Goal: Task Accomplishment & Management: Complete application form

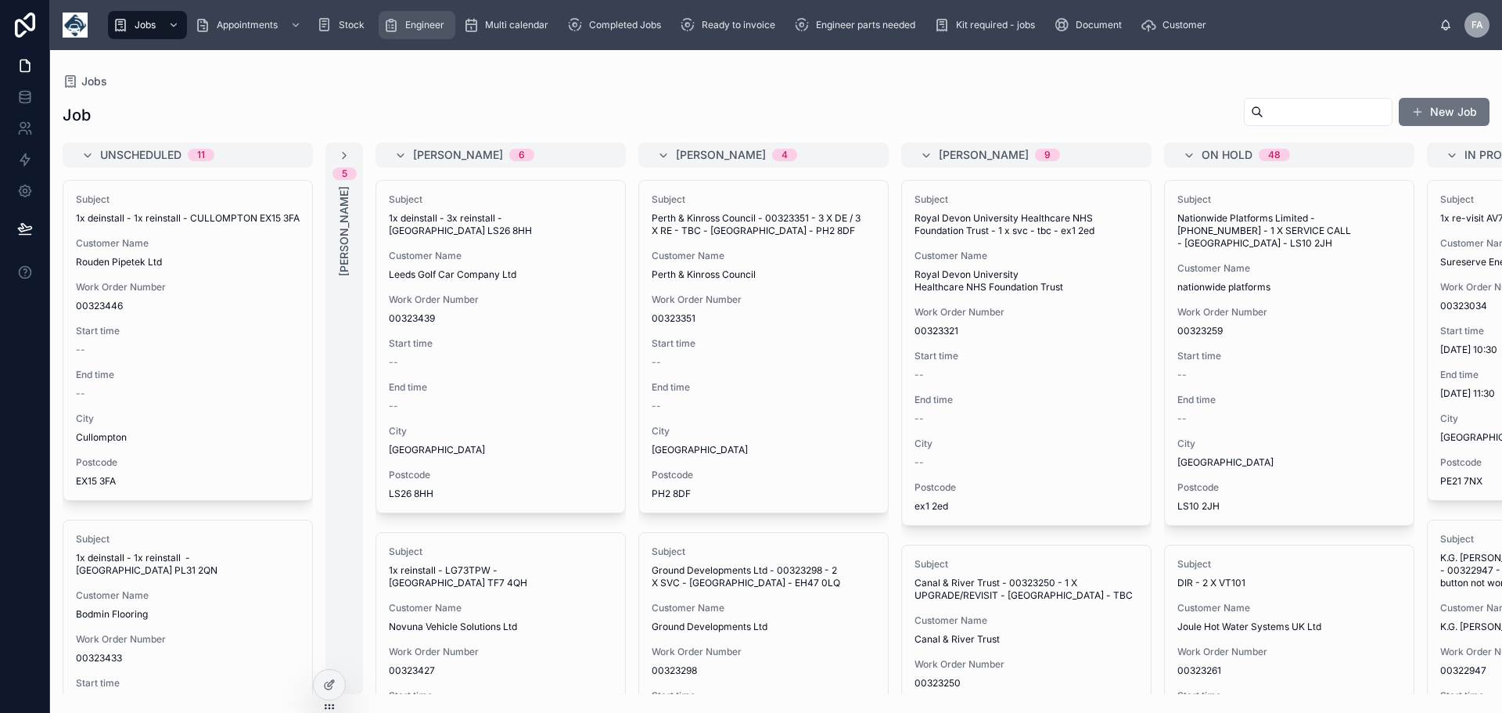
click at [415, 27] on span "Engineer" at bounding box center [424, 25] width 39 height 13
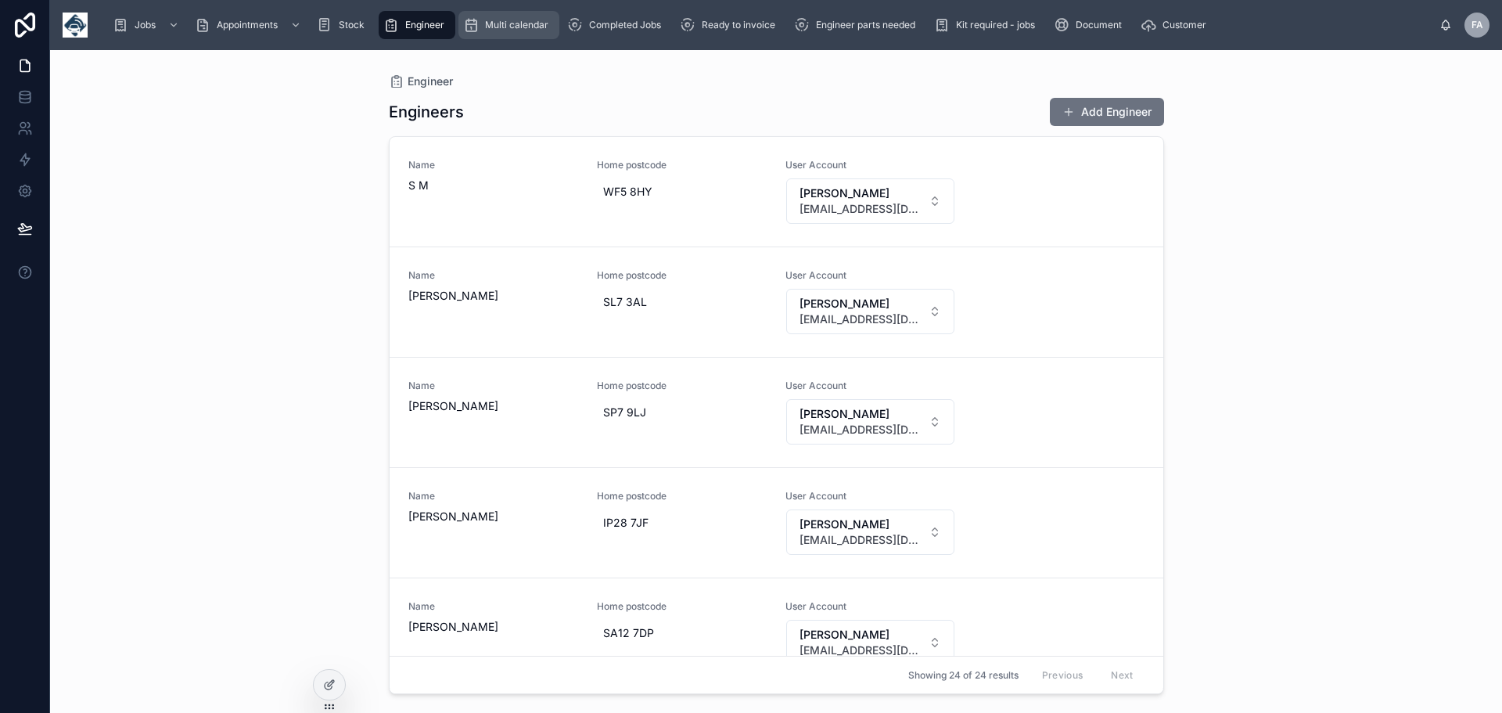
click at [511, 20] on span "Multi calendar" at bounding box center [516, 25] width 63 height 13
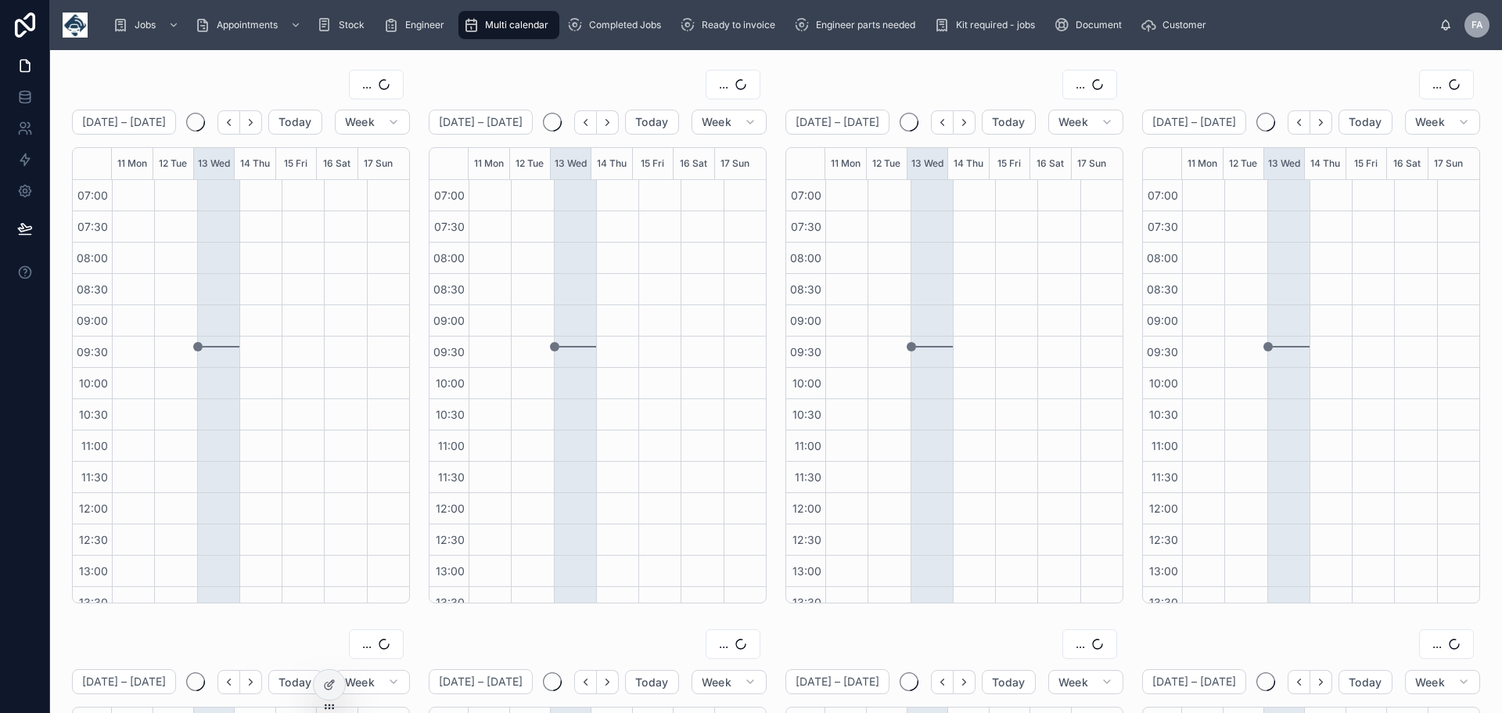
scroll to position [329, 0]
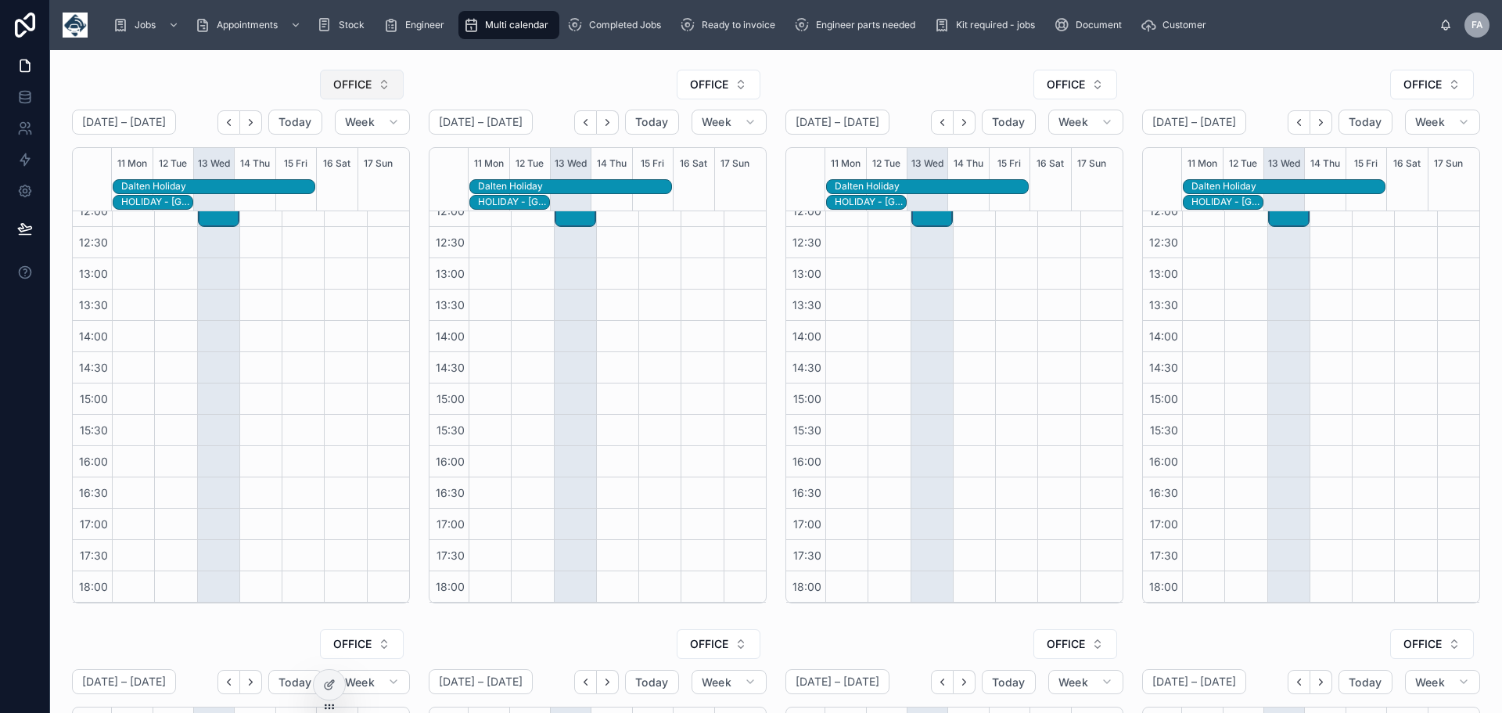
click at [383, 82] on button "OFFICE" at bounding box center [362, 85] width 84 height 30
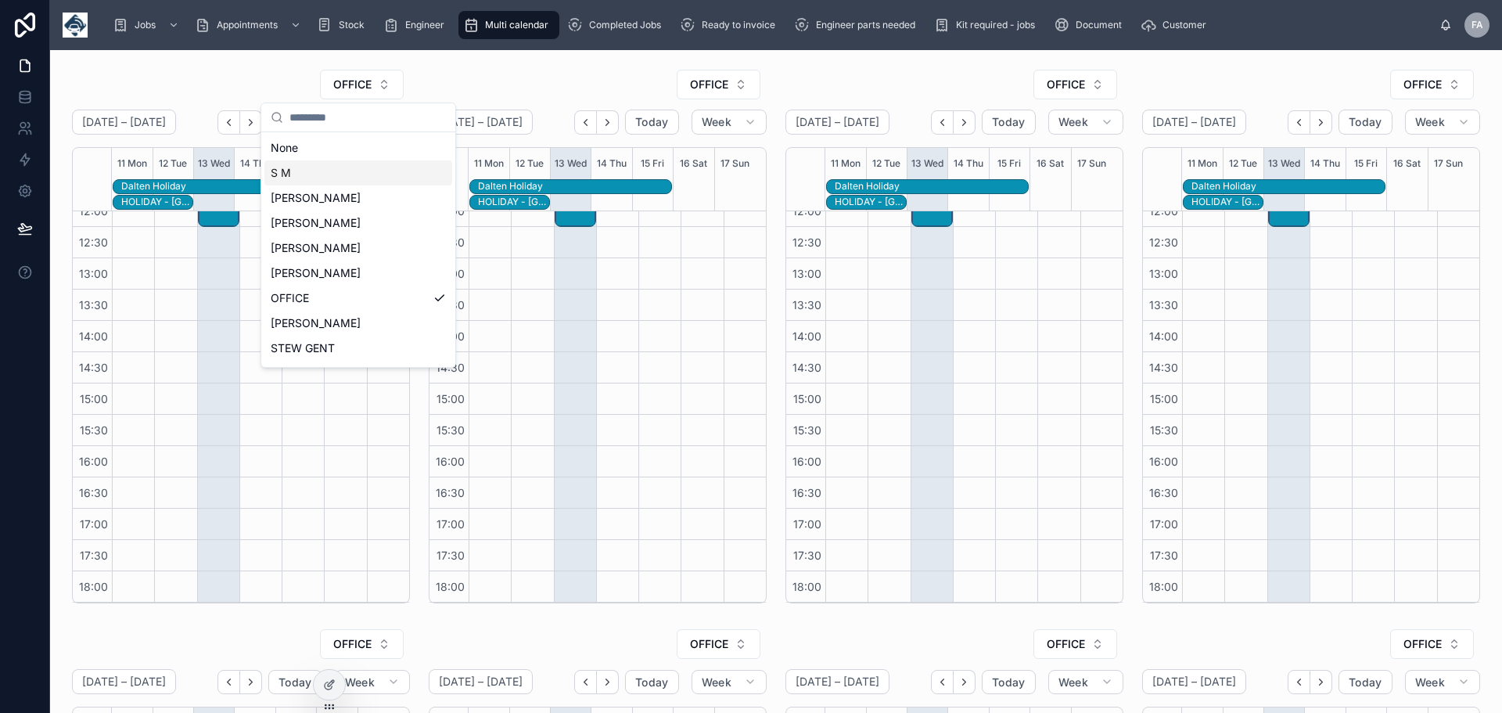
click at [283, 174] on span "S M" at bounding box center [281, 173] width 20 height 16
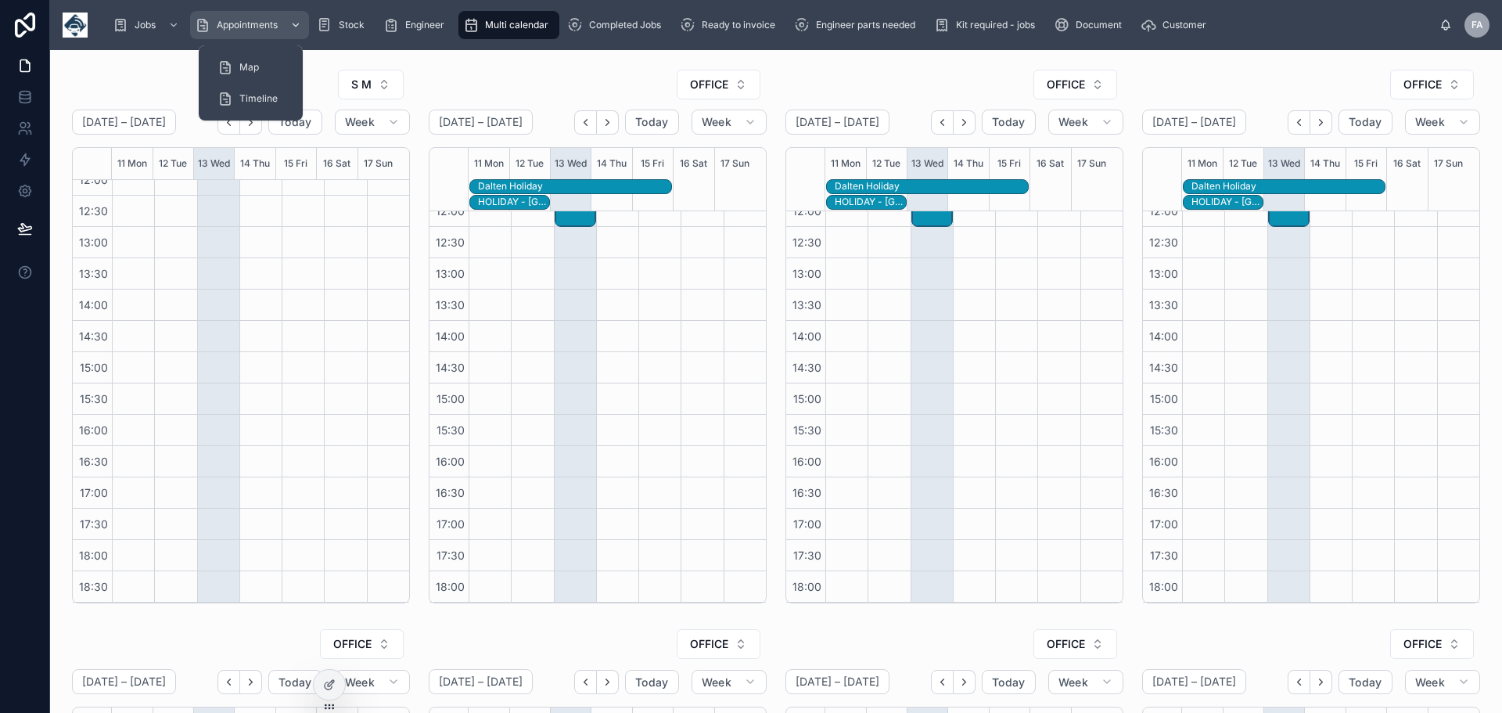
click at [236, 24] on span "Appointments" at bounding box center [247, 25] width 61 height 13
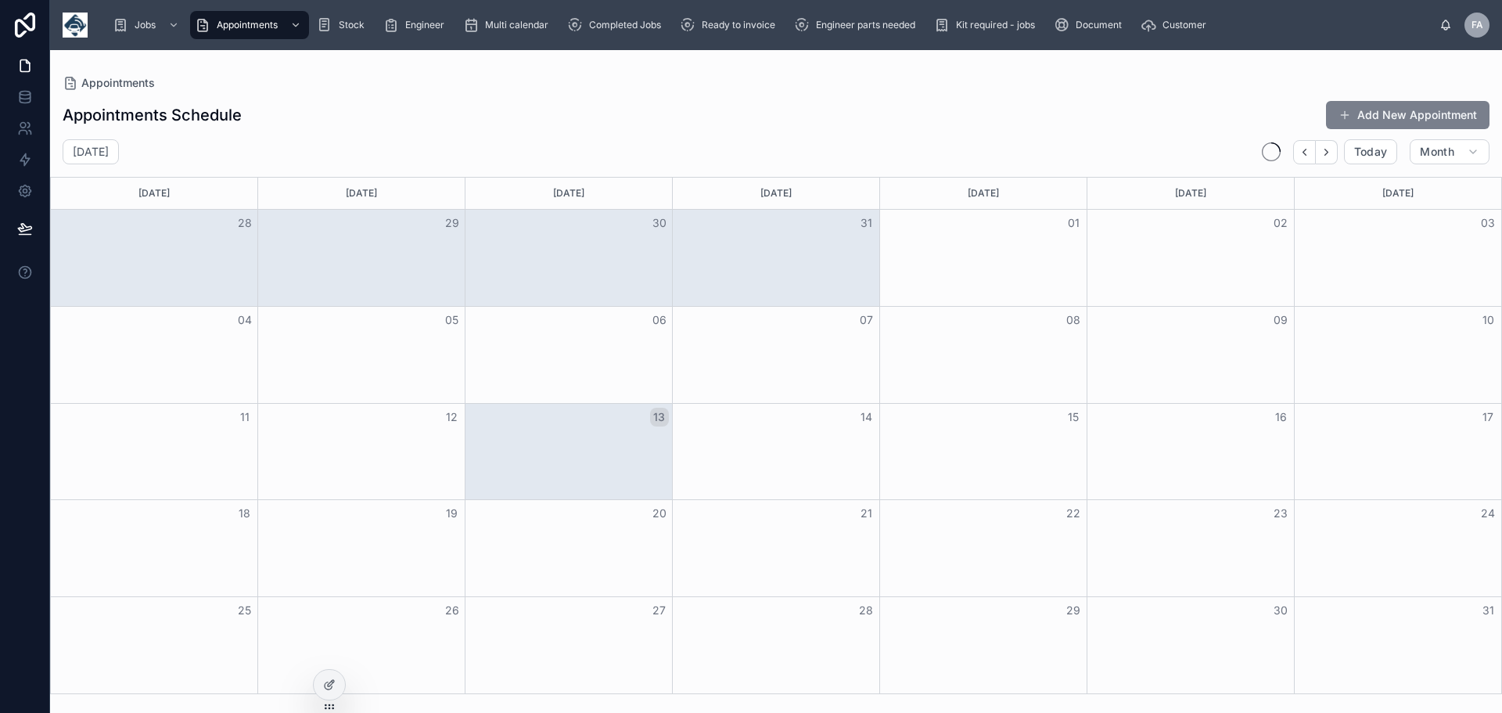
click at [1401, 114] on button "Add New Appointment" at bounding box center [1408, 115] width 164 height 28
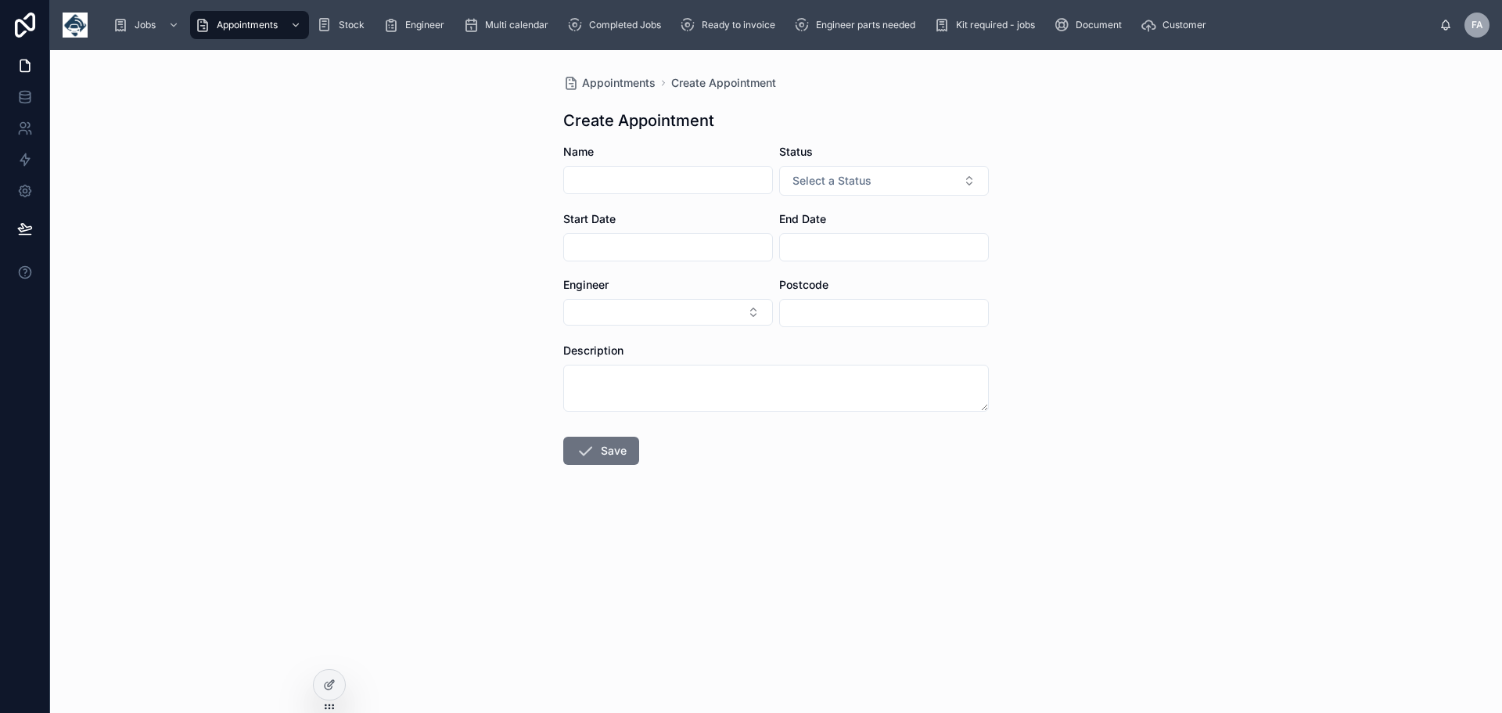
click at [665, 185] on input "text" at bounding box center [668, 180] width 208 height 22
type input "**********"
click at [970, 181] on button "Select a Status" at bounding box center [884, 181] width 210 height 30
click at [820, 258] on div "Holiday" at bounding box center [884, 266] width 202 height 23
click at [705, 248] on input "text" at bounding box center [668, 247] width 208 height 22
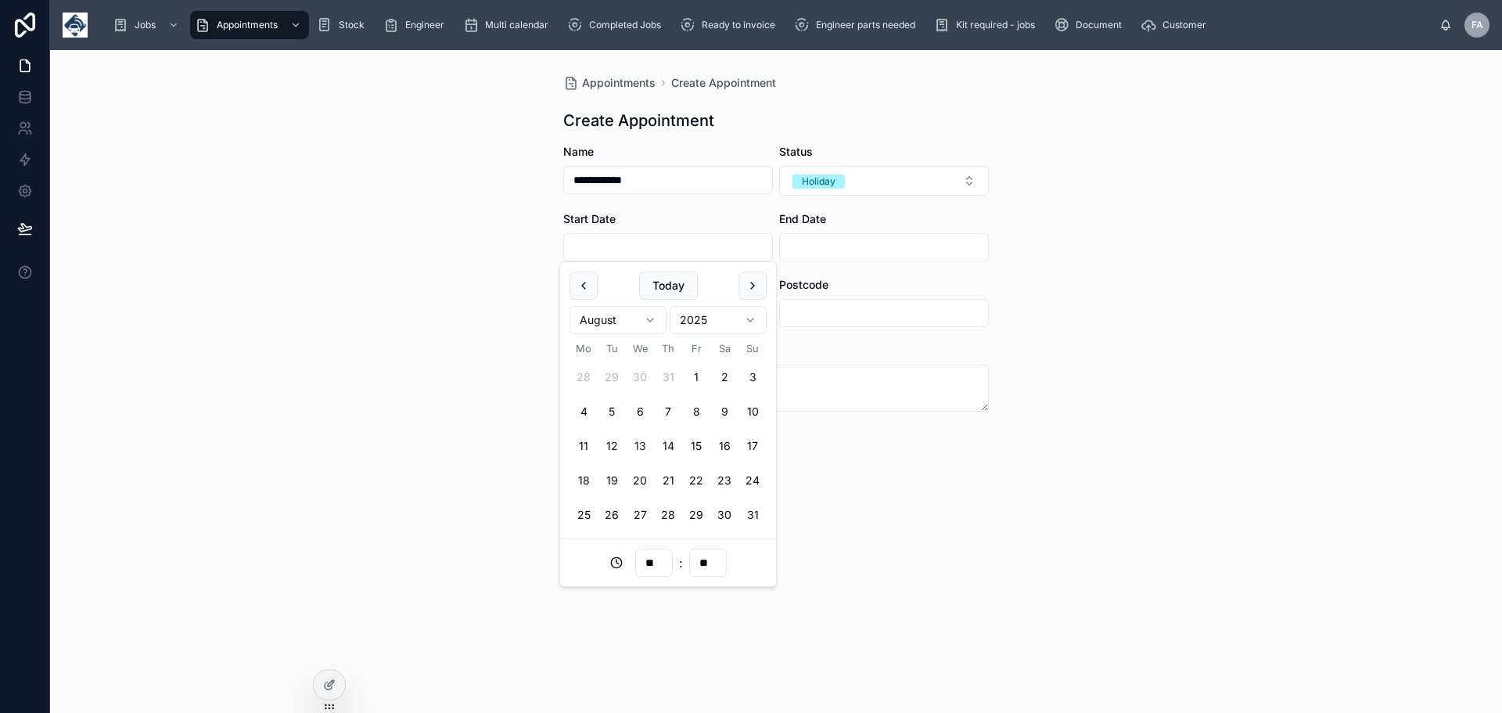
click at [642, 444] on button "13" at bounding box center [640, 446] width 28 height 28
type input "**********"
click at [800, 248] on input "text" at bounding box center [884, 247] width 208 height 22
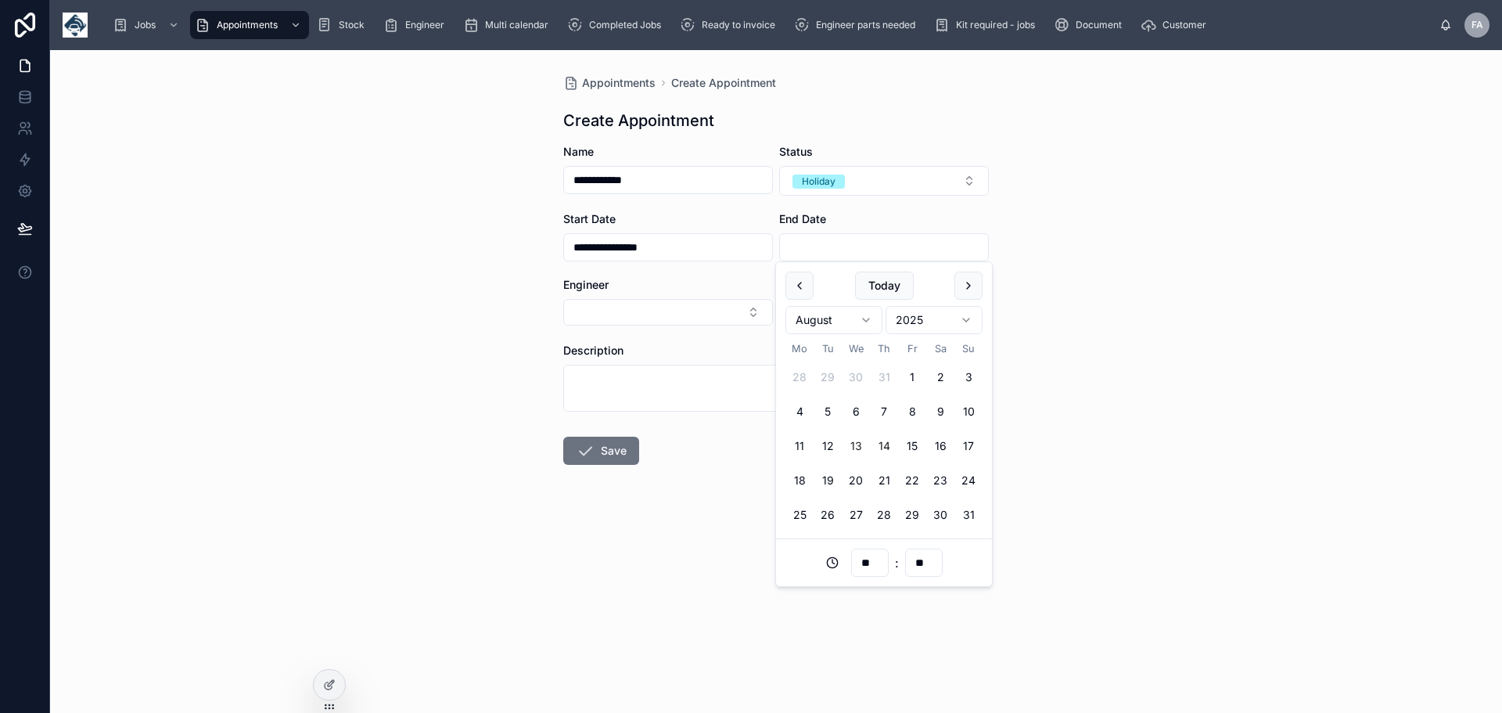
click at [888, 439] on button "14" at bounding box center [884, 446] width 28 height 28
type input "**********"
click at [1103, 365] on div "**********" at bounding box center [776, 381] width 1452 height 663
click at [751, 309] on button "Select Button" at bounding box center [668, 312] width 210 height 27
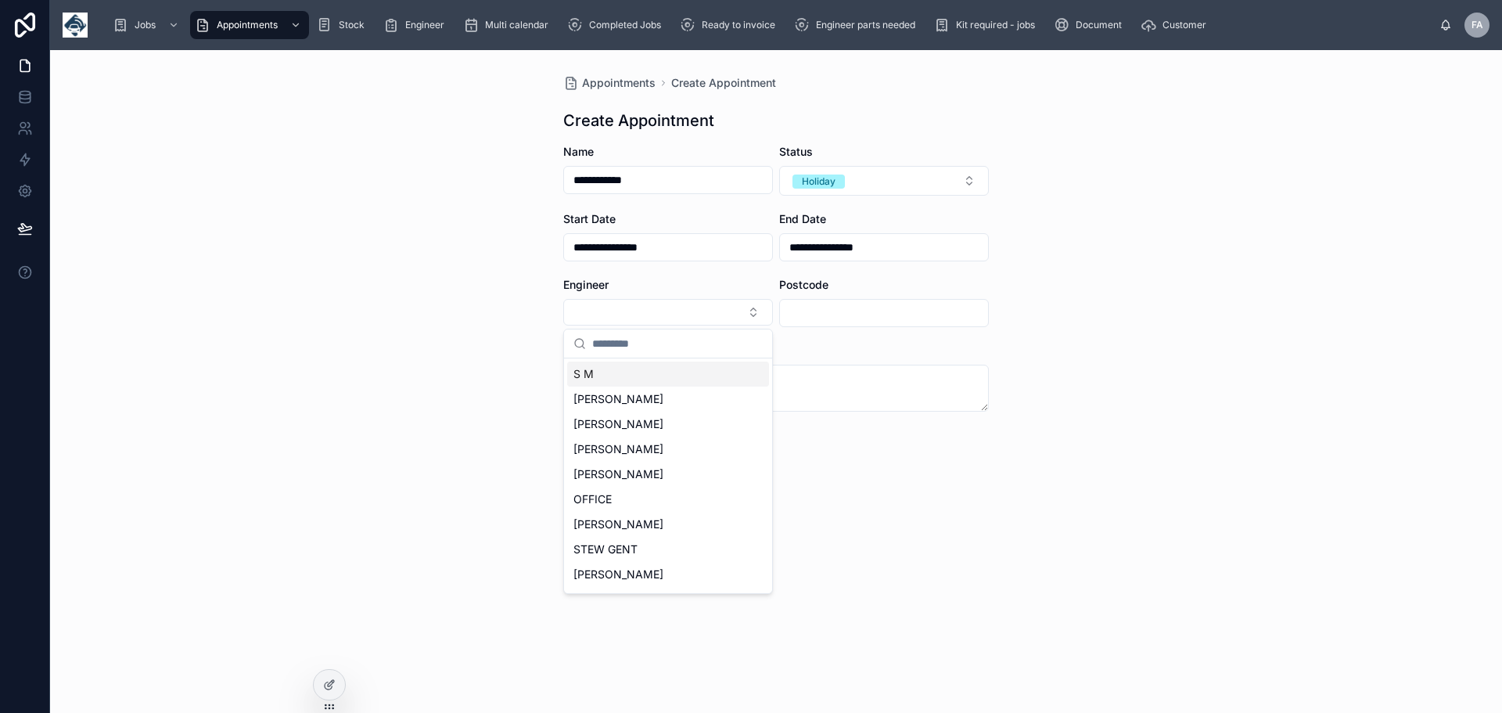
click at [599, 374] on div "S M" at bounding box center [668, 374] width 202 height 25
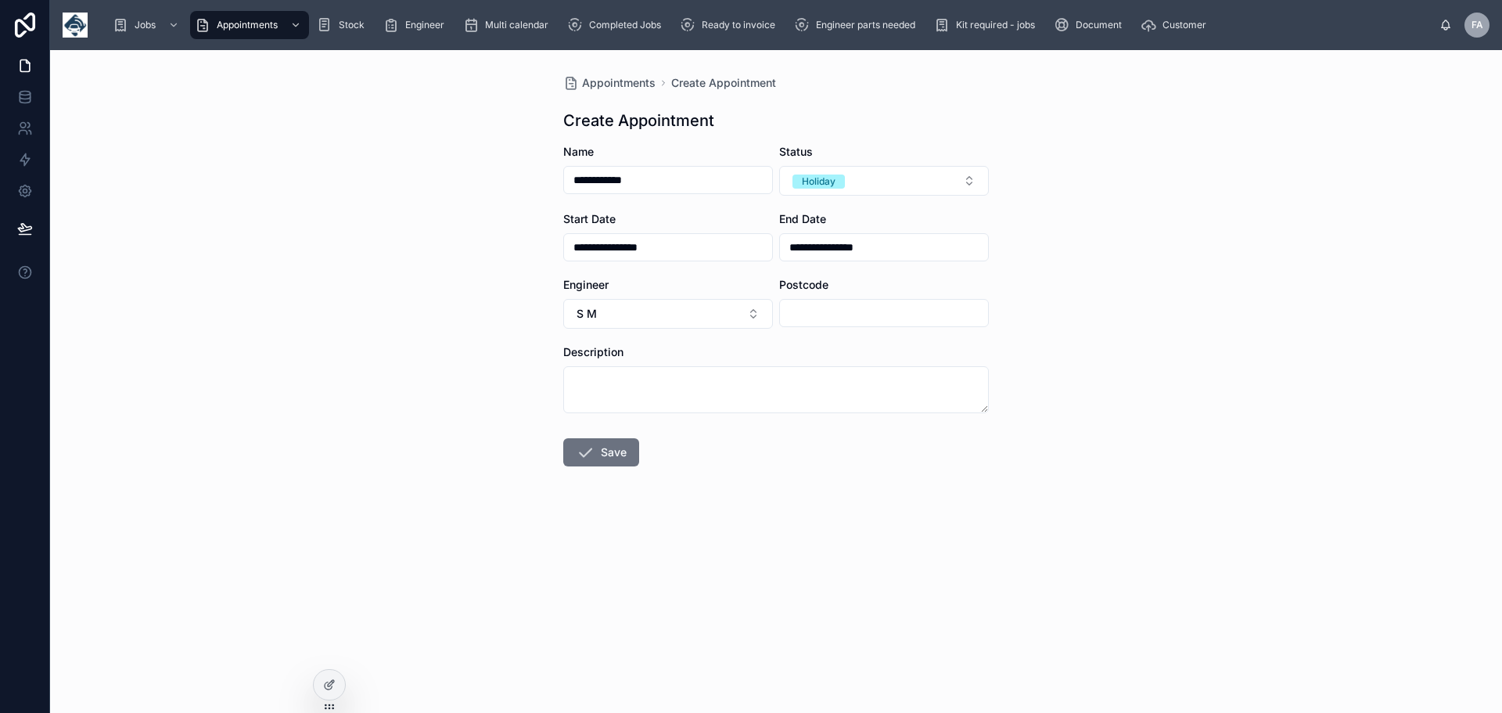
click at [806, 311] on input "text" at bounding box center [884, 313] width 208 height 22
click at [611, 448] on button "Save" at bounding box center [601, 452] width 76 height 28
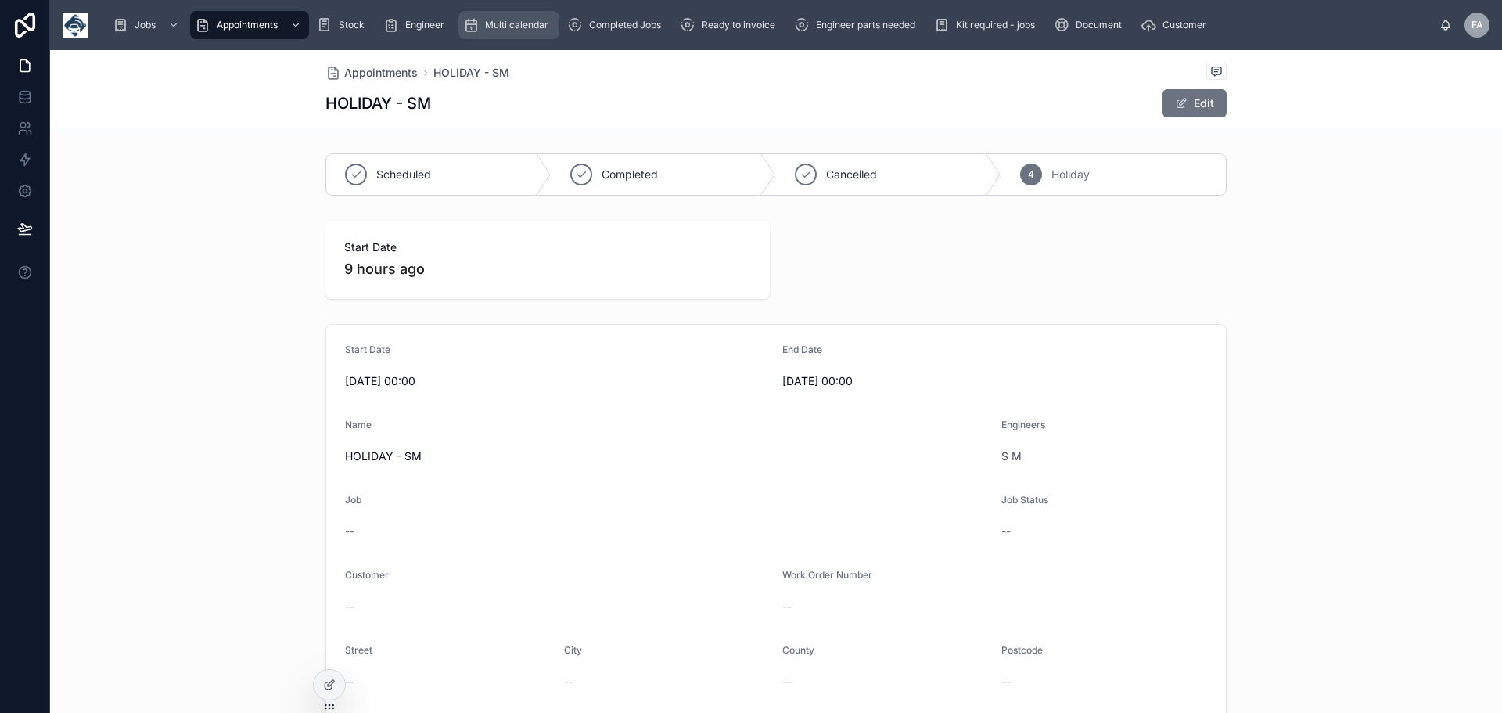
click at [527, 29] on span "Multi calendar" at bounding box center [516, 25] width 63 height 13
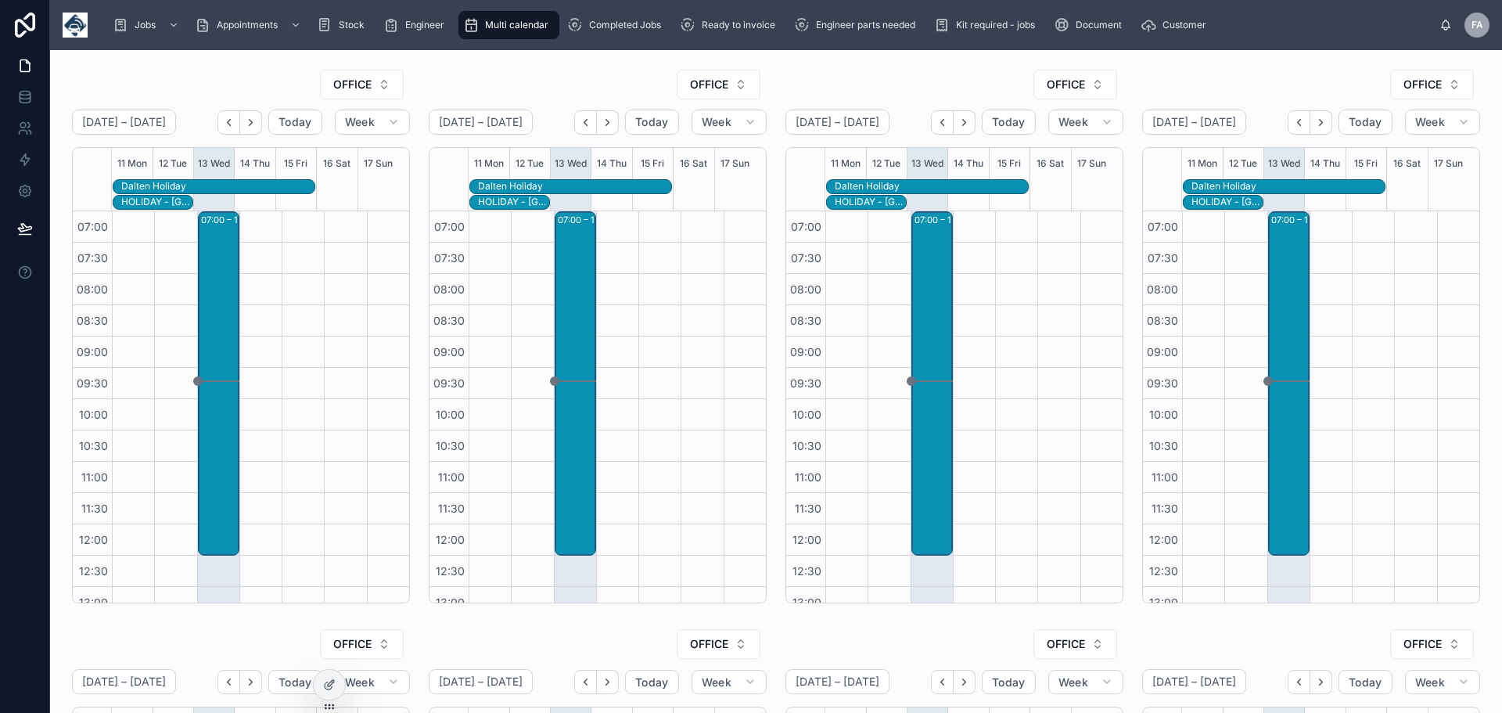
scroll to position [360, 0]
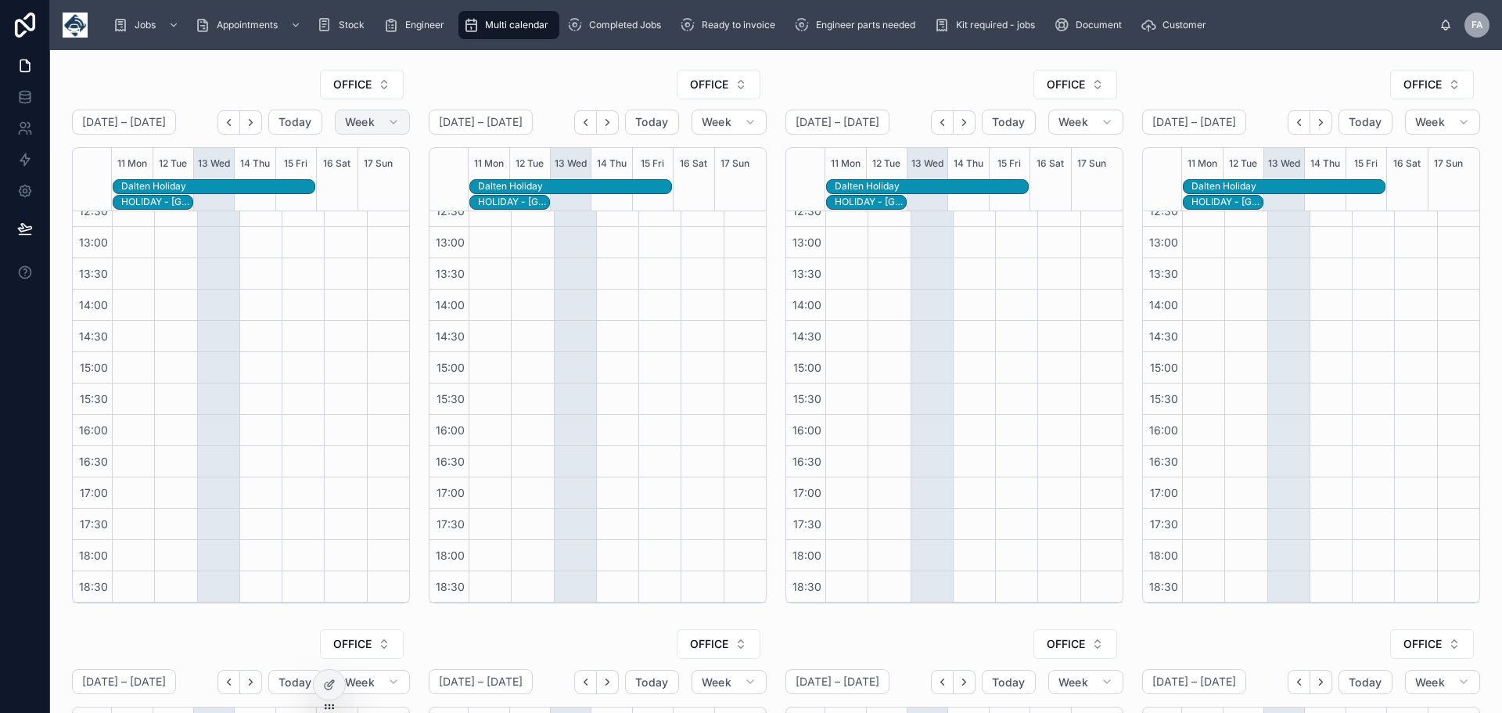
click at [393, 119] on icon "button" at bounding box center [393, 122] width 13 height 13
click at [385, 83] on button "OFFICE" at bounding box center [362, 85] width 84 height 30
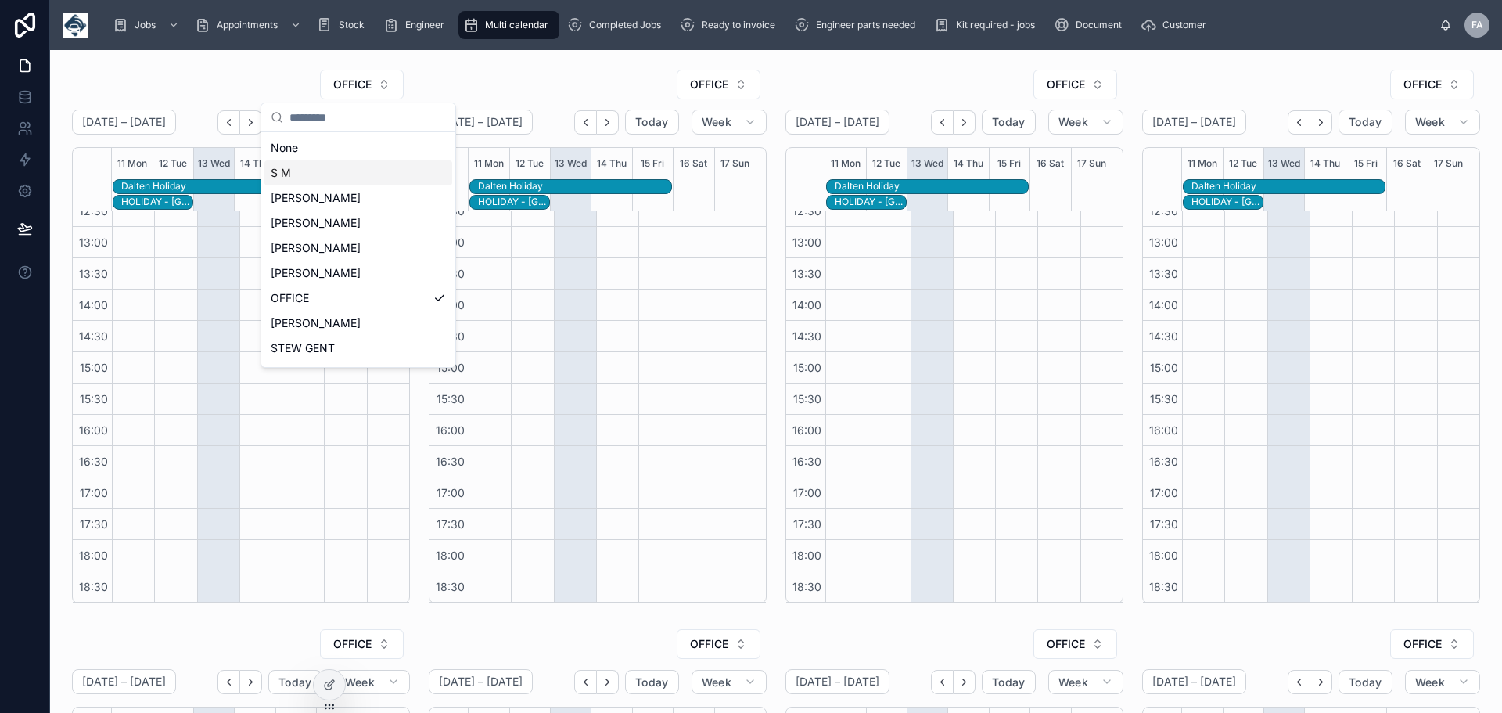
click at [285, 178] on span "S M" at bounding box center [281, 173] width 20 height 16
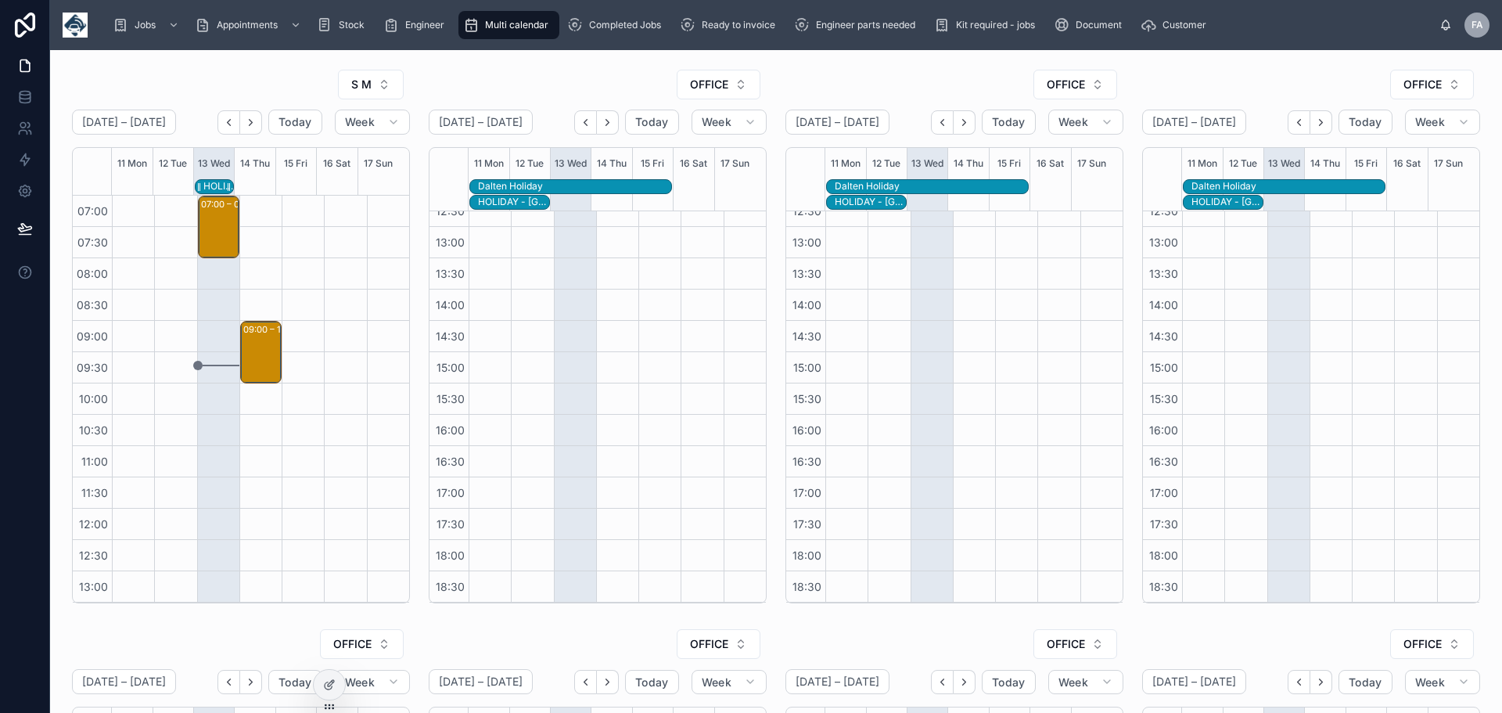
click at [211, 185] on div "HOLIDAY - SM" at bounding box center [218, 186] width 30 height 13
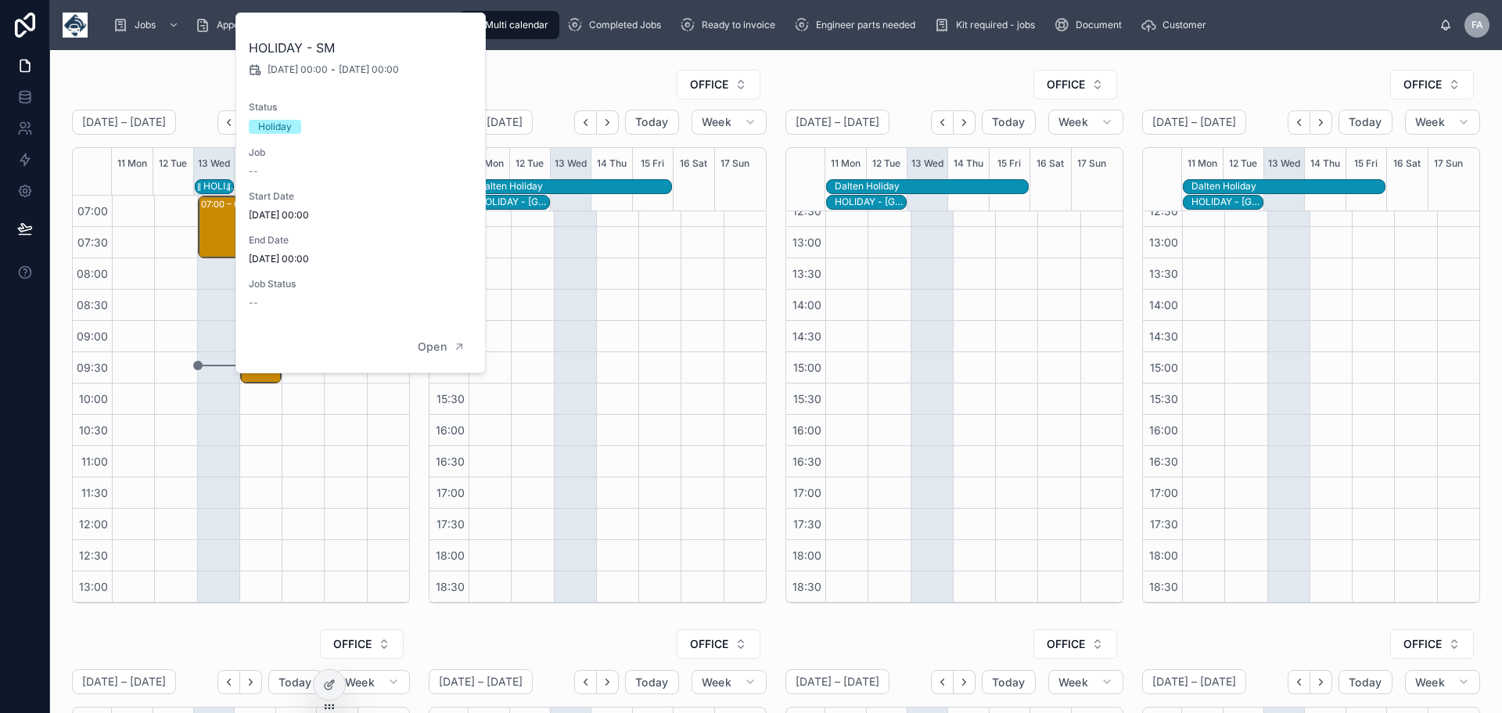
click at [211, 185] on div "HOLIDAY - SM" at bounding box center [218, 186] width 30 height 13
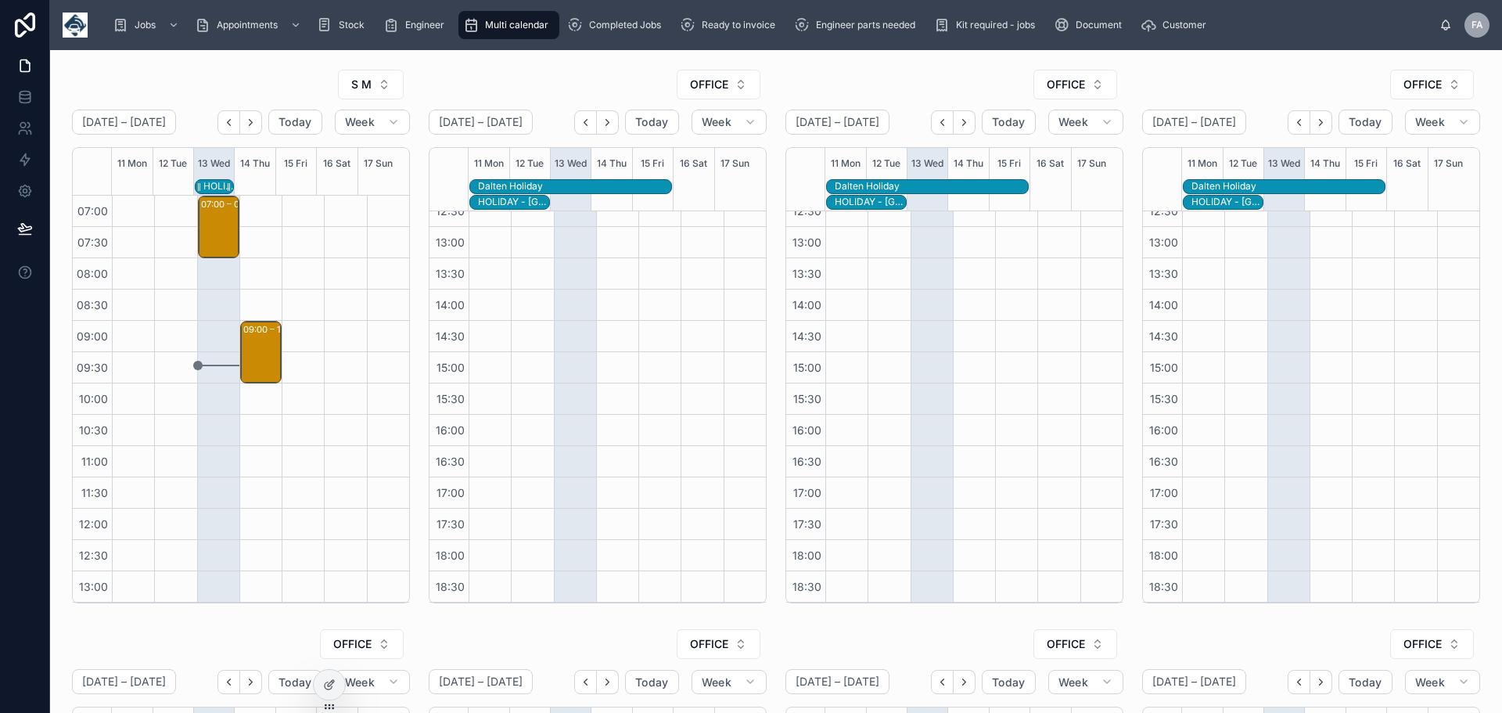
click at [211, 185] on div "HOLIDAY - SM" at bounding box center [218, 186] width 30 height 13
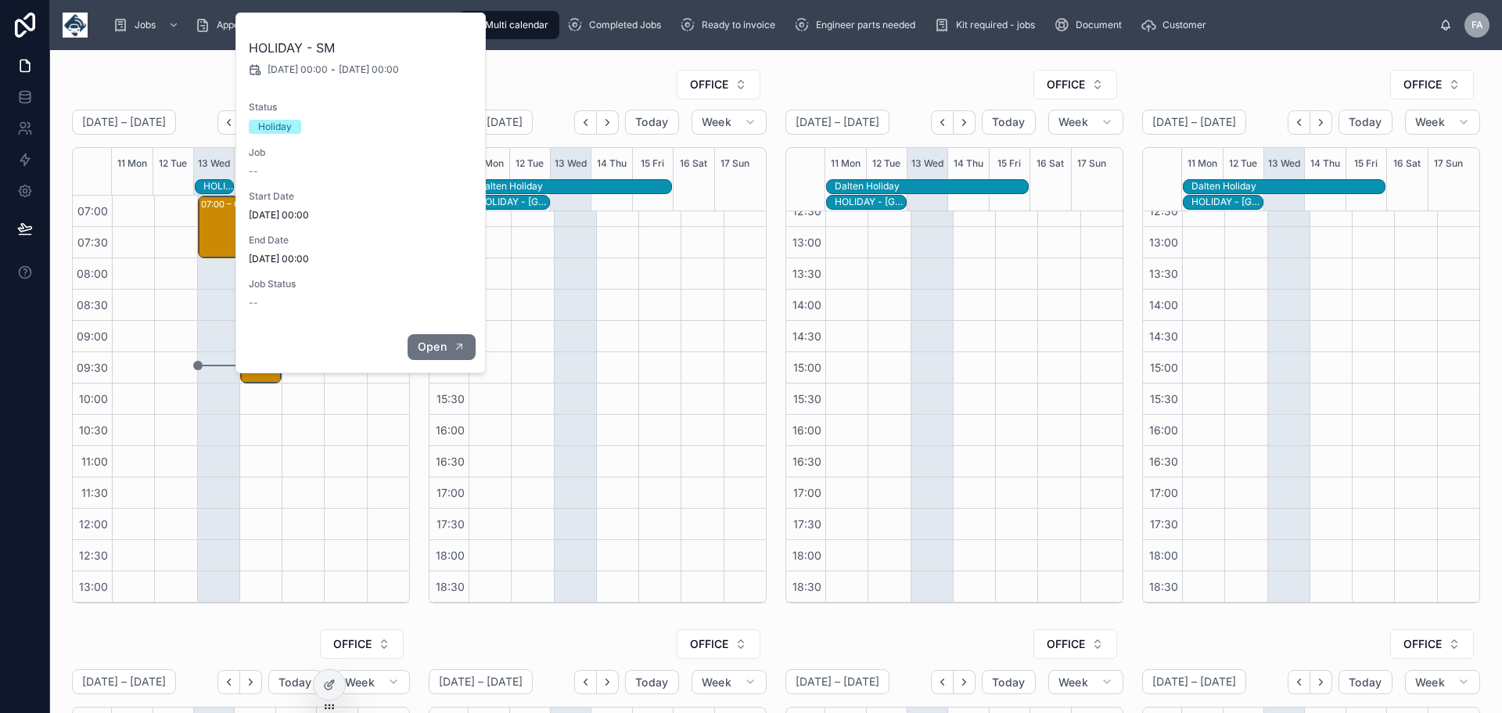
click at [438, 351] on span "Open" at bounding box center [432, 347] width 29 height 14
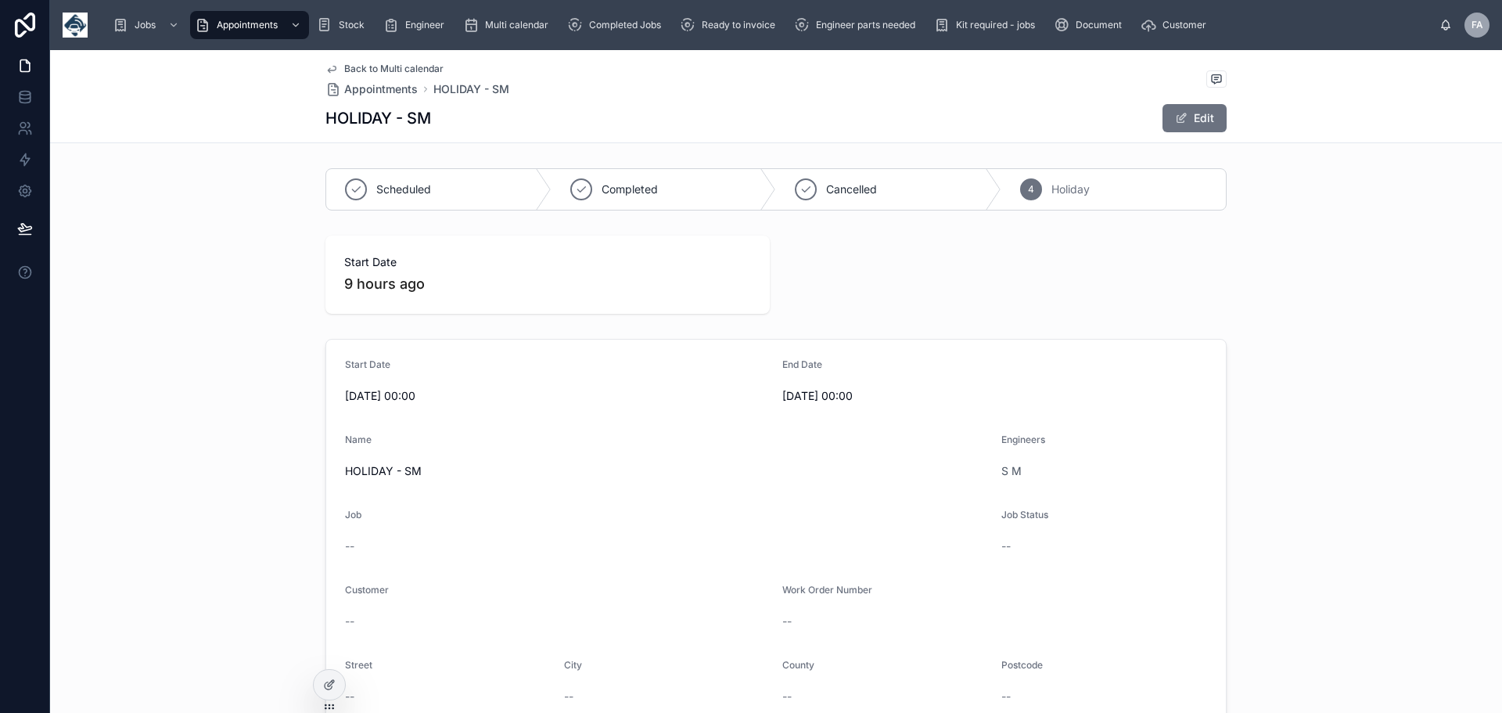
click at [423, 392] on span "[DATE] 00:00" at bounding box center [557, 396] width 425 height 16
click at [435, 398] on span "[DATE] 00:00" at bounding box center [557, 396] width 425 height 16
click at [1203, 121] on button "Edit" at bounding box center [1195, 118] width 64 height 28
click at [455, 390] on input "**********" at bounding box center [557, 398] width 423 height 22
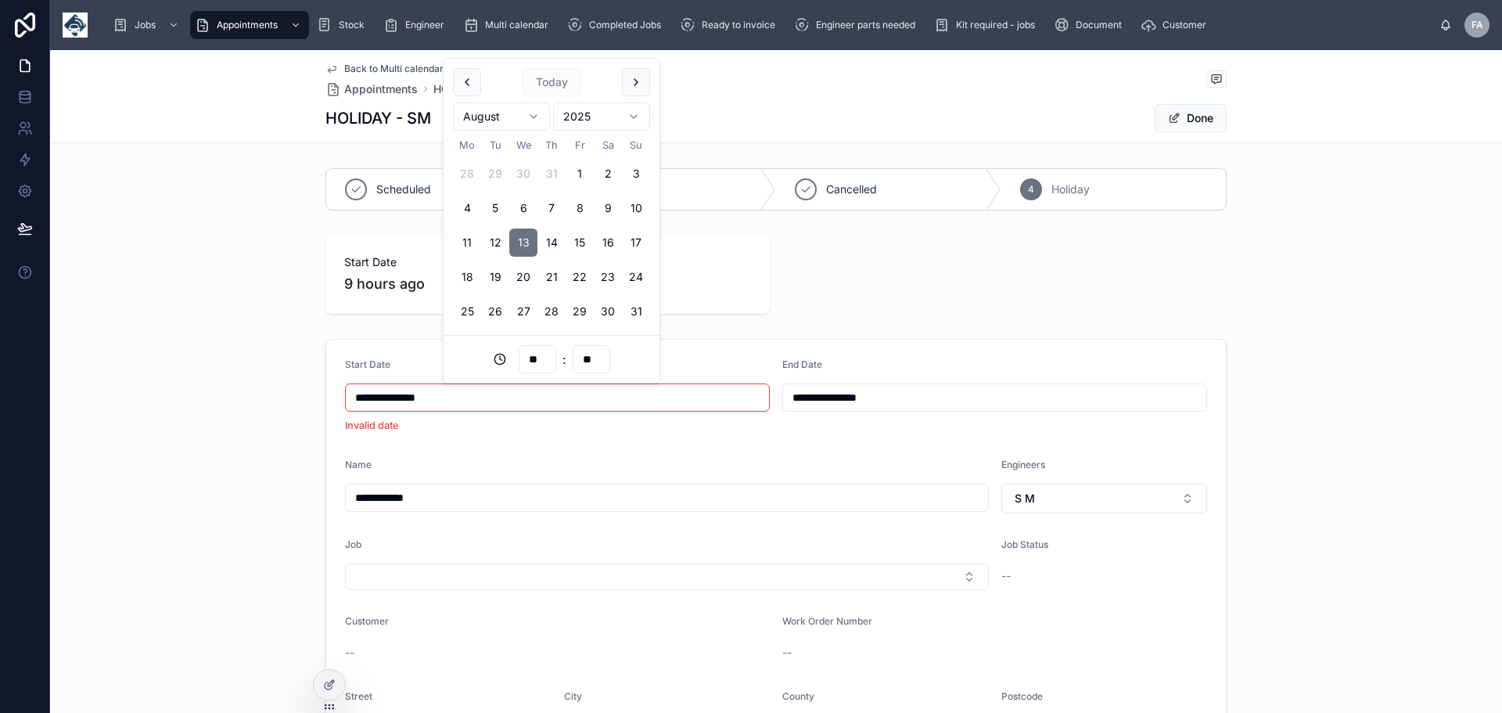
type input "**********"
type input "**"
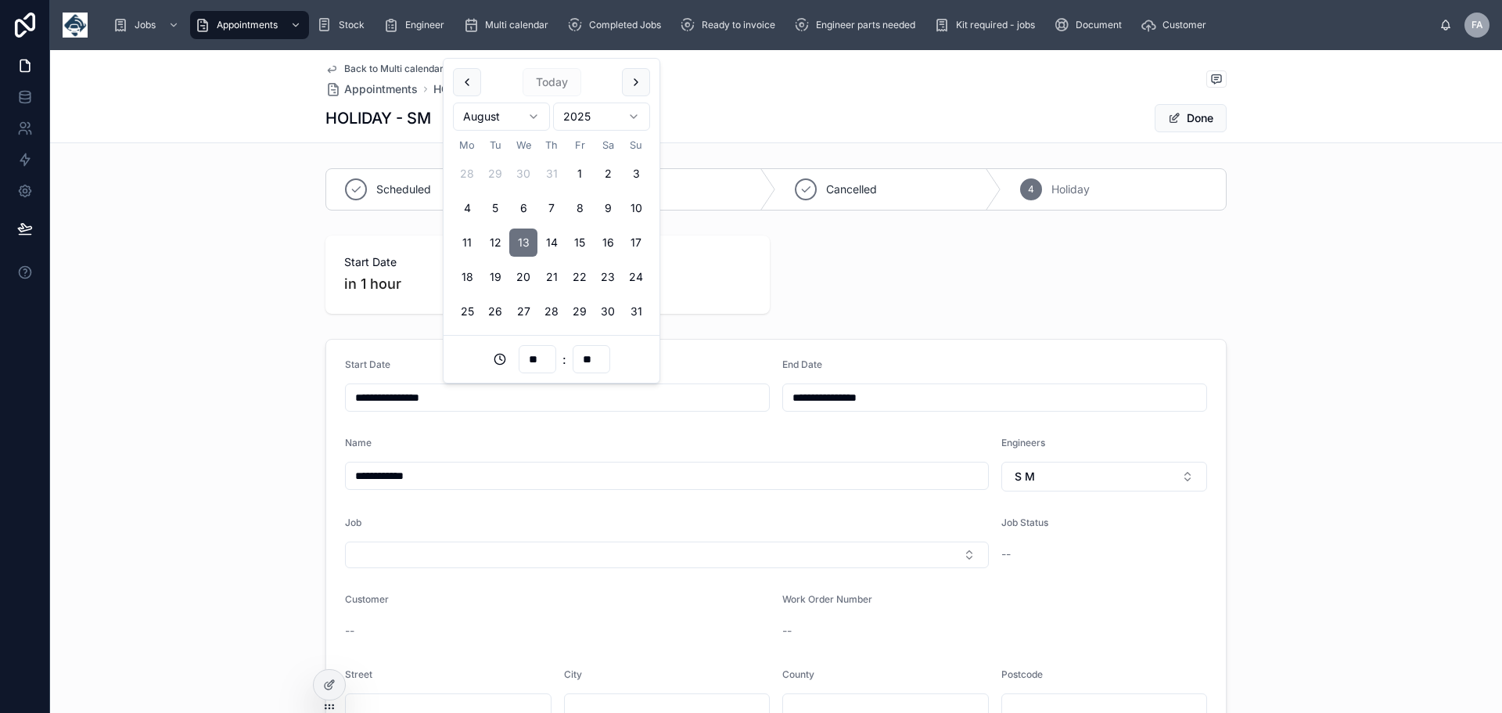
type input "**********"
click at [918, 392] on input "**********" at bounding box center [994, 398] width 423 height 22
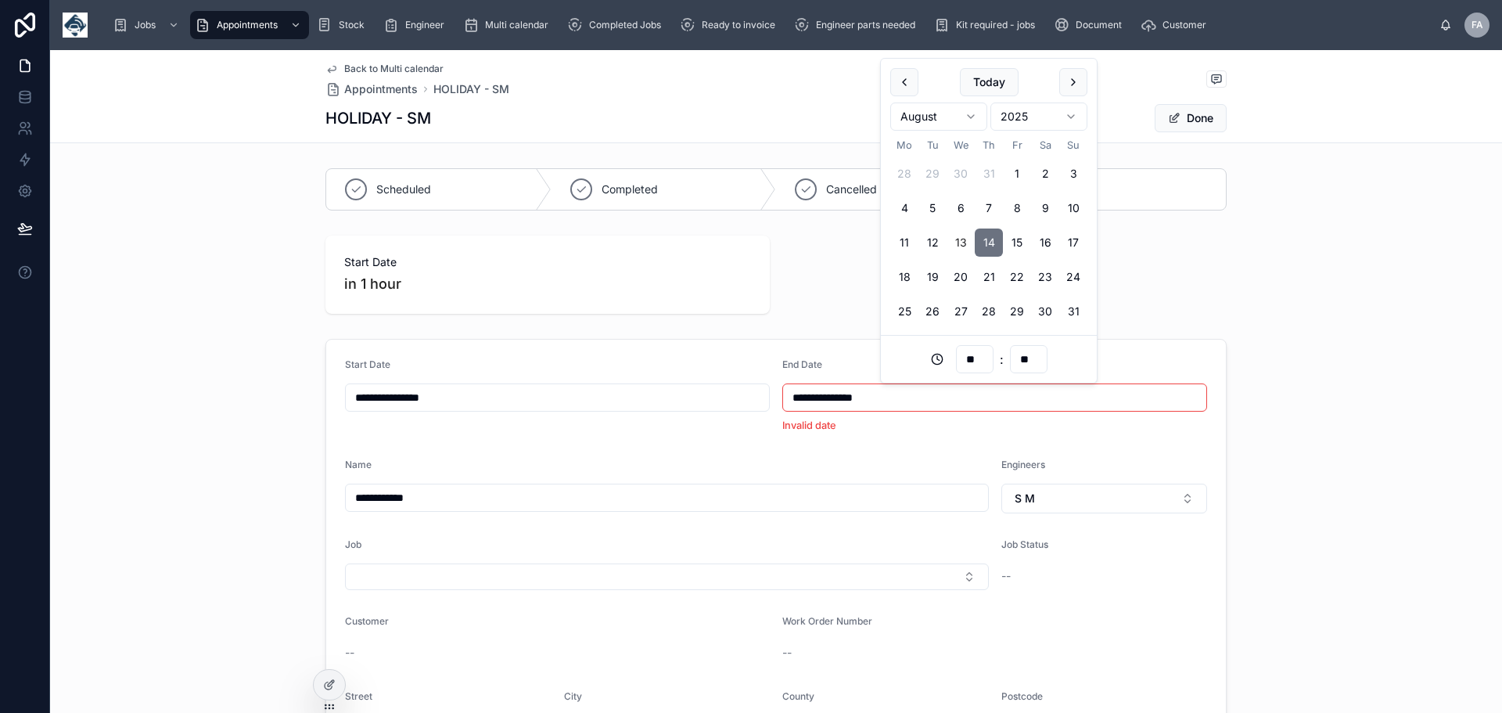
type input "**********"
type input "**"
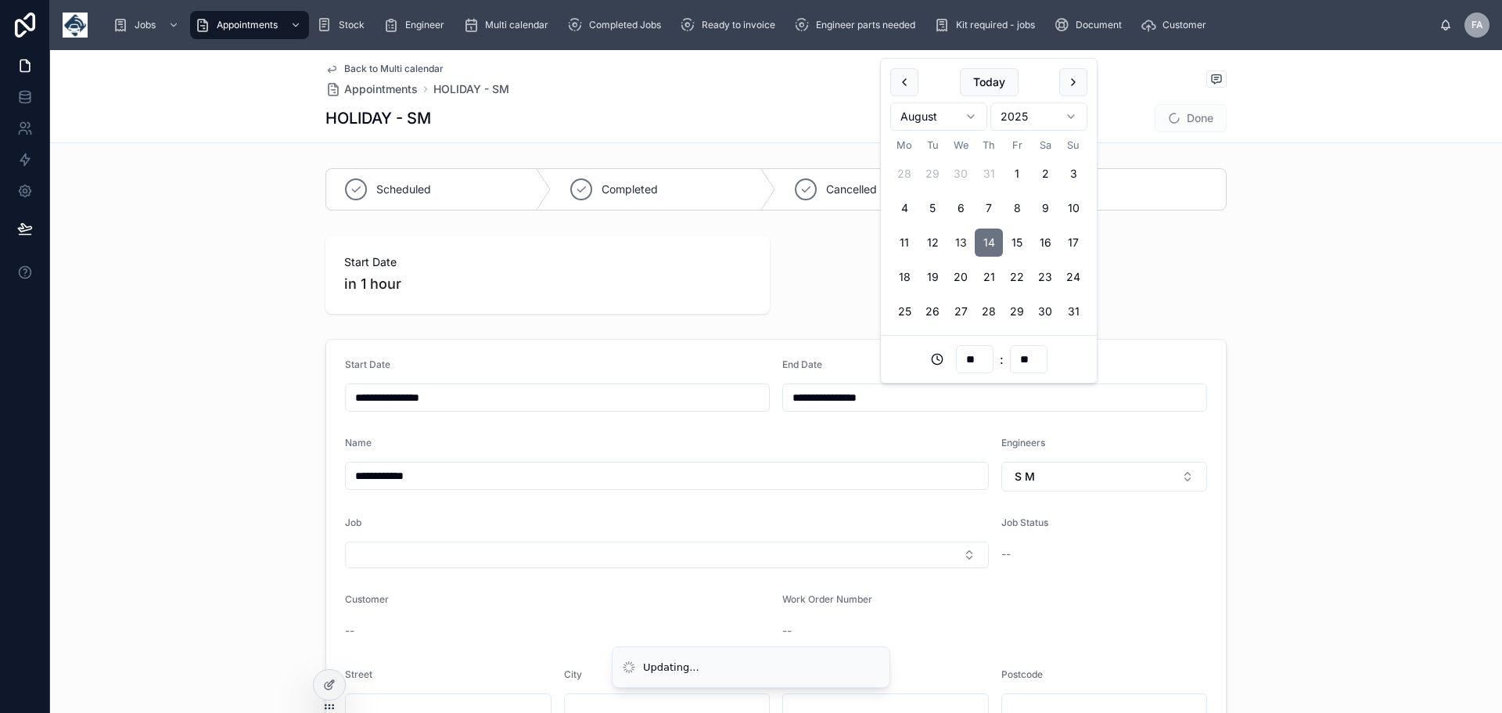
type input "**********"
click at [1234, 293] on div "Start Date in 1 hour" at bounding box center [776, 274] width 1452 height 91
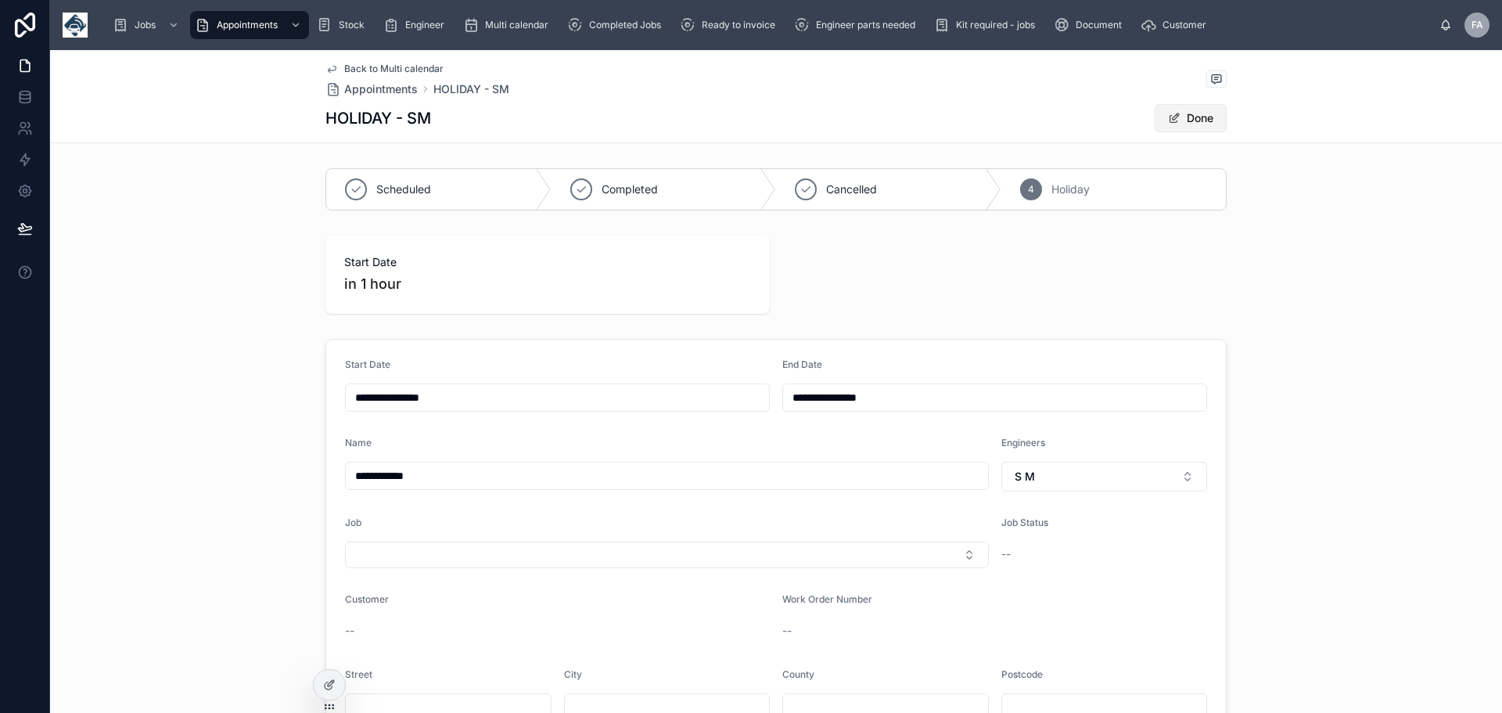
click at [1201, 120] on button "Done" at bounding box center [1191, 118] width 72 height 28
click at [523, 23] on span "Multi calendar" at bounding box center [516, 25] width 63 height 13
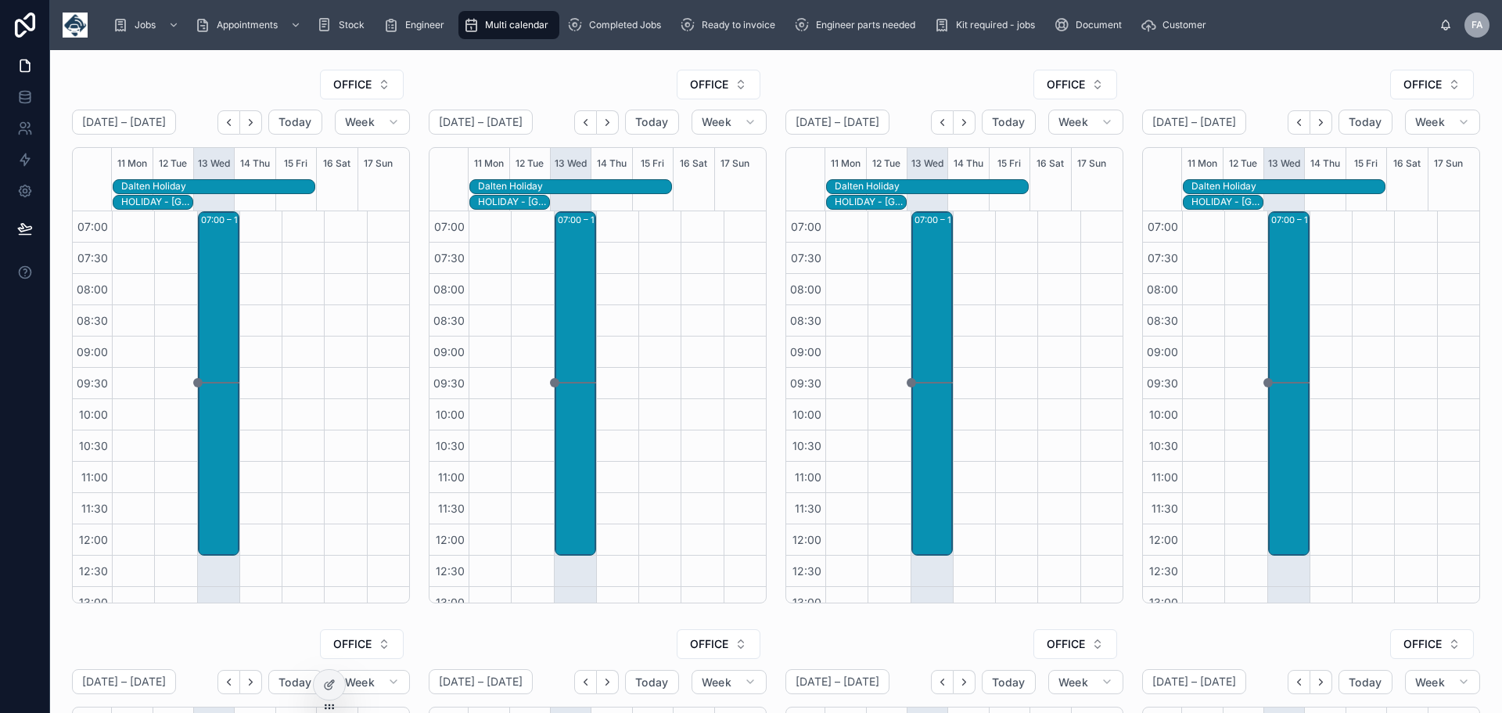
scroll to position [360, 0]
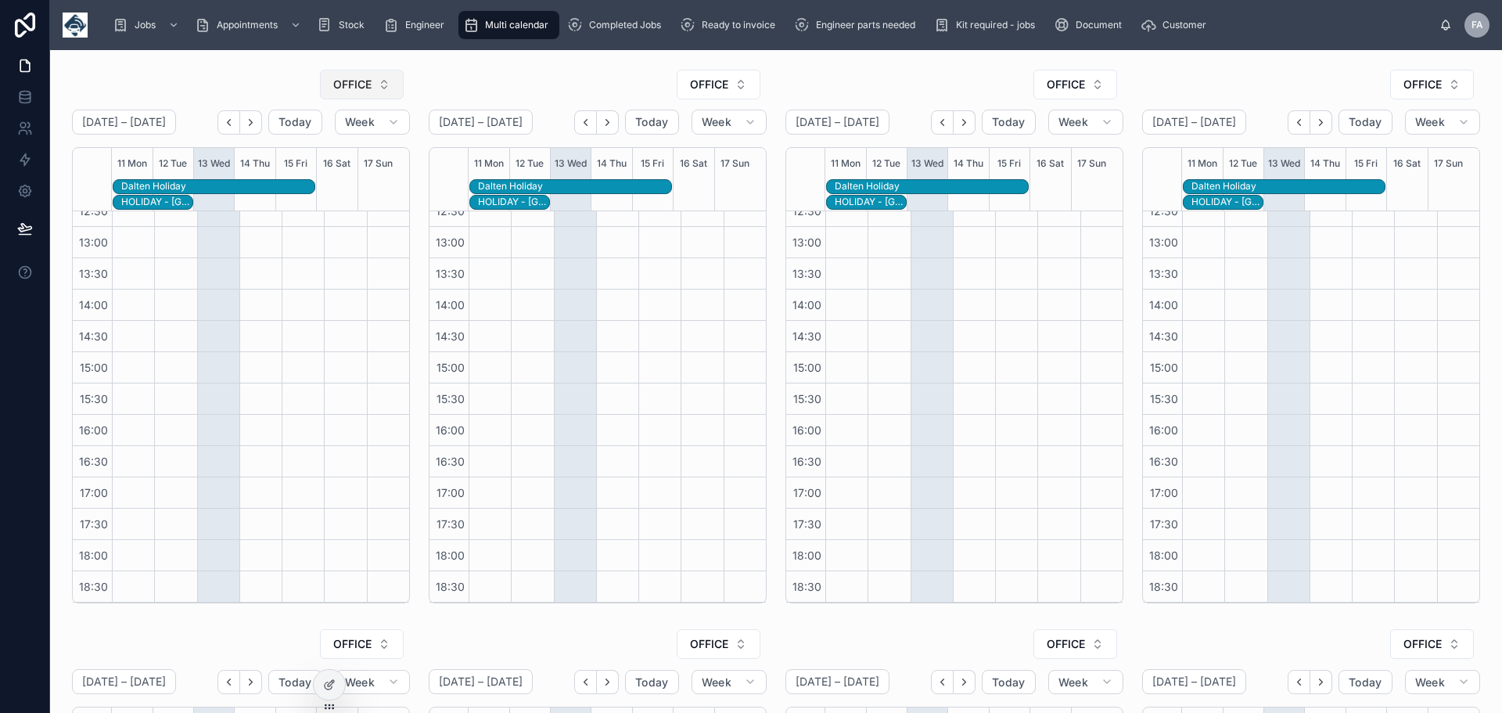
click at [387, 83] on button "OFFICE" at bounding box center [362, 85] width 84 height 30
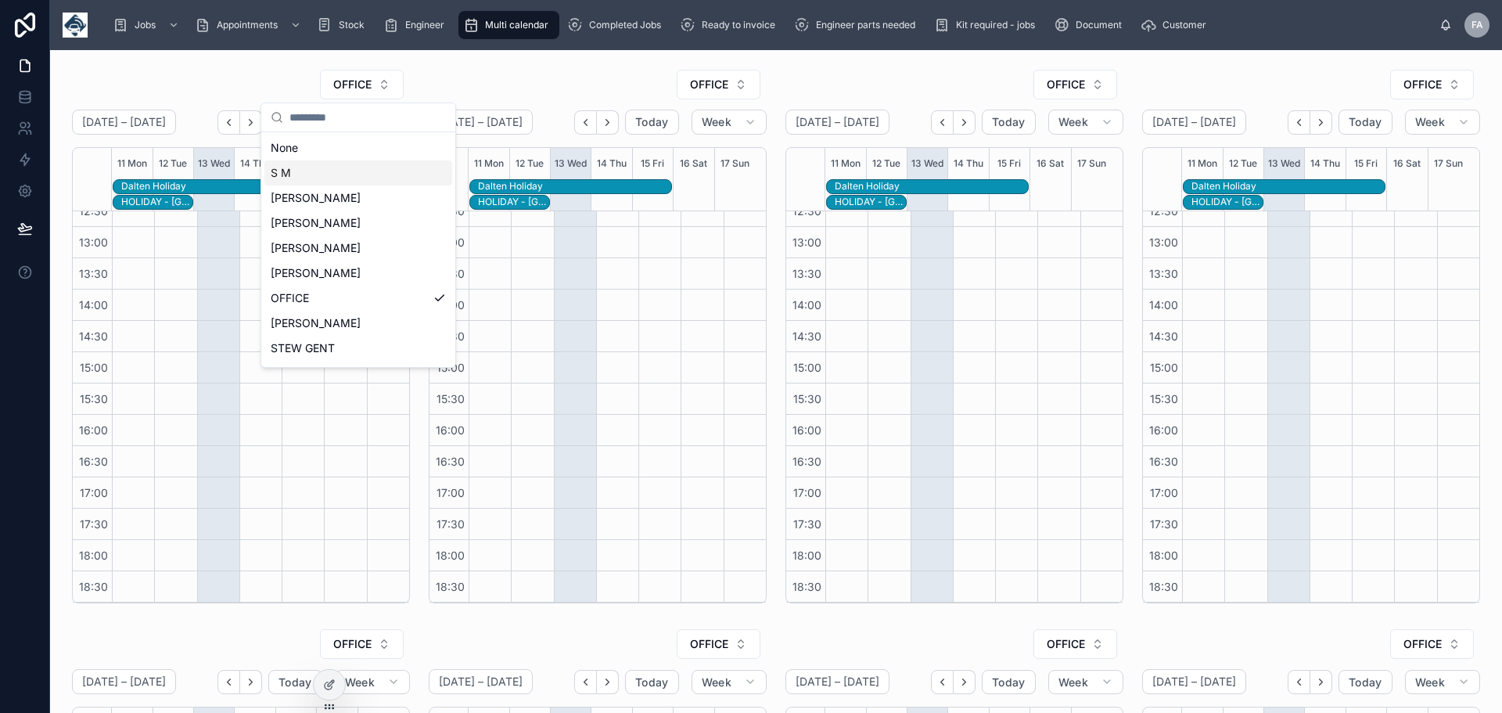
click at [291, 172] on div "S M" at bounding box center [358, 172] width 188 height 25
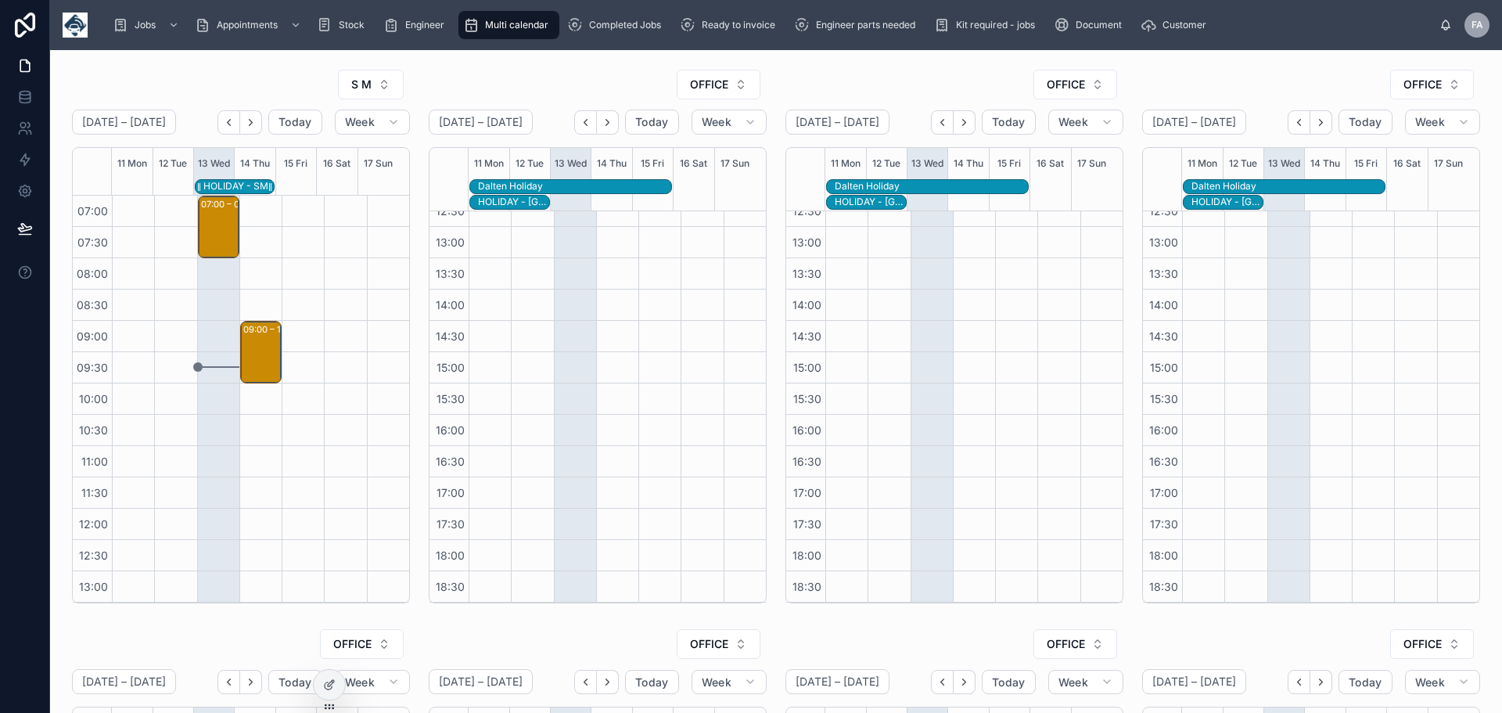
click at [254, 185] on div "HOLIDAY - SM" at bounding box center [235, 186] width 65 height 13
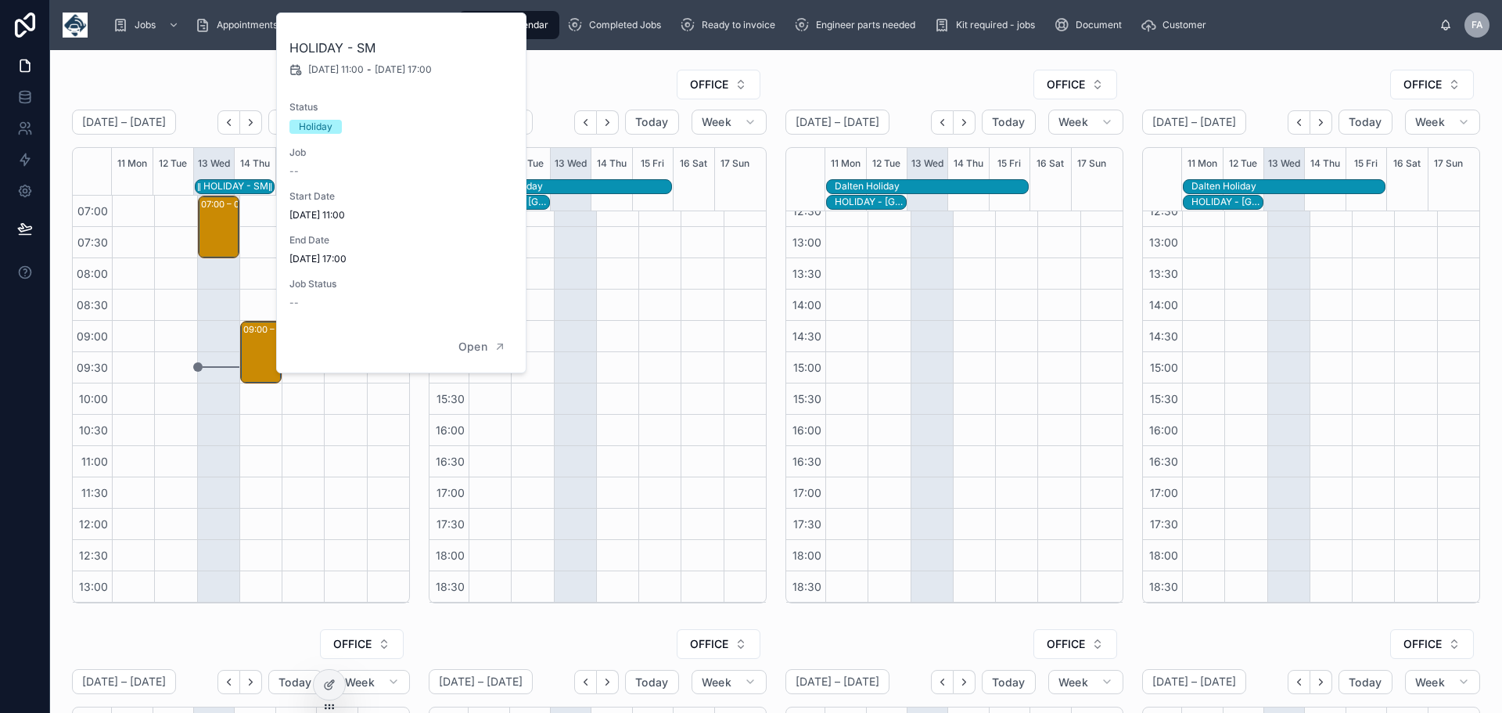
click at [254, 185] on div "HOLIDAY - SM" at bounding box center [235, 186] width 65 height 13
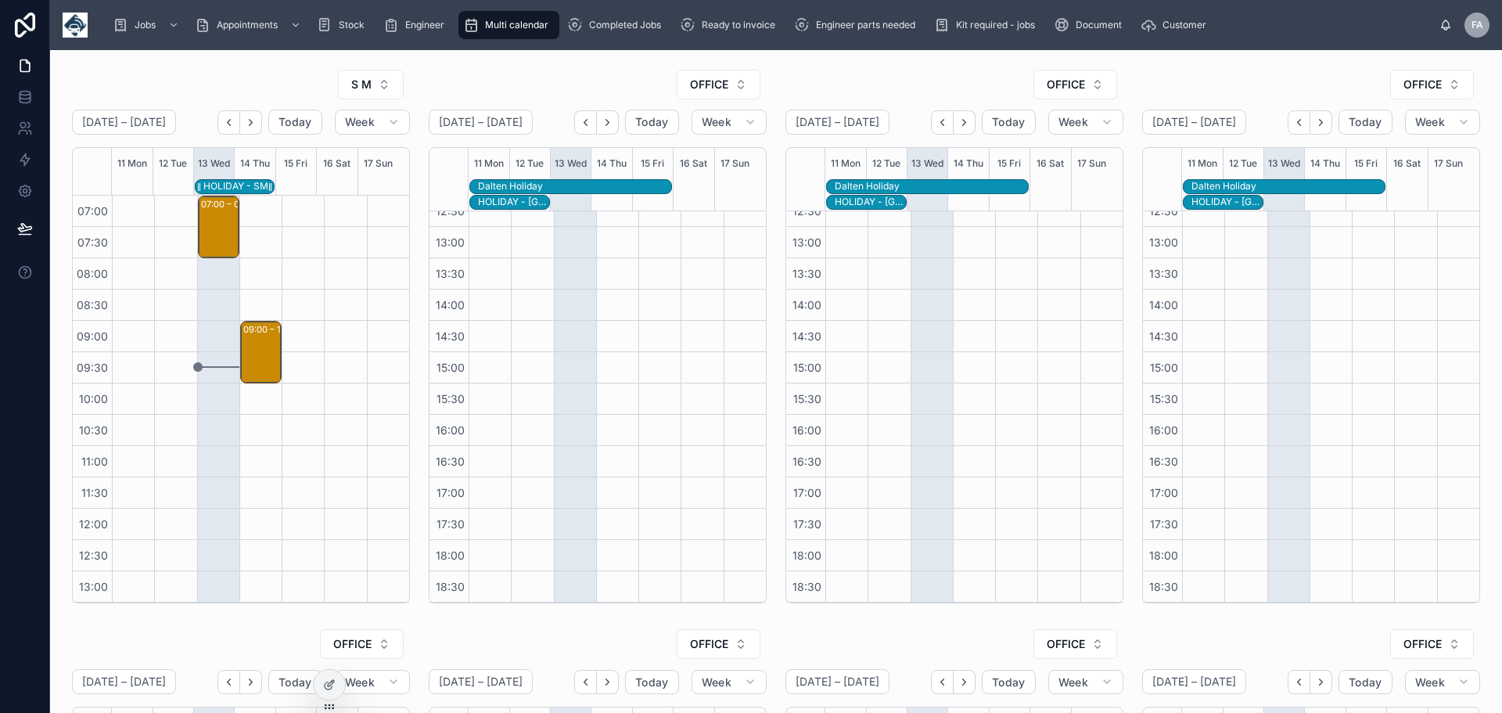
click at [254, 185] on div "HOLIDAY - SM" at bounding box center [235, 186] width 65 height 13
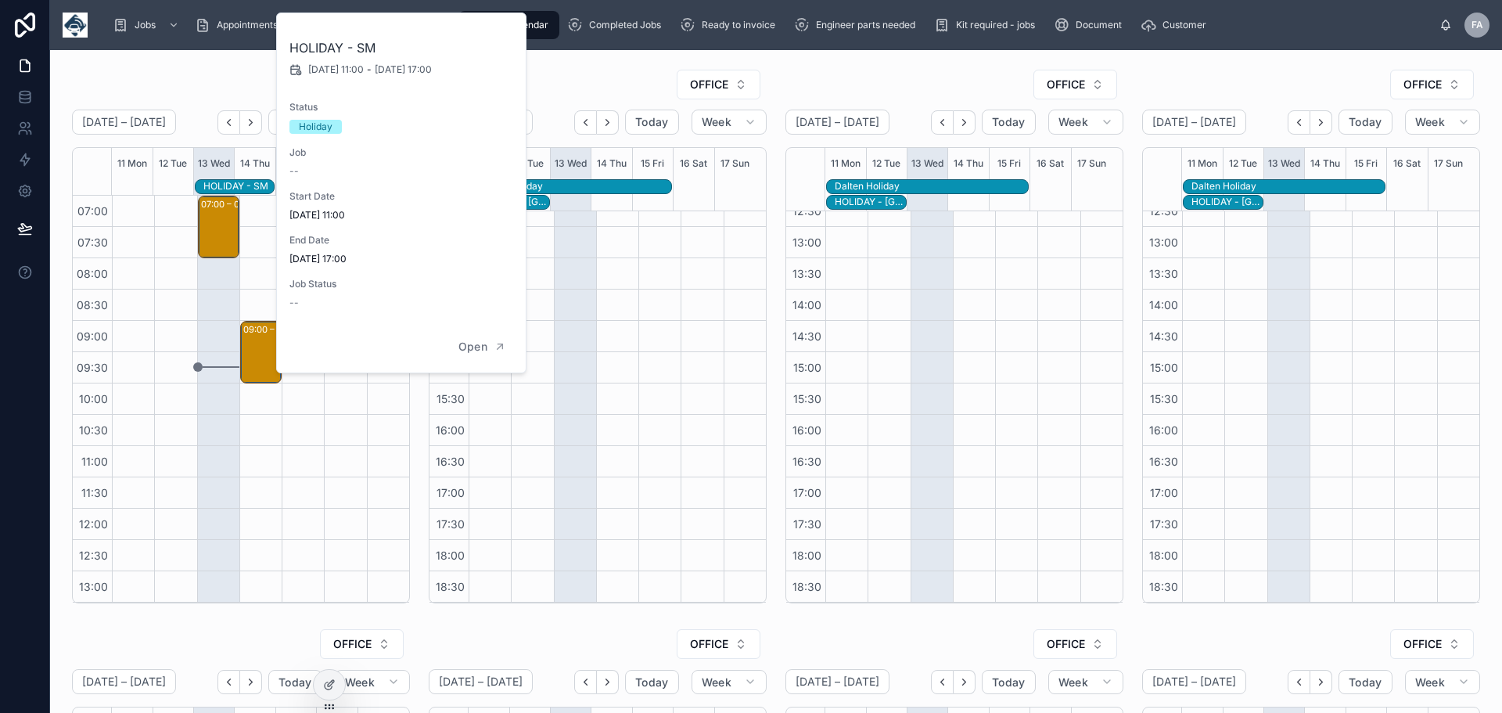
click at [257, 225] on div "09:00 – 10:00 FLEET COMMS - WO 998 - DE/RE - WF2 6BG" at bounding box center [260, 571] width 42 height 751
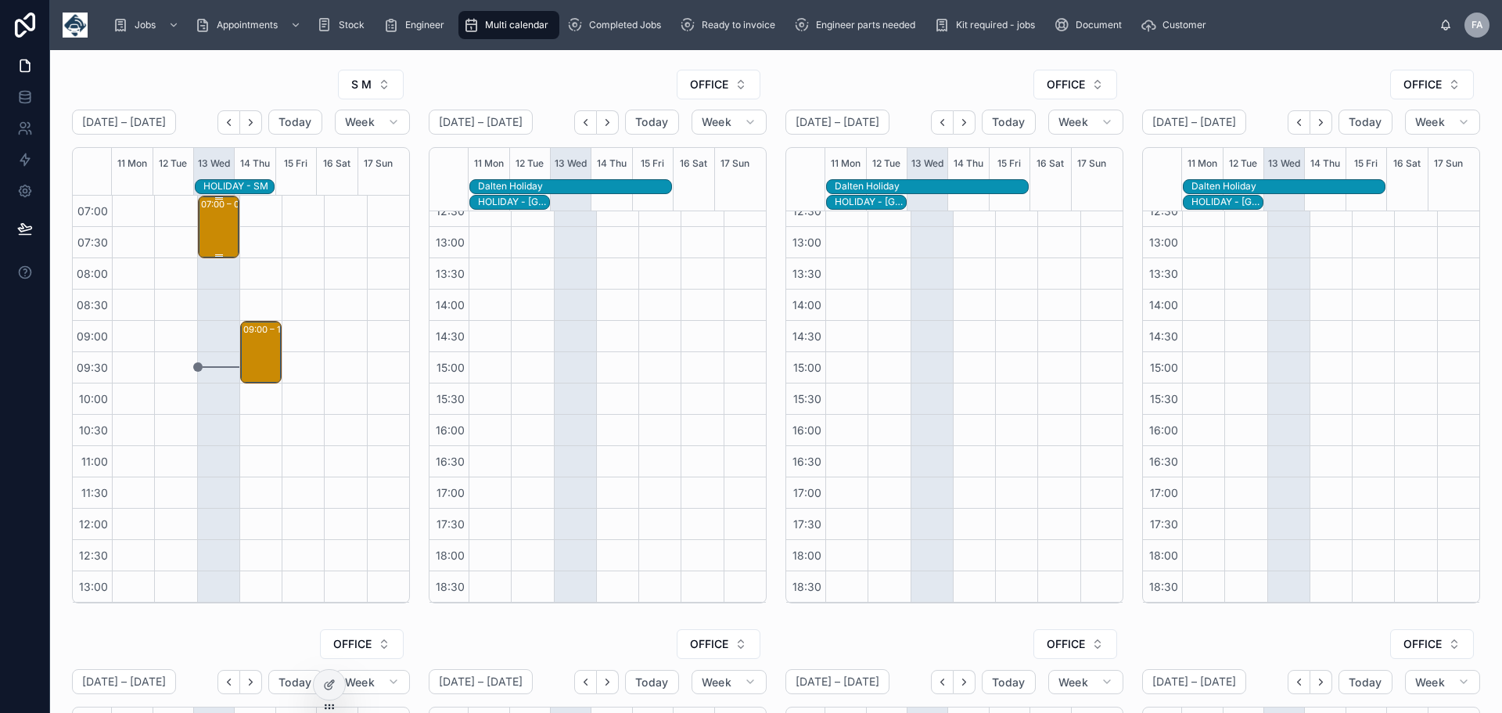
click at [216, 243] on div "07:00 – 08:00 TEST - FLEET COMMS - WO 999 - DE/RE - WF2 6BG" at bounding box center [219, 226] width 37 height 59
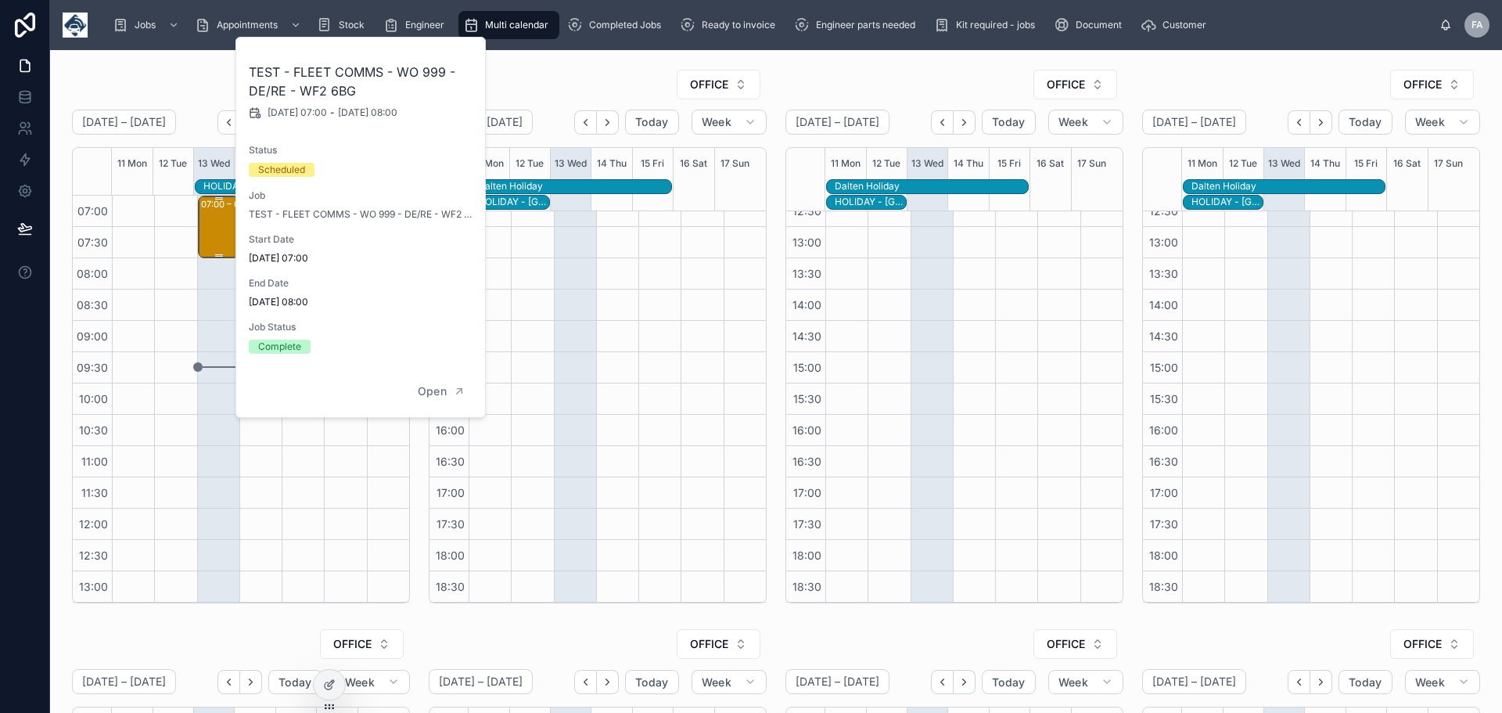
click at [216, 243] on div "07:00 – 08:00 TEST - FLEET COMMS - WO 999 - DE/RE - WF2 6BG" at bounding box center [219, 226] width 37 height 59
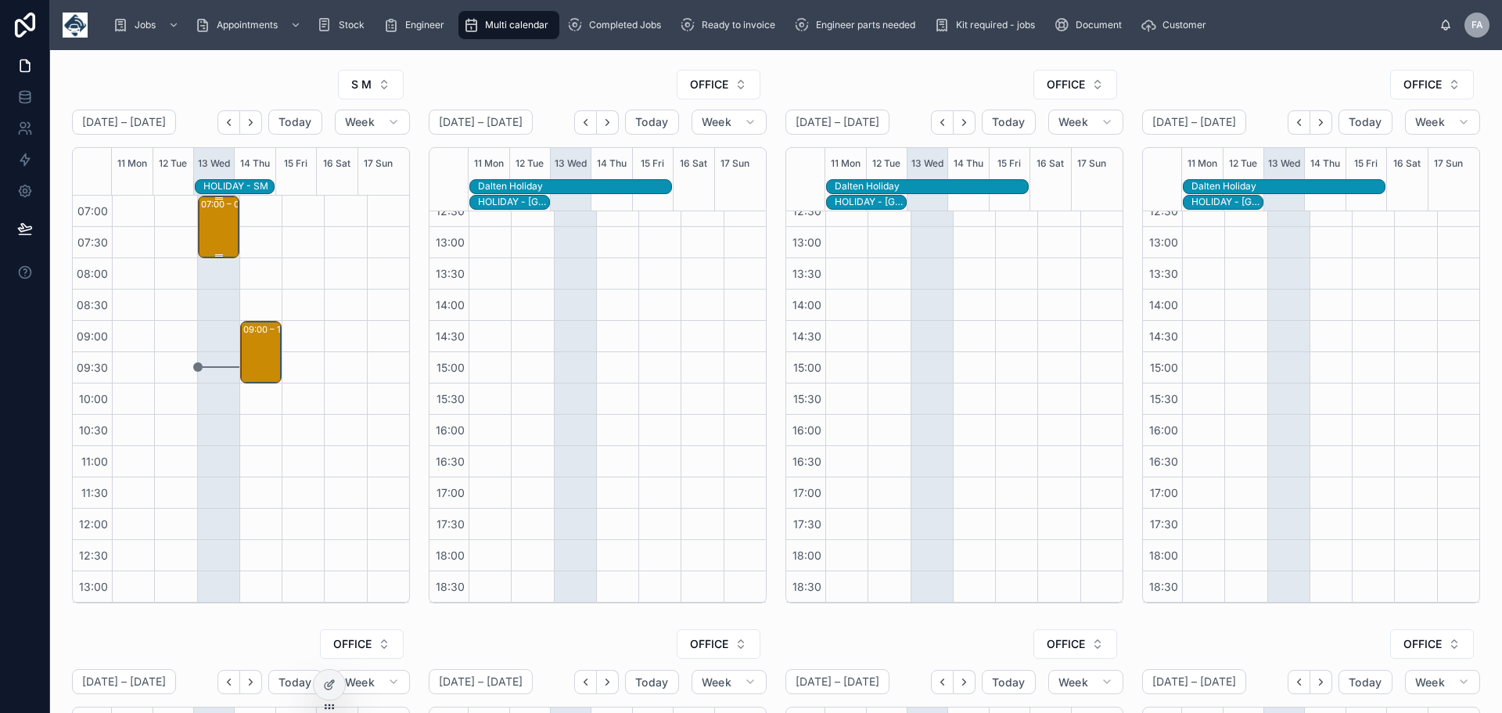
click at [216, 243] on div "07:00 – 08:00 TEST - FLEET COMMS - WO 999 - DE/RE - WF2 6BG" at bounding box center [219, 226] width 37 height 59
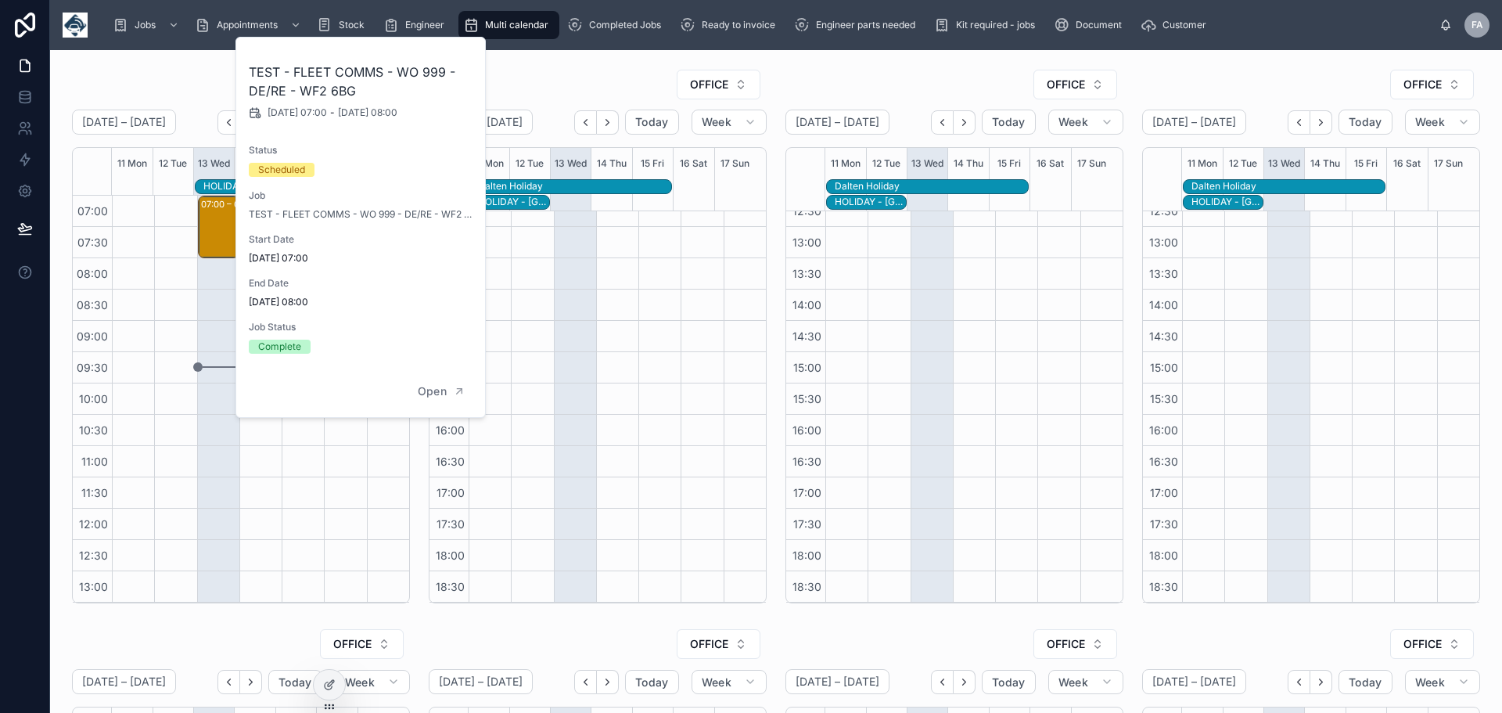
click at [136, 251] on div at bounding box center [133, 571] width 42 height 751
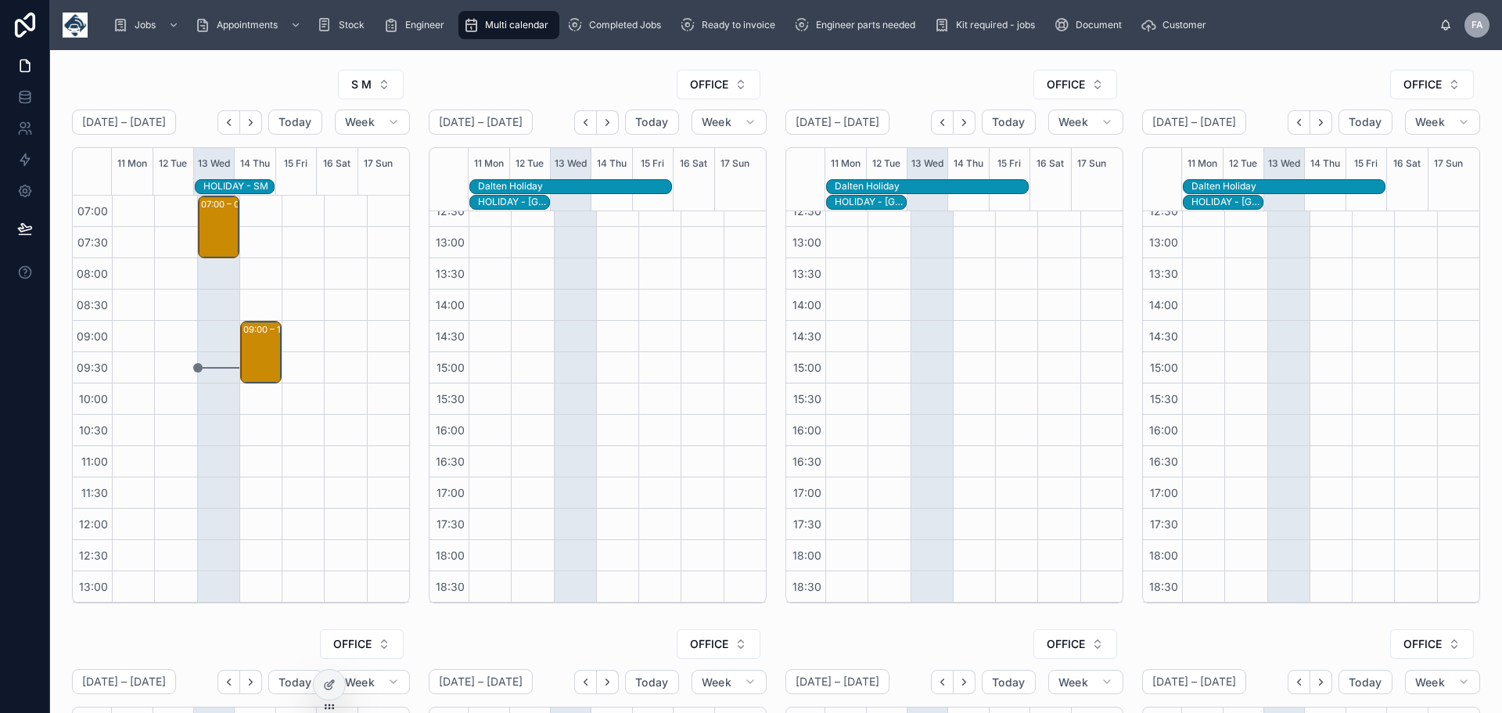
scroll to position [178, 0]
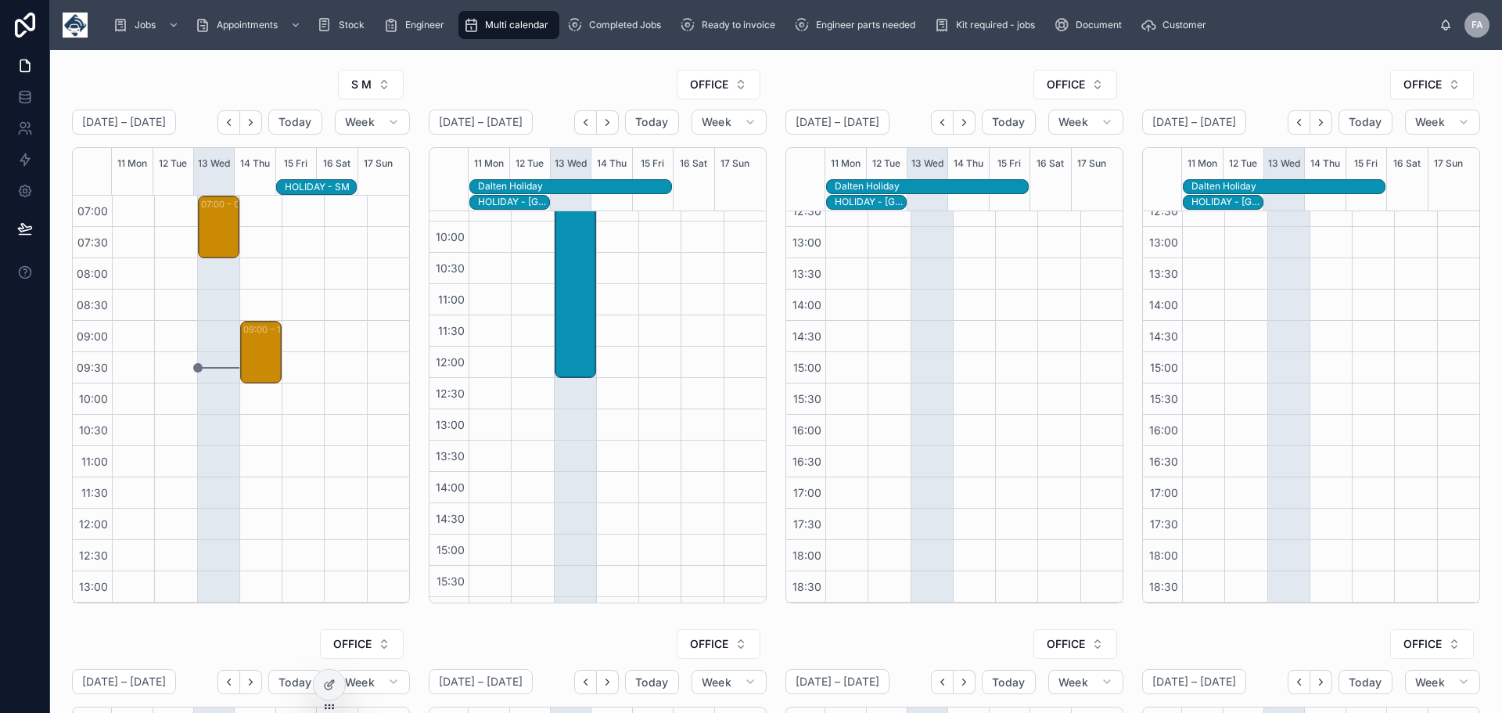
drag, startPoint x: 247, startPoint y: 181, endPoint x: 288, endPoint y: 185, distance: 41.0
click at [304, 189] on div "HOLIDAY - SM" at bounding box center [317, 186] width 65 height 13
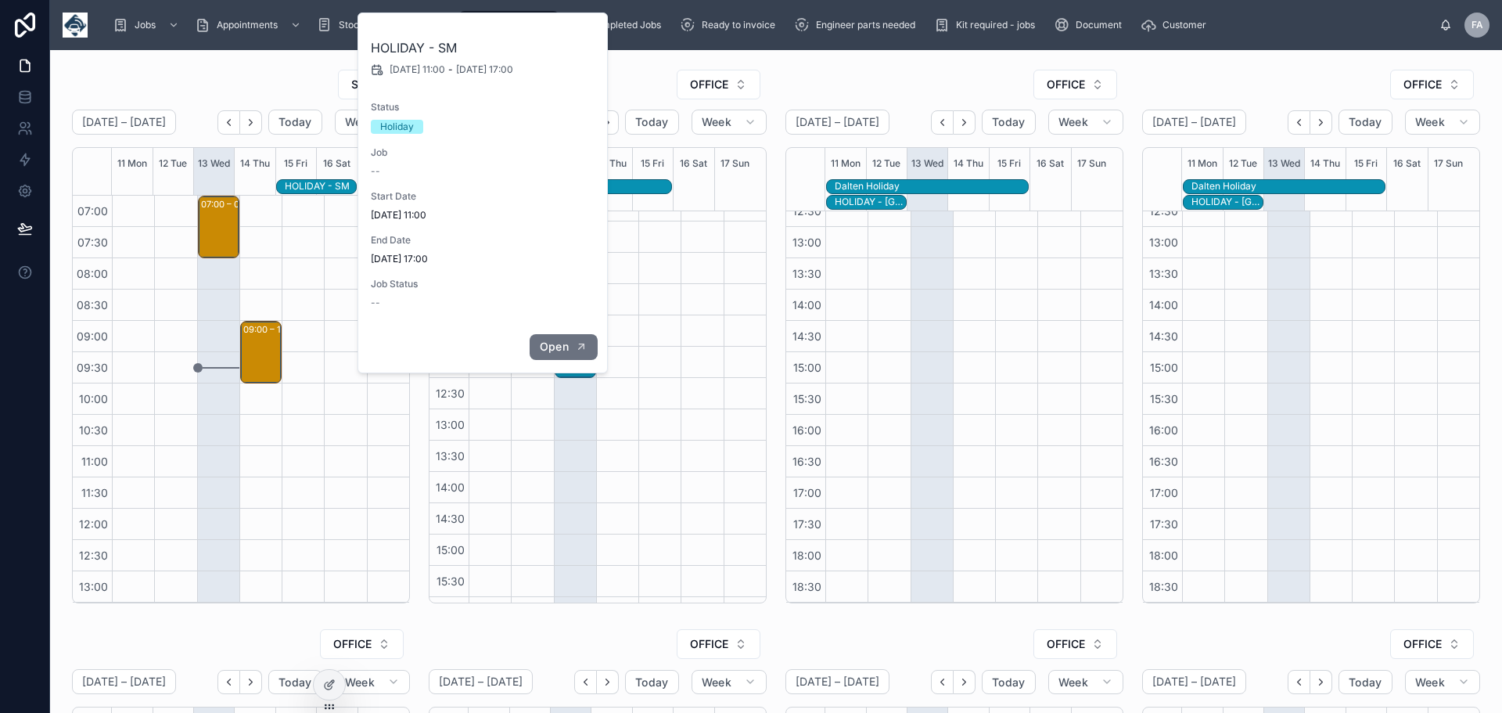
click at [548, 344] on span "Open" at bounding box center [554, 347] width 29 height 14
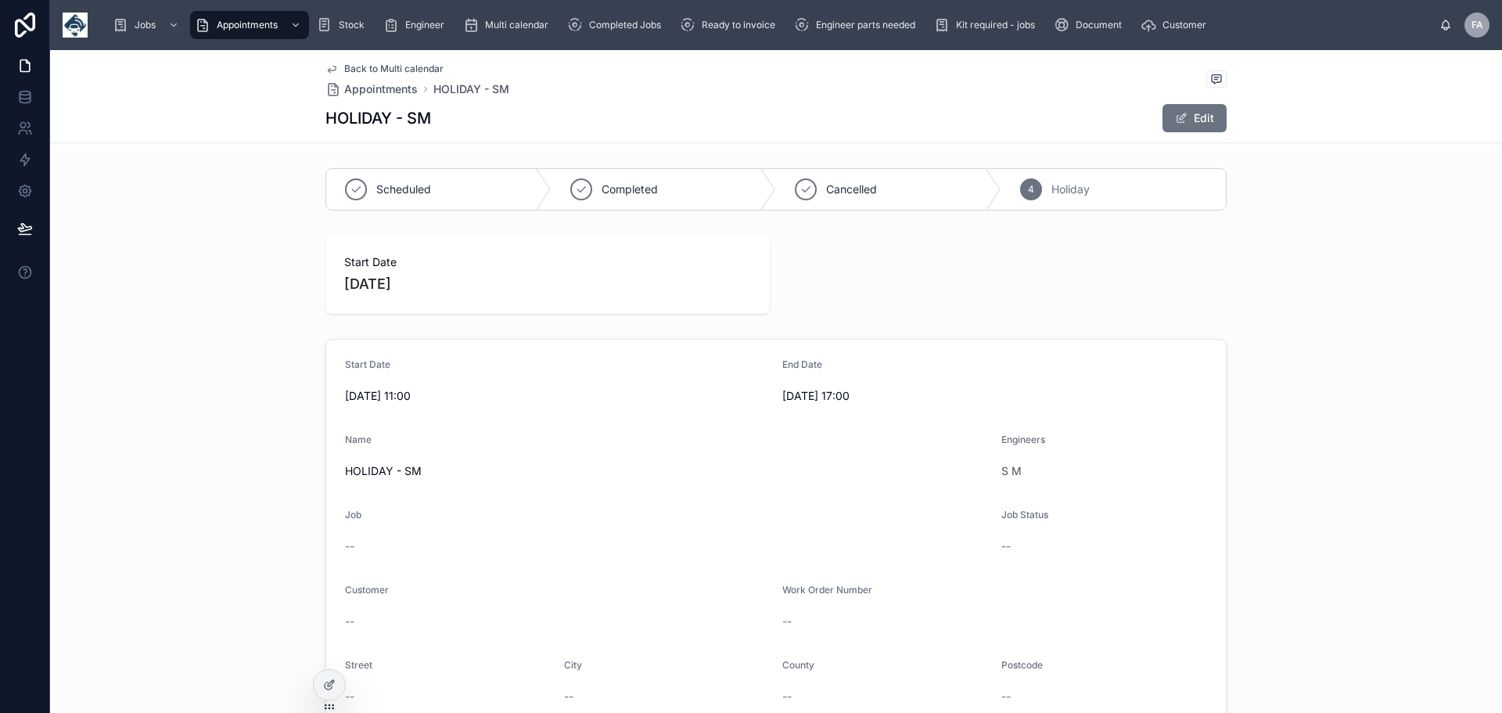
click at [426, 397] on span "[DATE] 11:00" at bounding box center [557, 396] width 425 height 16
click at [427, 395] on span "[DATE] 11:00" at bounding box center [557, 396] width 425 height 16
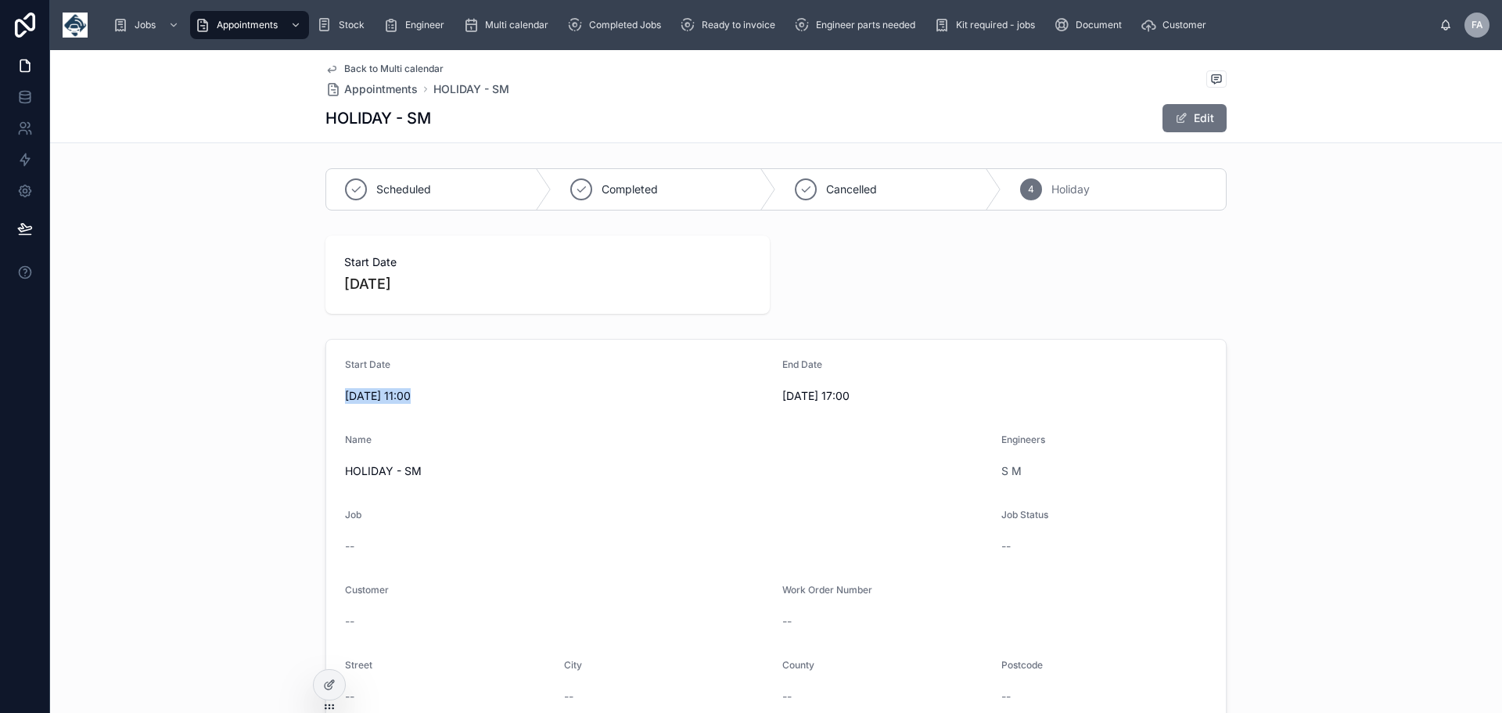
click at [427, 395] on span "[DATE] 11:00" at bounding box center [557, 396] width 425 height 16
click at [1193, 114] on button "Edit" at bounding box center [1195, 118] width 64 height 28
click at [448, 393] on input "**********" at bounding box center [557, 398] width 423 height 22
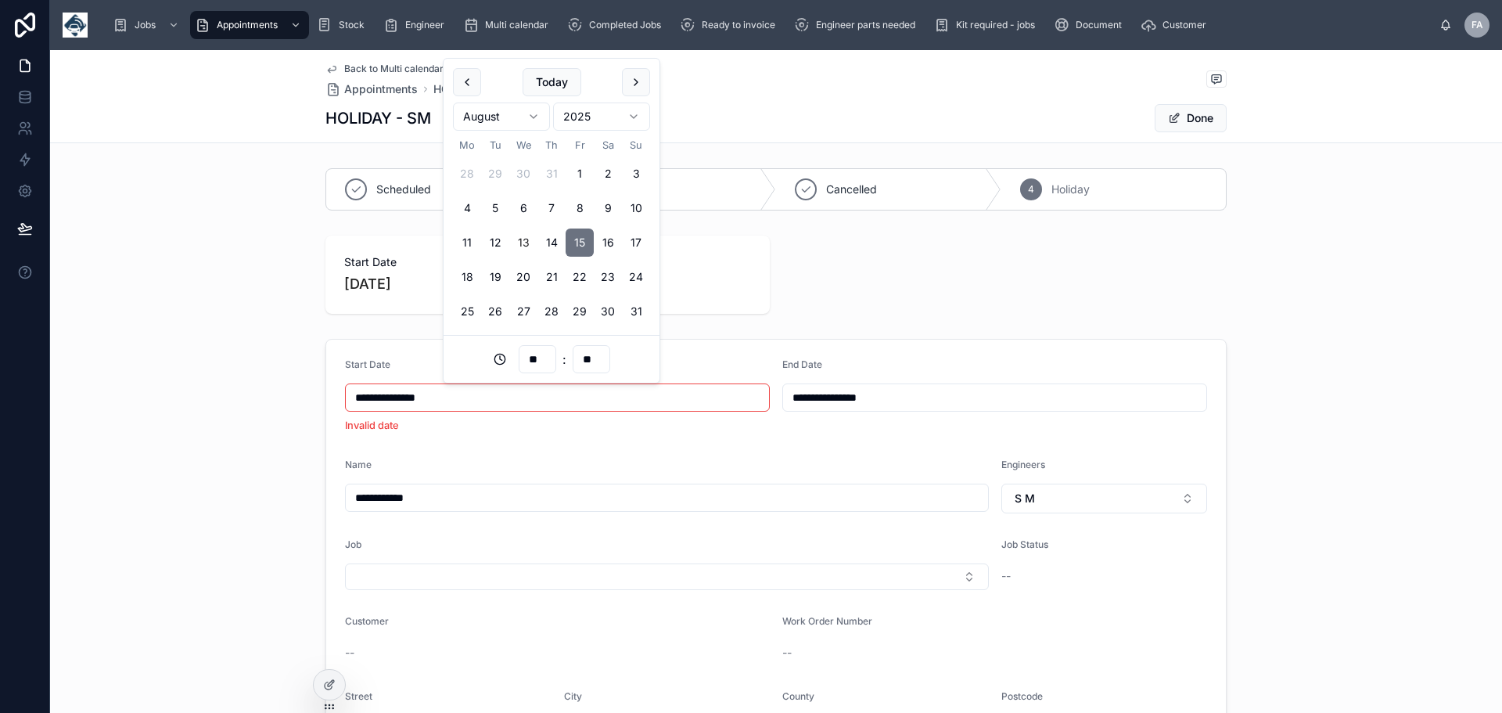
type input "**********"
type input "**"
type input "**********"
click at [1188, 118] on button "Done" at bounding box center [1191, 118] width 72 height 28
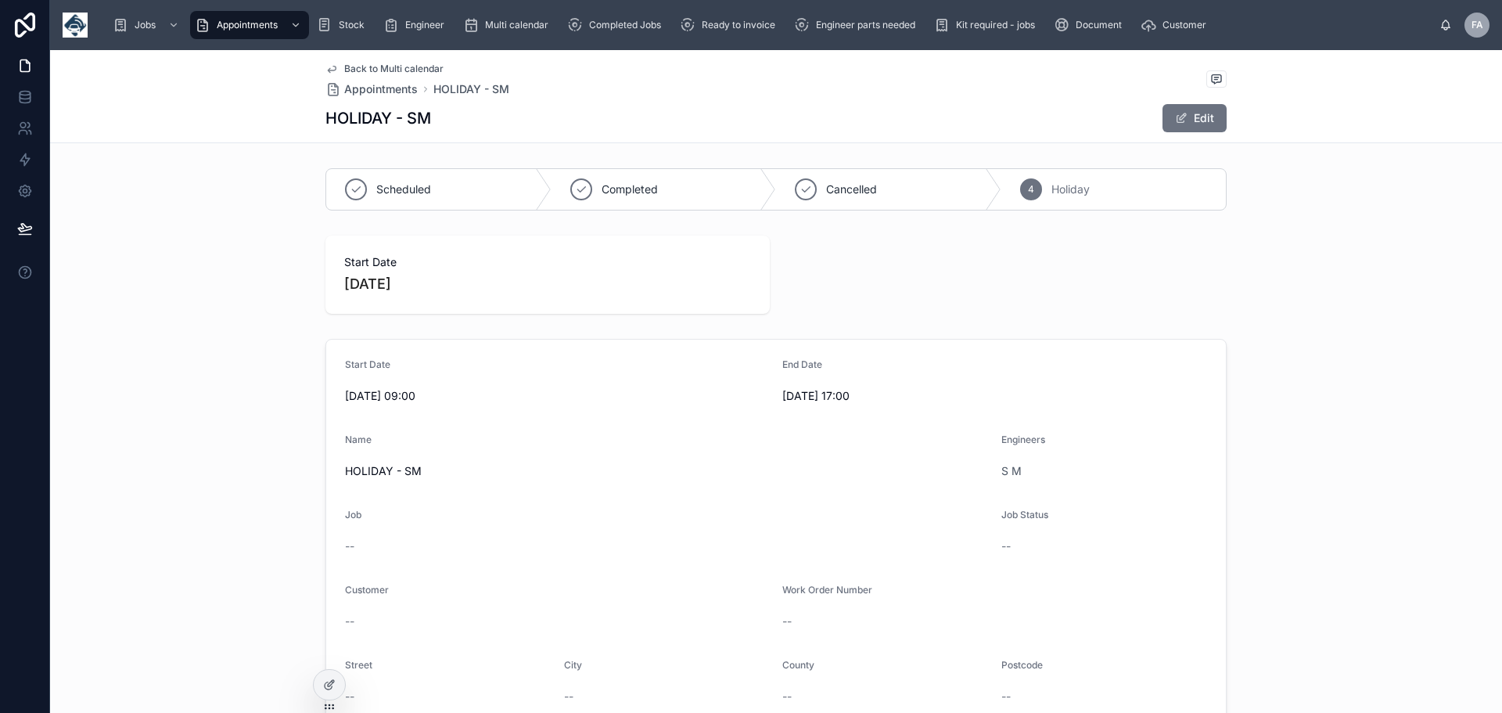
click at [351, 64] on span "Back to Multi calendar" at bounding box center [393, 69] width 99 height 13
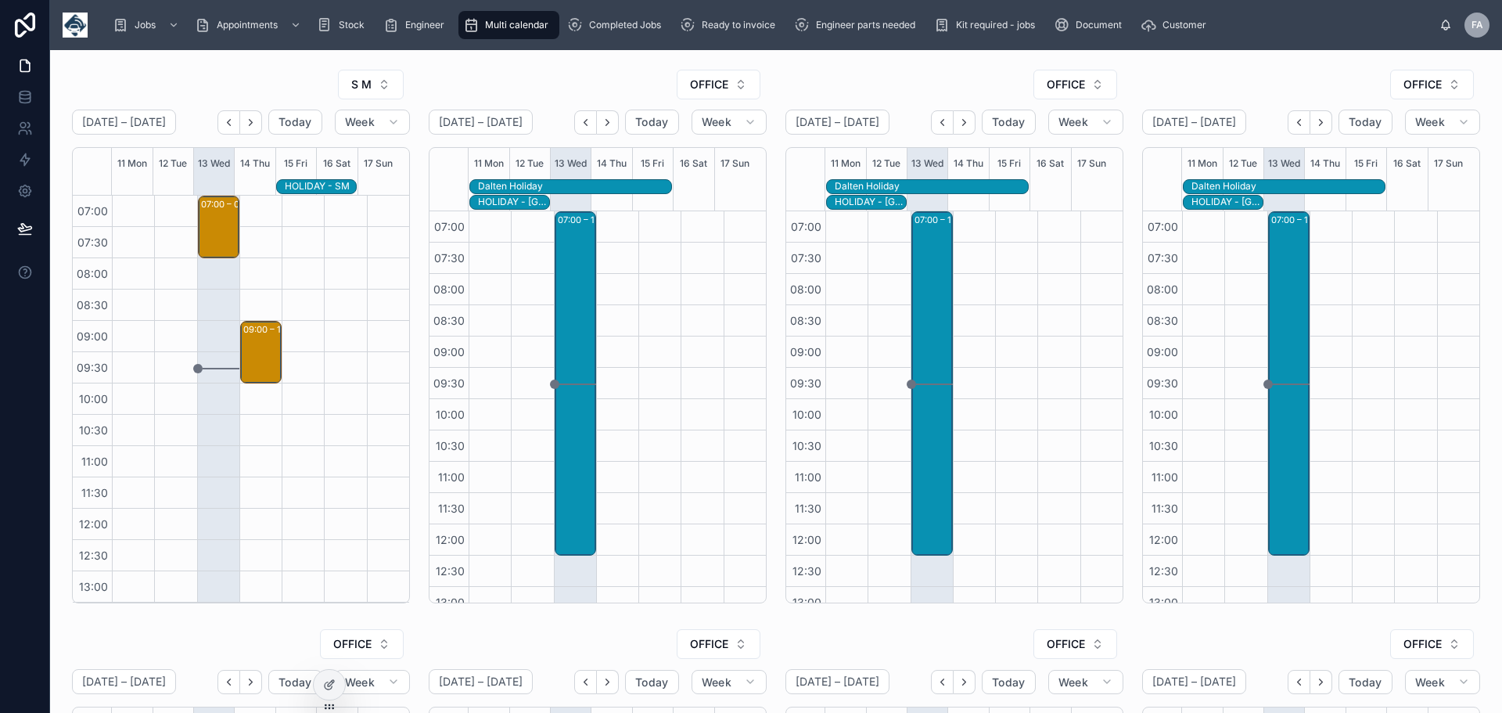
scroll to position [360, 0]
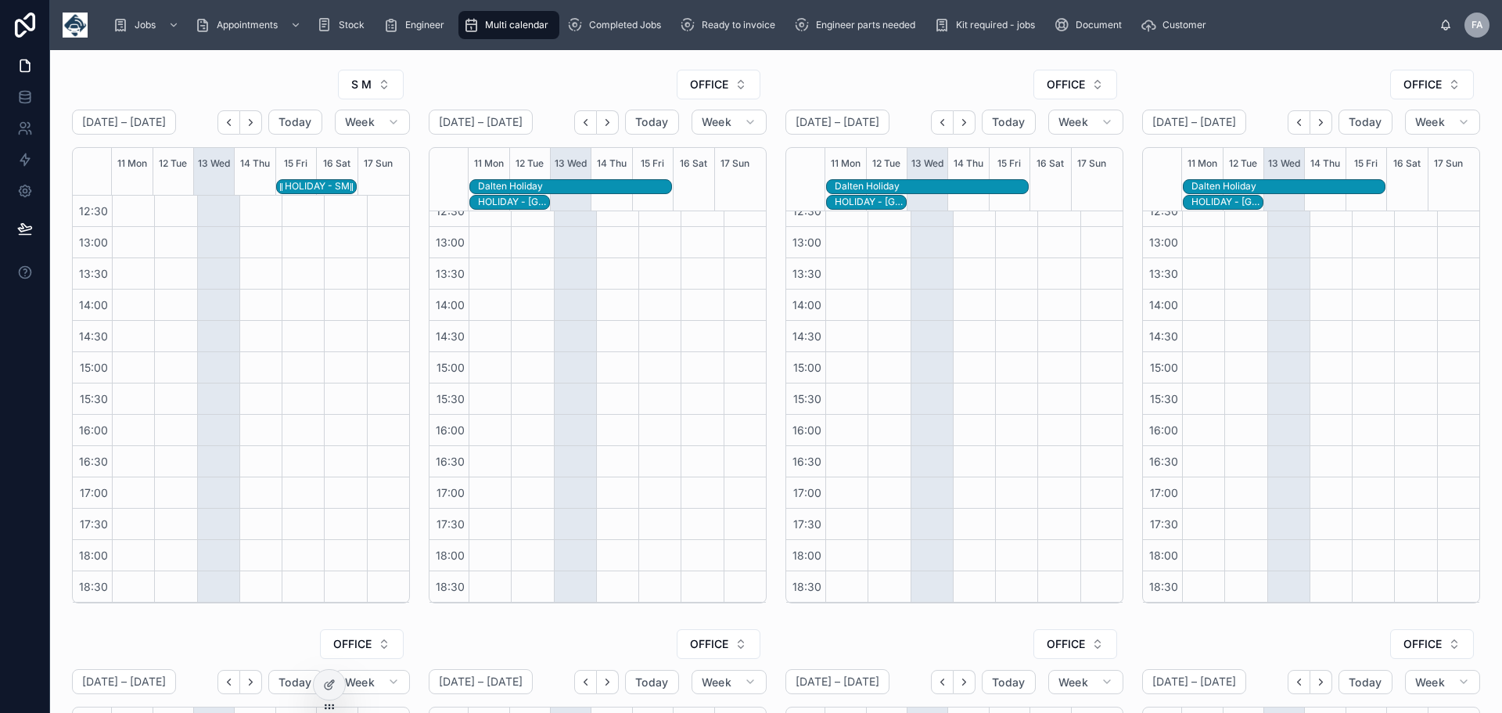
click at [317, 182] on div "HOLIDAY - SM" at bounding box center [317, 186] width 65 height 13
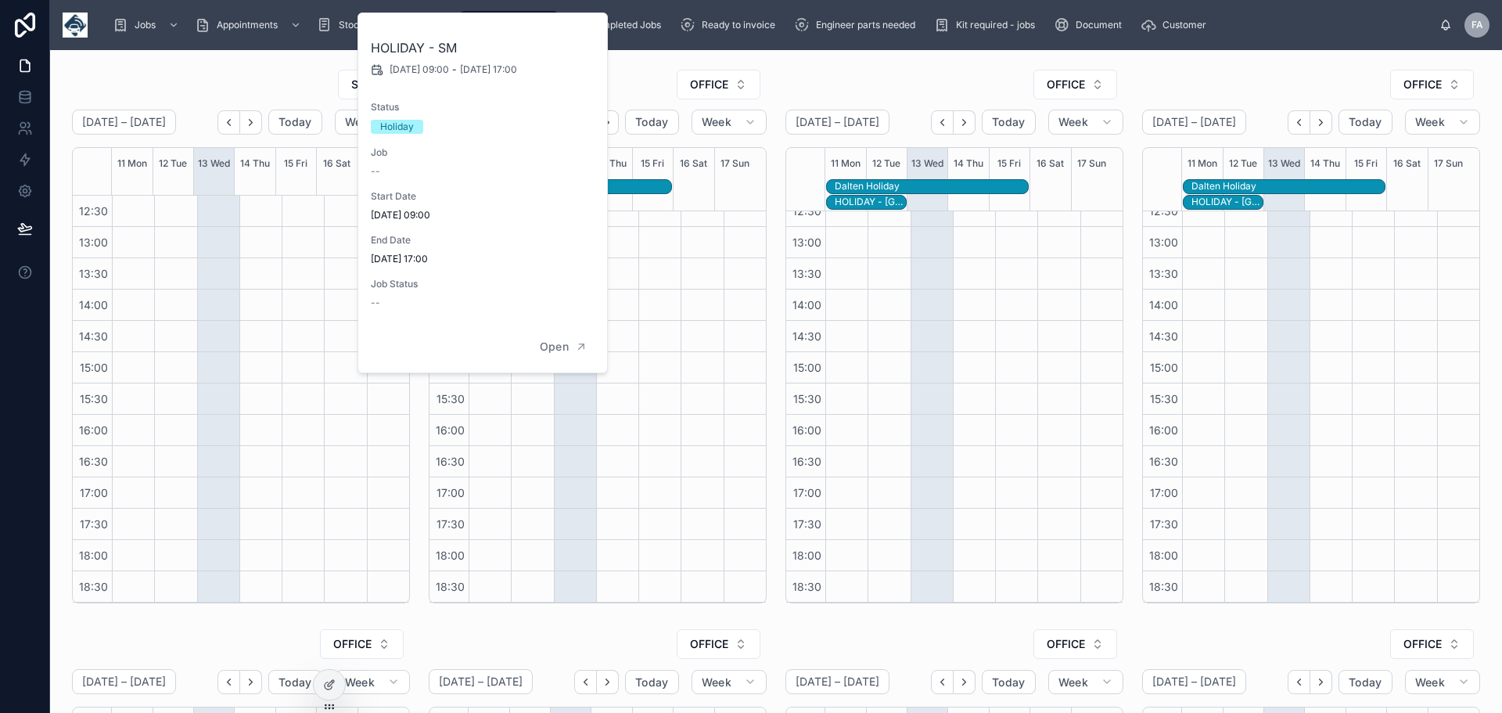
scroll to position [313, 0]
click at [339, 229] on div at bounding box center [345, 258] width 42 height 751
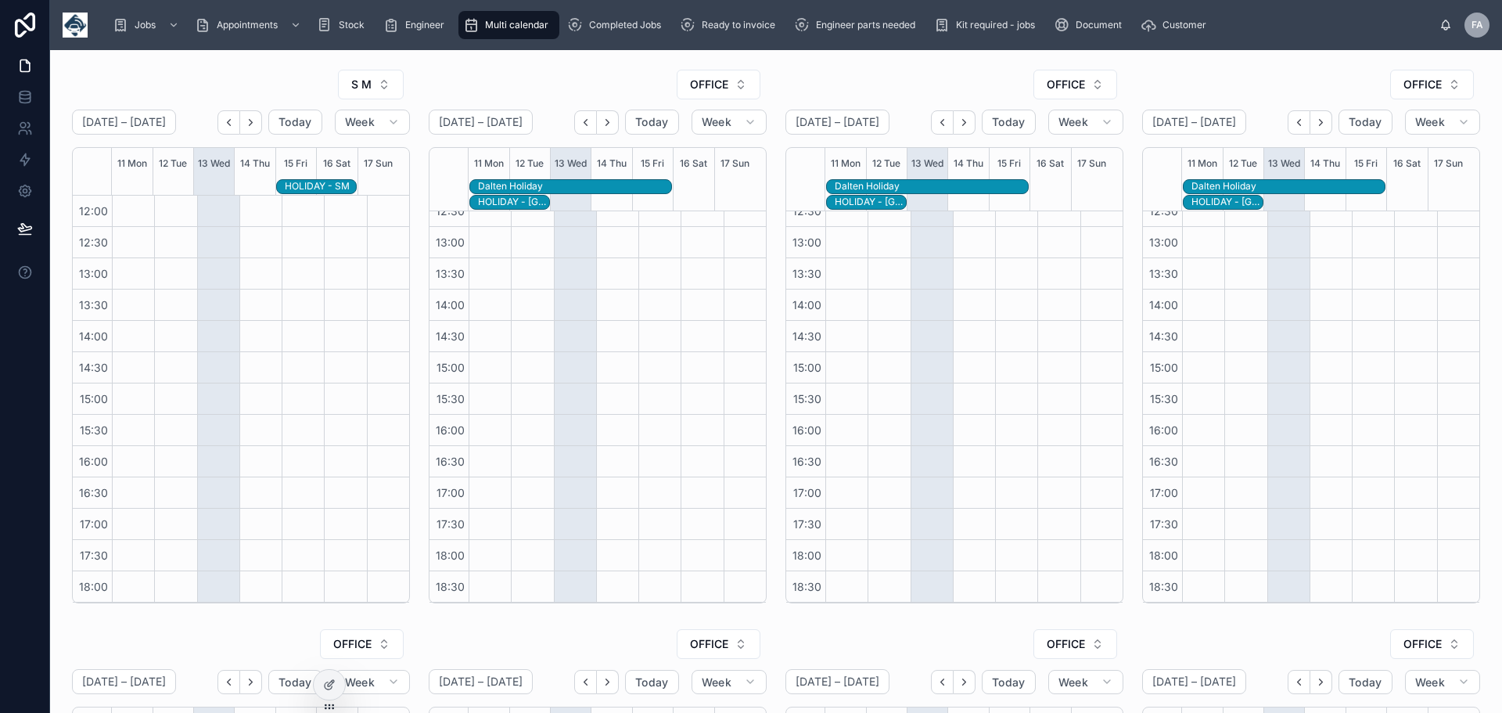
drag, startPoint x: 300, startPoint y: 183, endPoint x: 247, endPoint y: 182, distance: 53.2
click at [247, 182] on div "HOLIDAY - SM" at bounding box center [255, 187] width 286 height 16
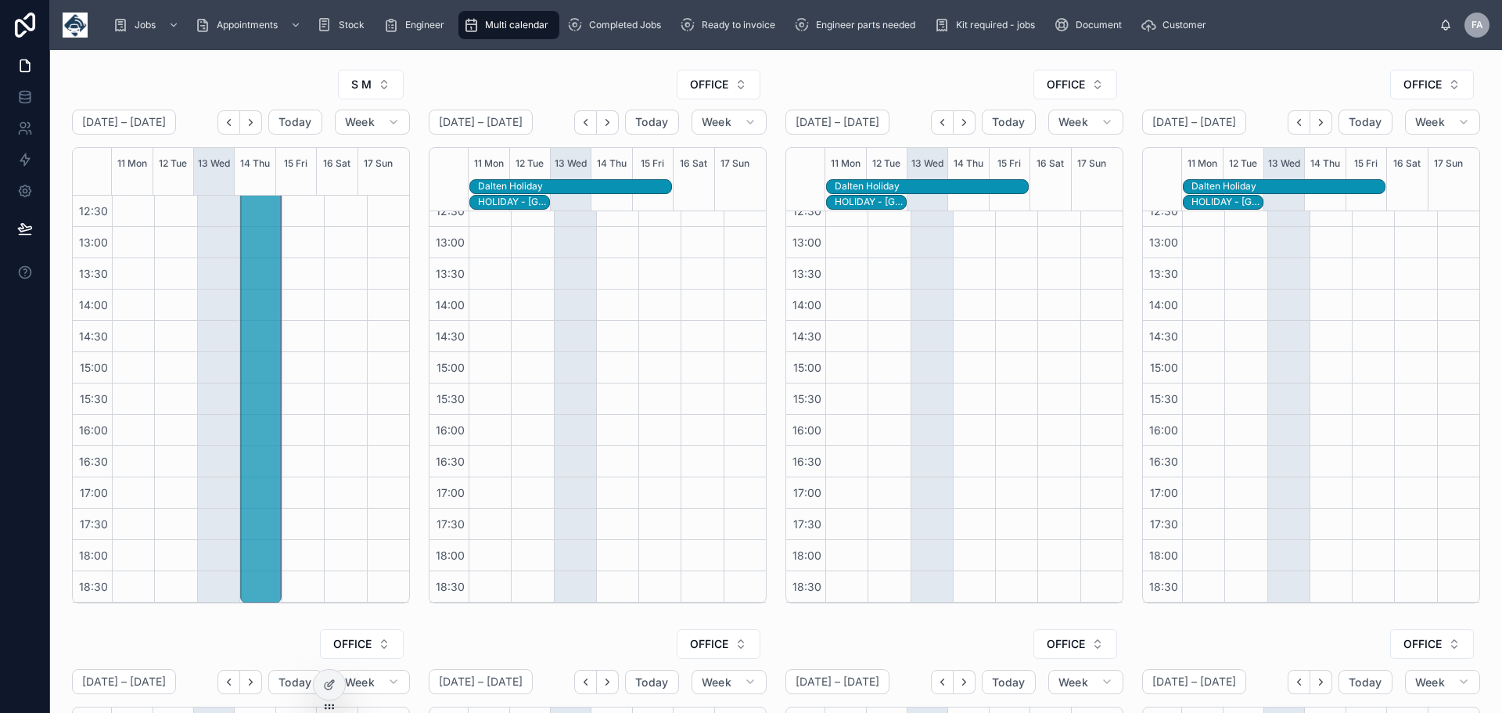
scroll to position [250, 0]
drag, startPoint x: 257, startPoint y: 190, endPoint x: 259, endPoint y: 215, distance: 25.1
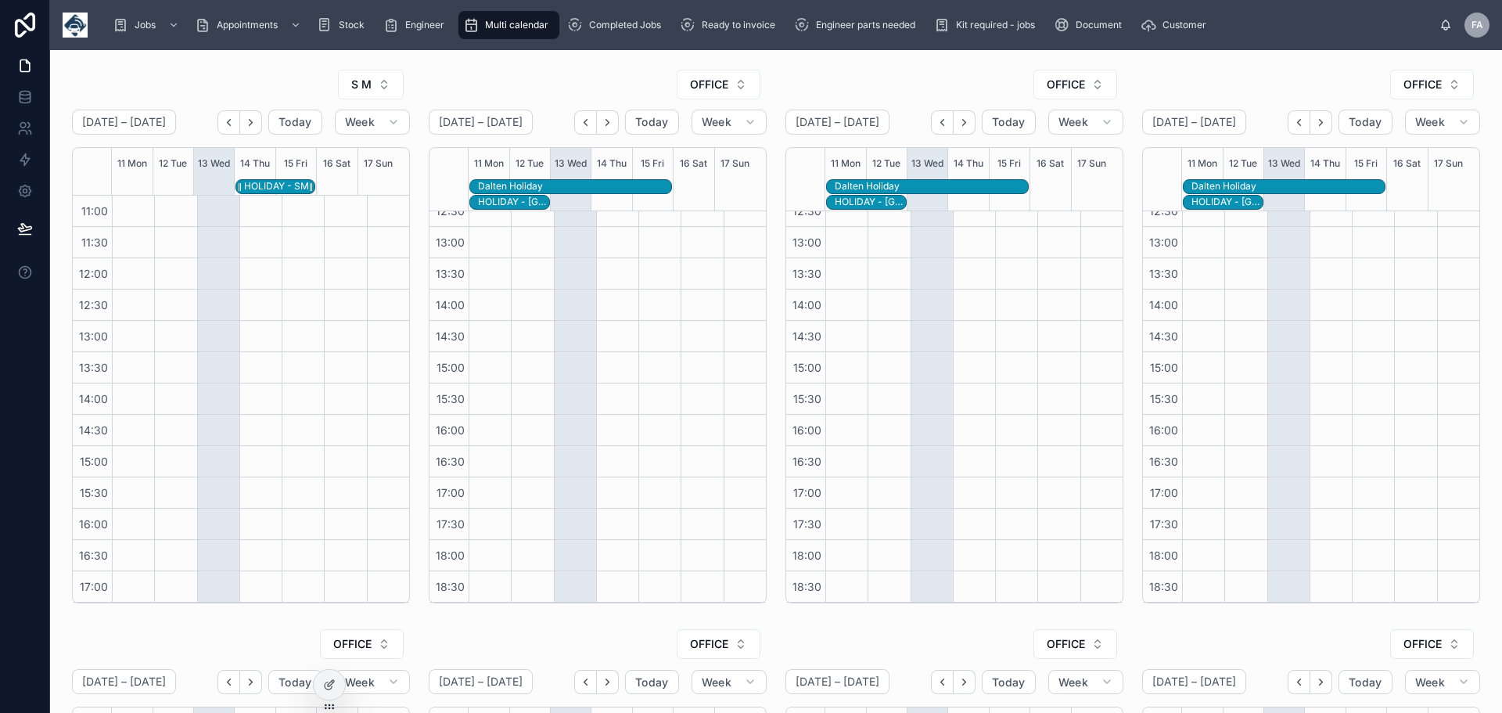
click at [261, 183] on div "HOLIDAY - SM" at bounding box center [276, 186] width 65 height 13
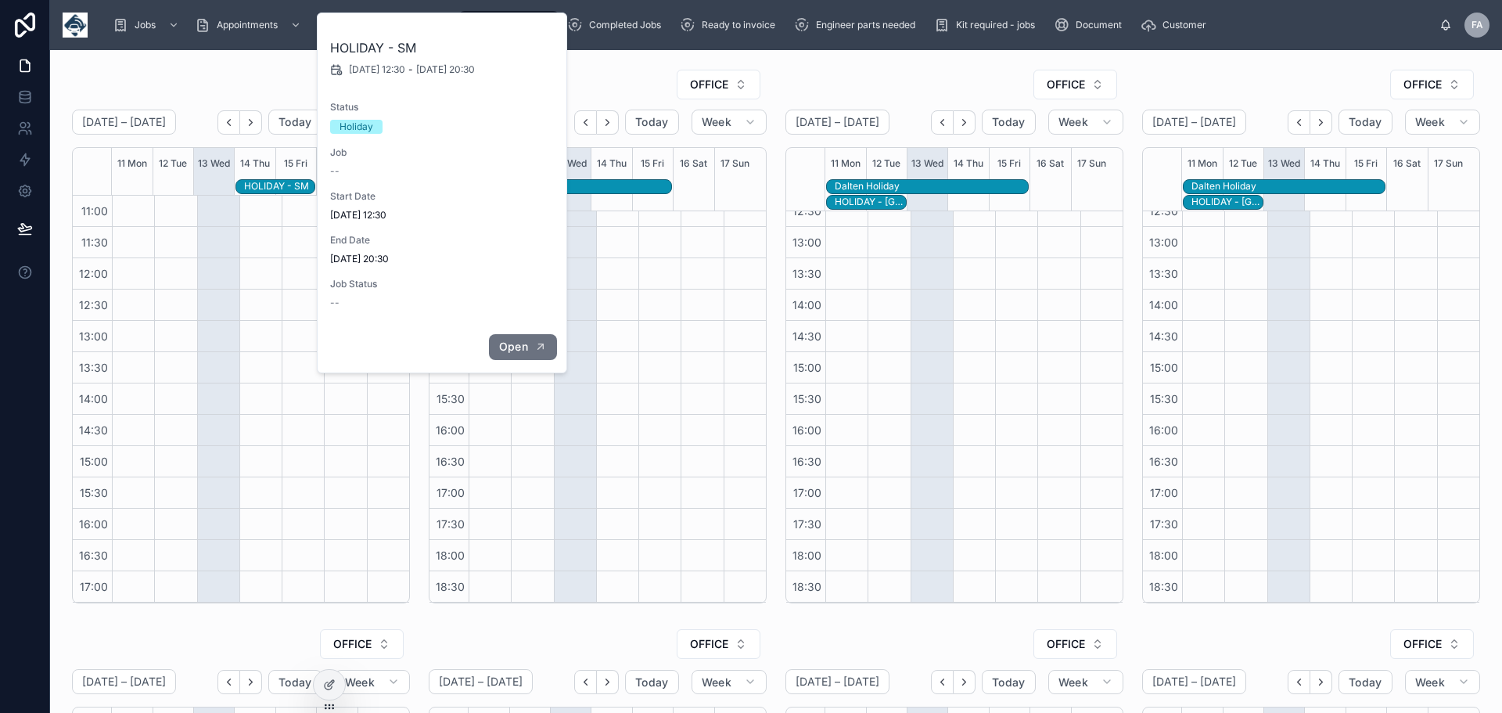
click at [510, 343] on span "Open" at bounding box center [513, 347] width 29 height 14
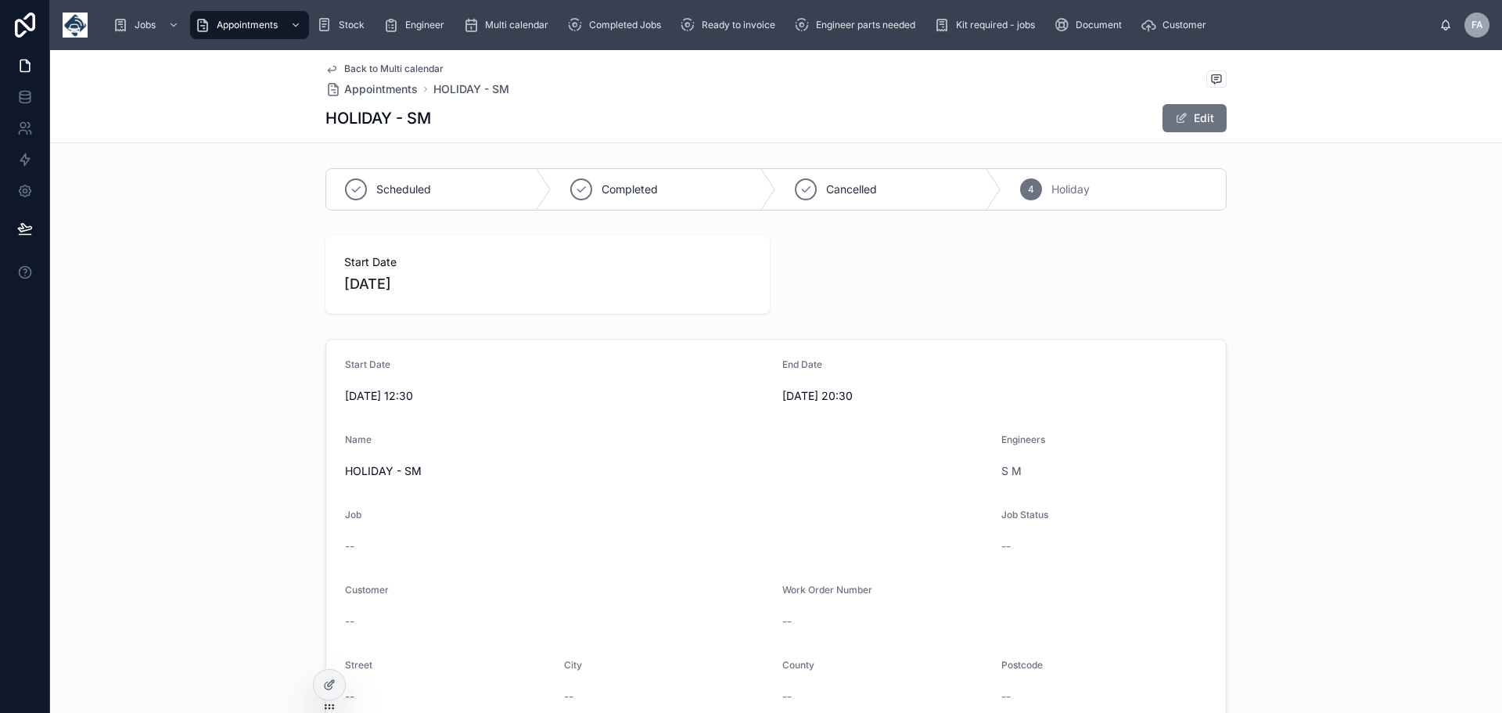
click at [790, 392] on span "[DATE] 20:30" at bounding box center [994, 396] width 425 height 16
click at [1204, 114] on button "Edit" at bounding box center [1195, 118] width 64 height 28
click at [796, 401] on input "**********" at bounding box center [994, 398] width 423 height 22
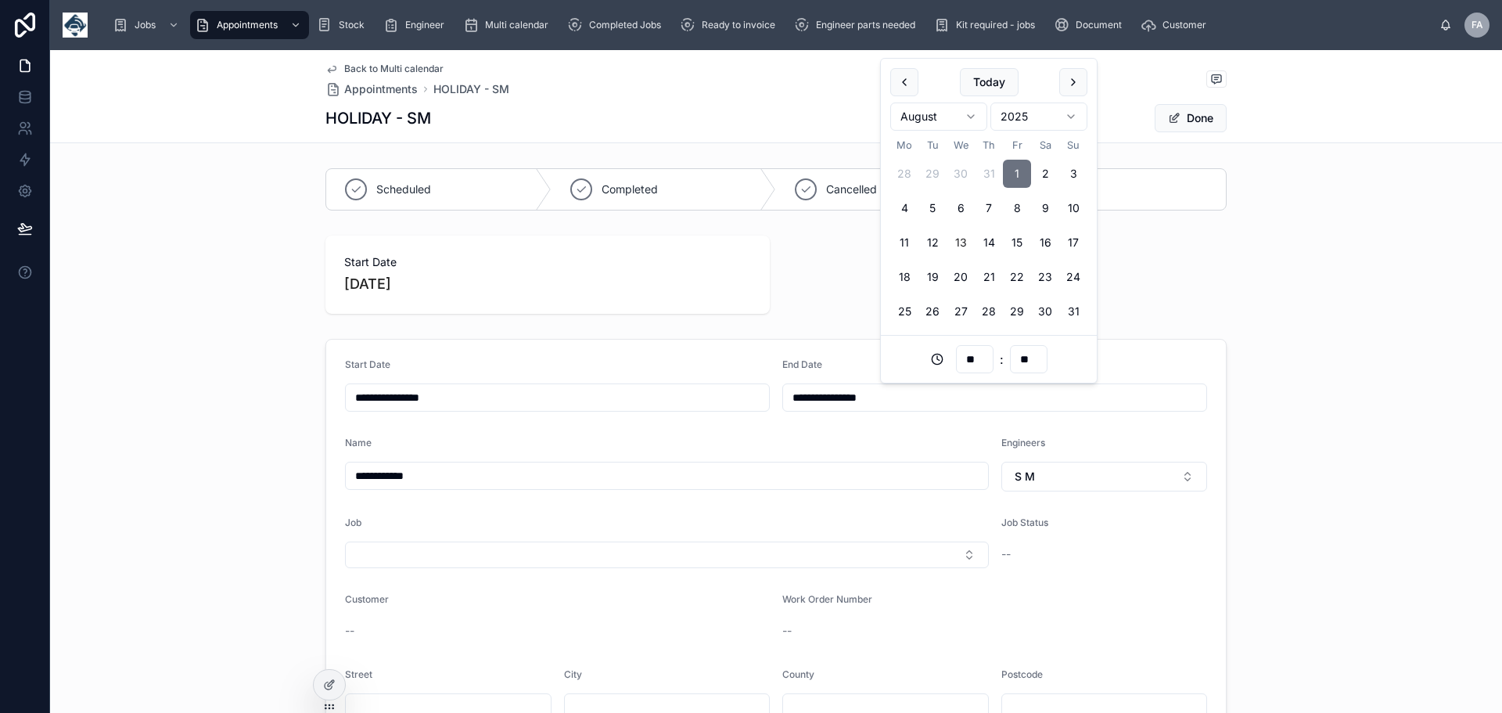
drag, startPoint x: 795, startPoint y: 397, endPoint x: 826, endPoint y: 392, distance: 30.9
click at [797, 397] on input "**********" at bounding box center [994, 398] width 423 height 22
type input "**********"
click at [1203, 117] on button "Done" at bounding box center [1191, 118] width 72 height 28
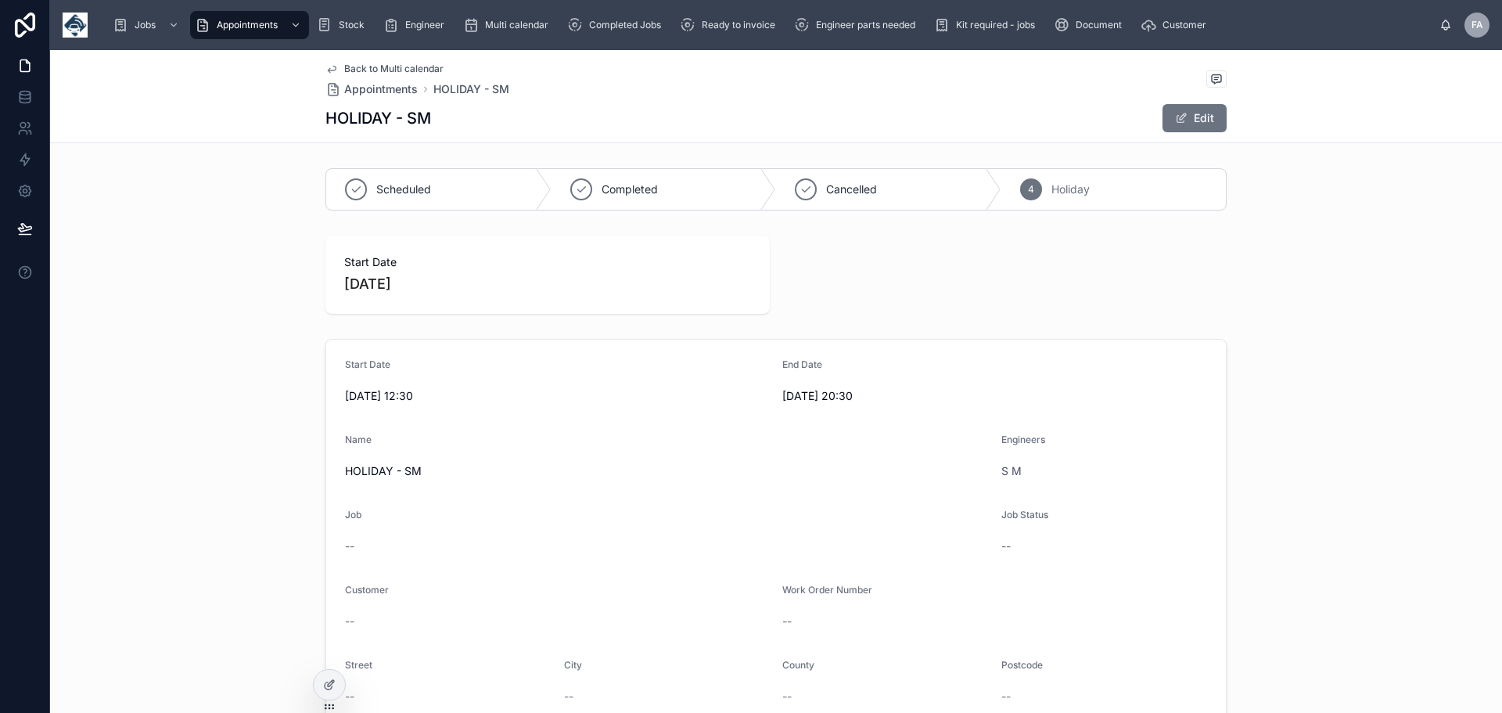
click at [352, 63] on span "Back to Multi calendar" at bounding box center [393, 69] width 99 height 13
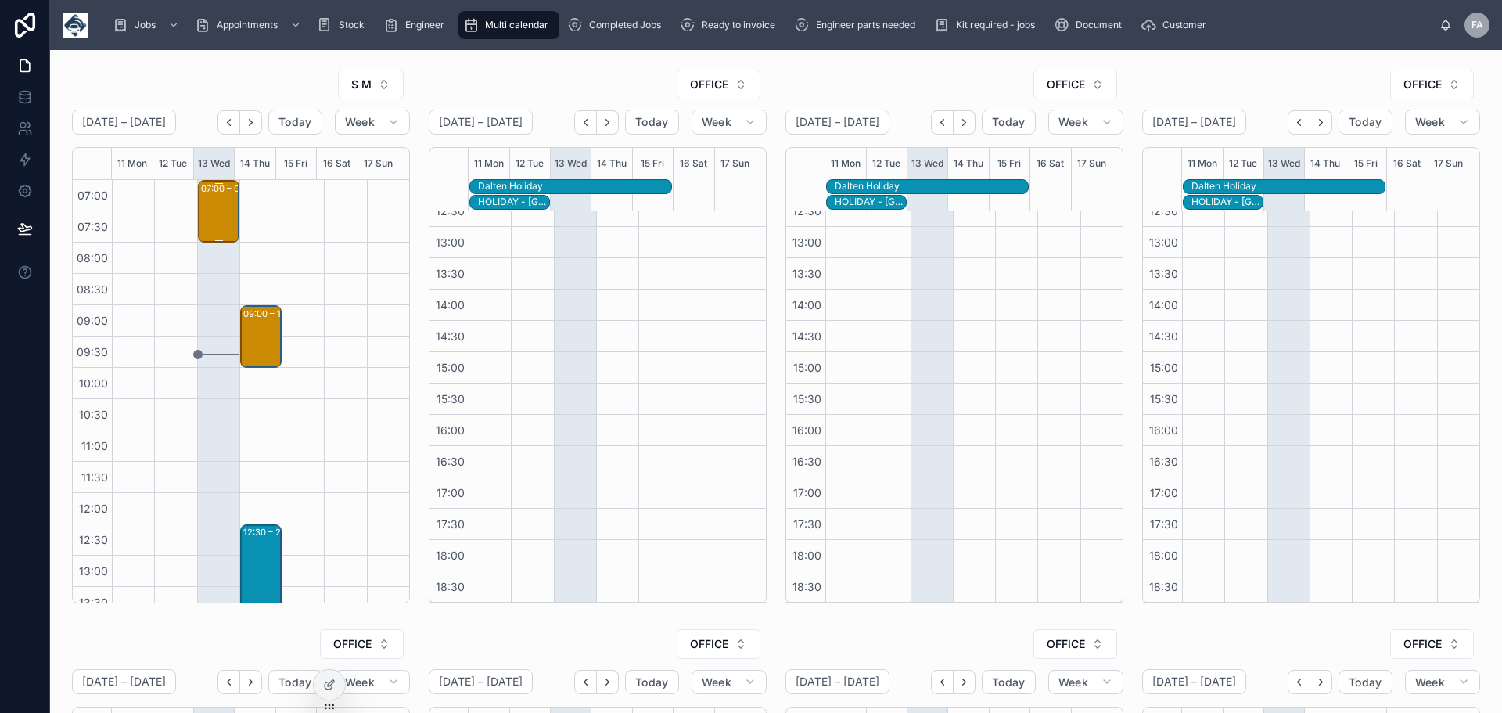
click at [206, 200] on div "07:00 – 08:00 TEST - FLEET COMMS - WO 999 - DE/RE - WF2 6BG" at bounding box center [219, 211] width 37 height 59
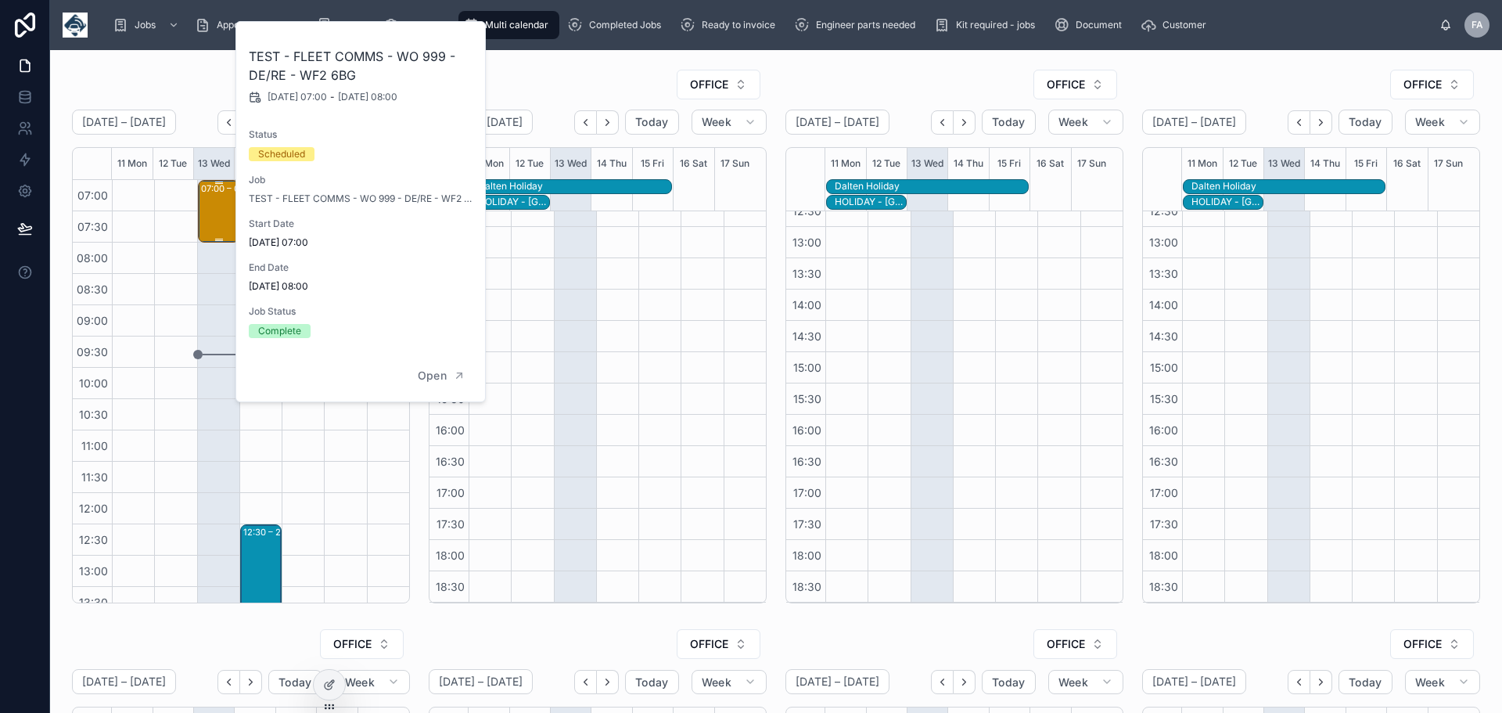
click at [206, 200] on div "07:00 – 08:00 TEST - FLEET COMMS - WO 999 - DE/RE - WF2 6BG" at bounding box center [219, 211] width 37 height 59
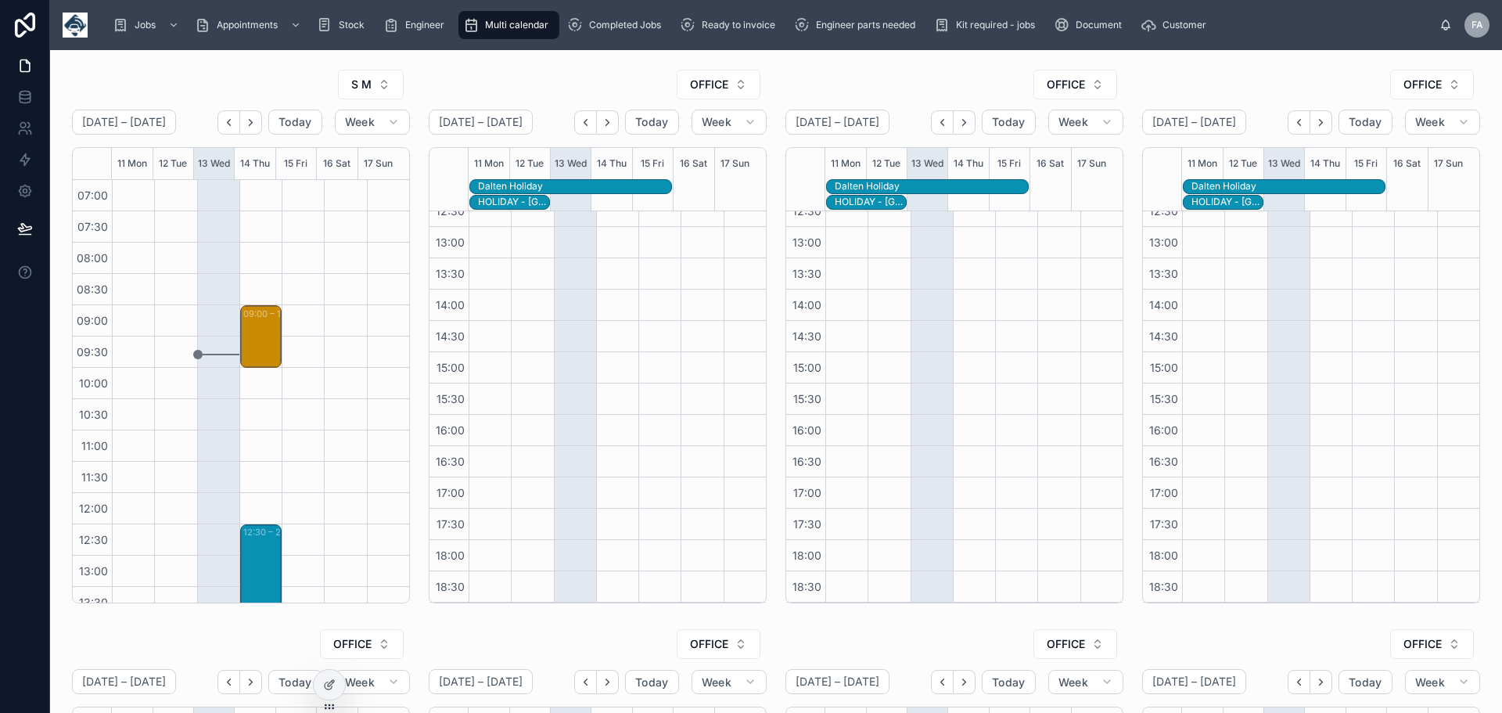
click at [206, 200] on div "07:00 – 08:00 TEST - FLEET COMMS - WO 999 - DE/RE - WF2 6BG" at bounding box center [219, 211] width 37 height 59
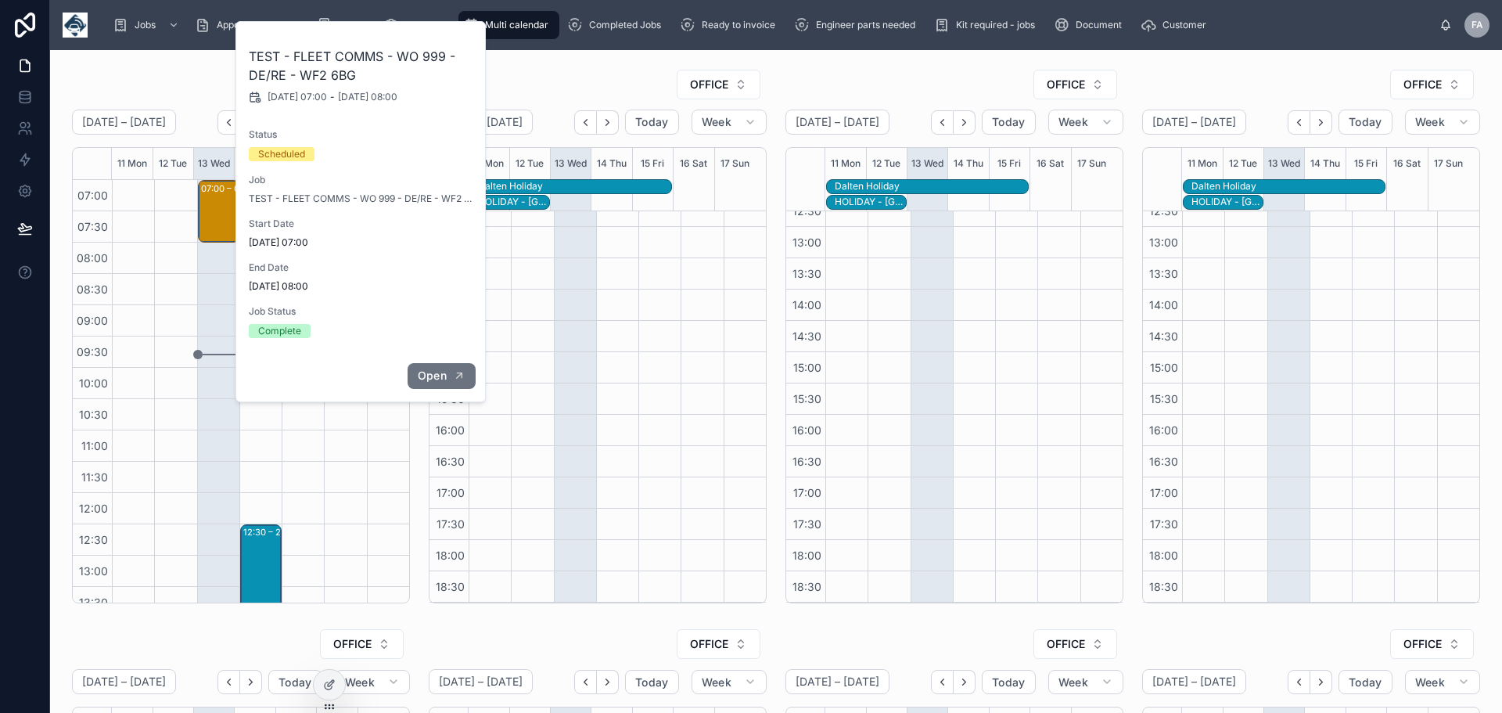
click at [437, 379] on span "Open" at bounding box center [432, 376] width 29 height 14
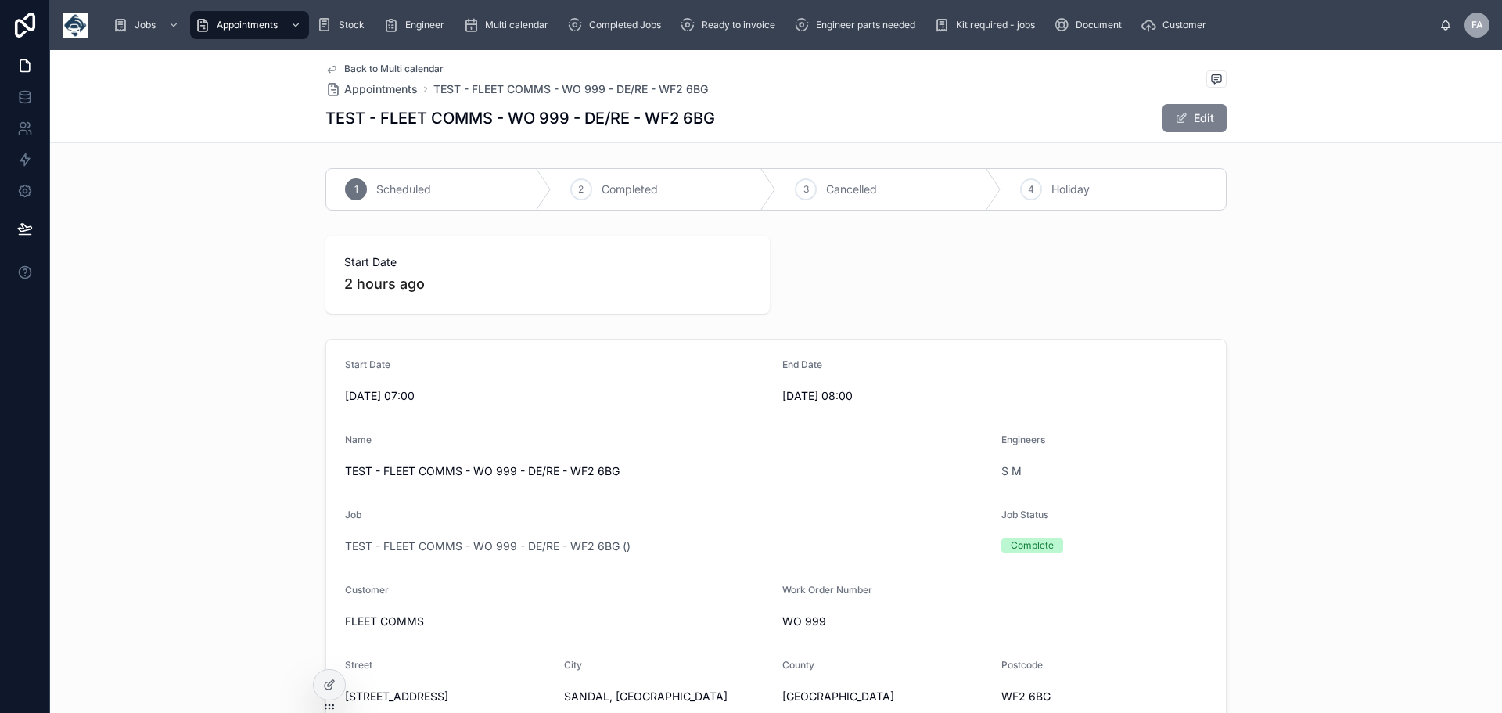
click at [1203, 110] on button "Edit" at bounding box center [1195, 118] width 64 height 28
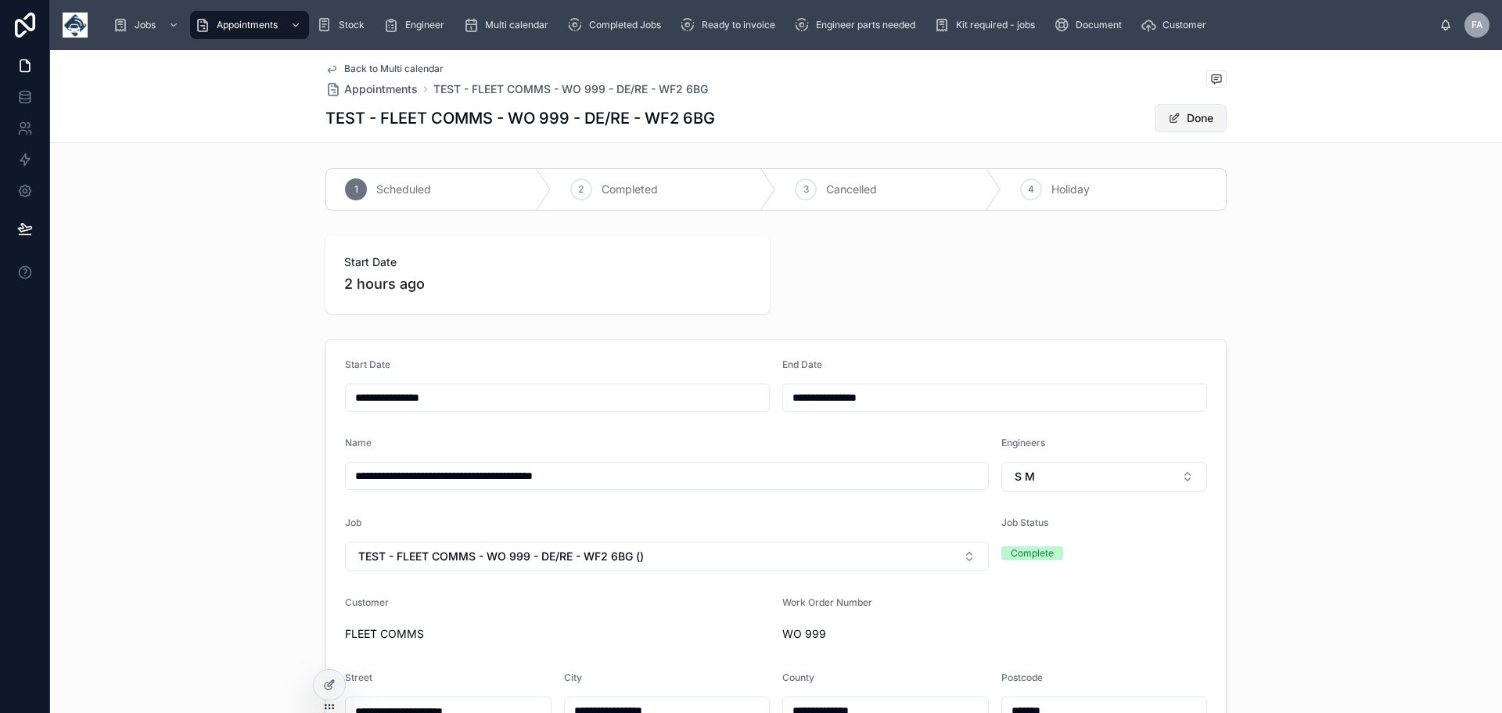
click at [1201, 115] on button "Done" at bounding box center [1191, 118] width 72 height 28
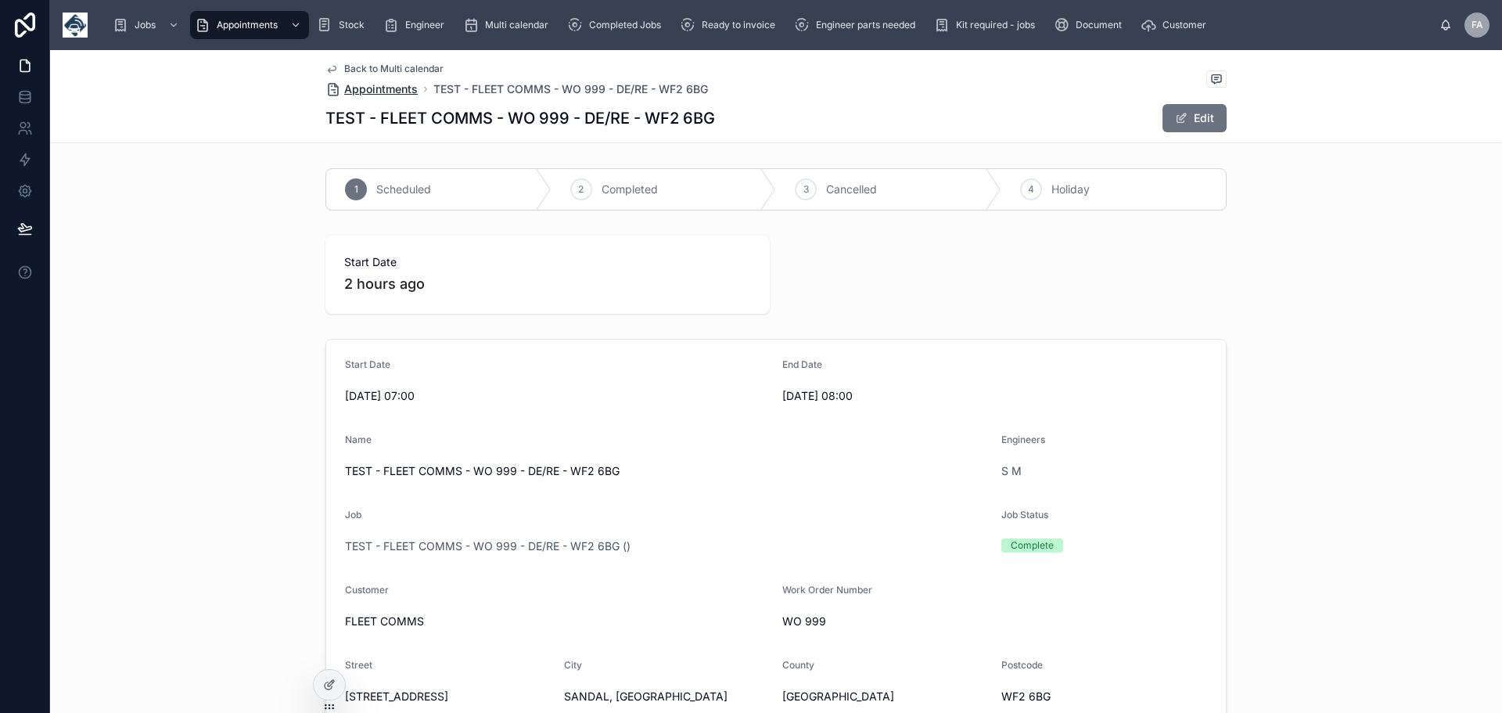
click at [386, 88] on span "Appointments" at bounding box center [381, 89] width 74 height 16
click at [1193, 122] on button "Edit" at bounding box center [1195, 118] width 64 height 28
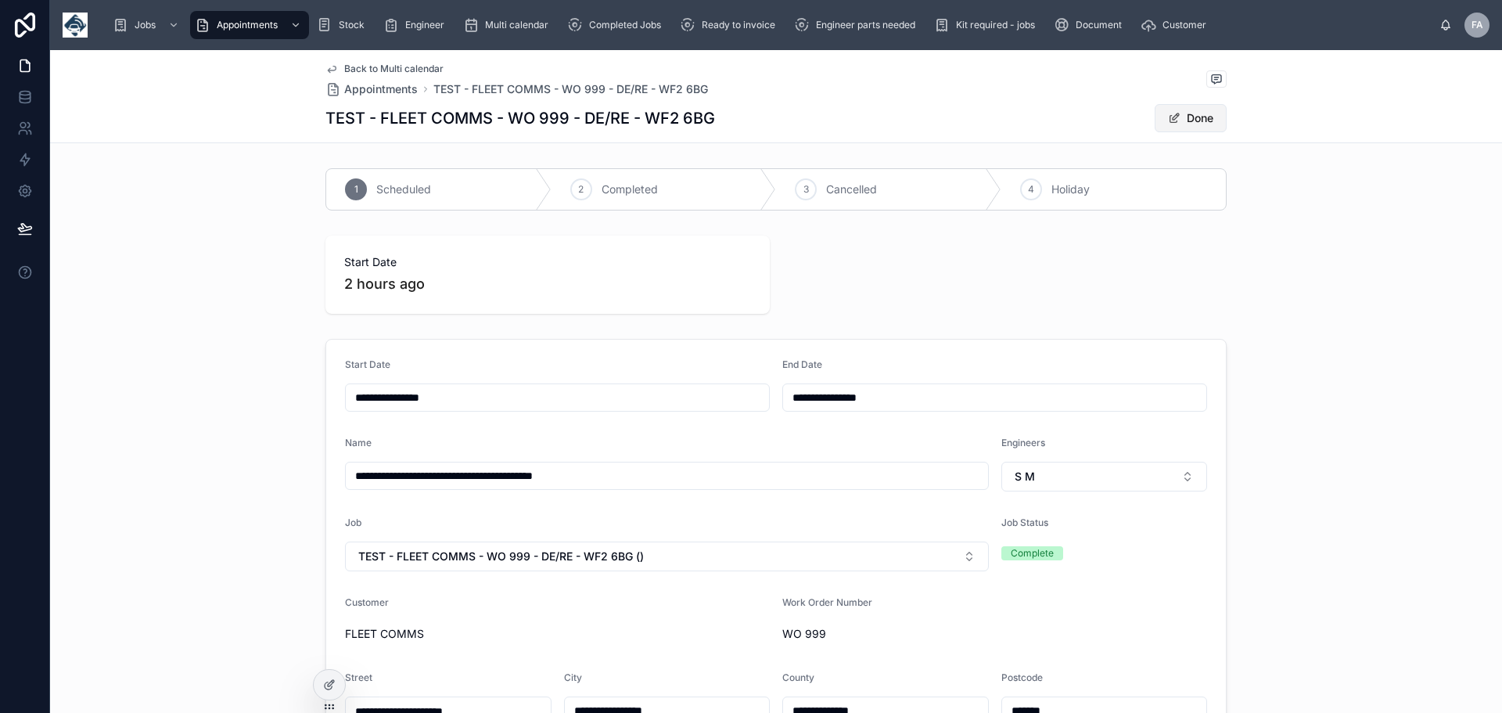
click at [1189, 111] on button "Done" at bounding box center [1191, 118] width 72 height 28
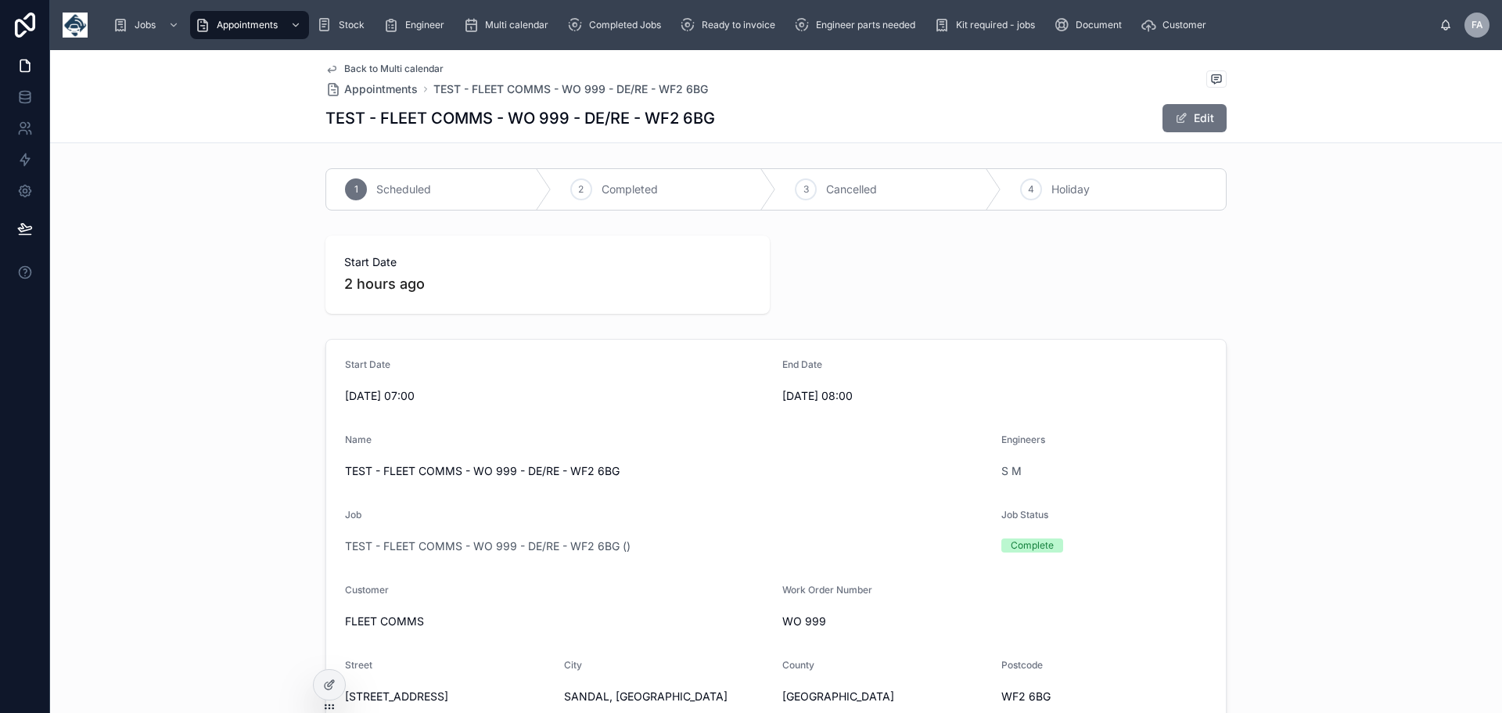
click at [348, 68] on span "Back to Multi calendar" at bounding box center [393, 69] width 99 height 13
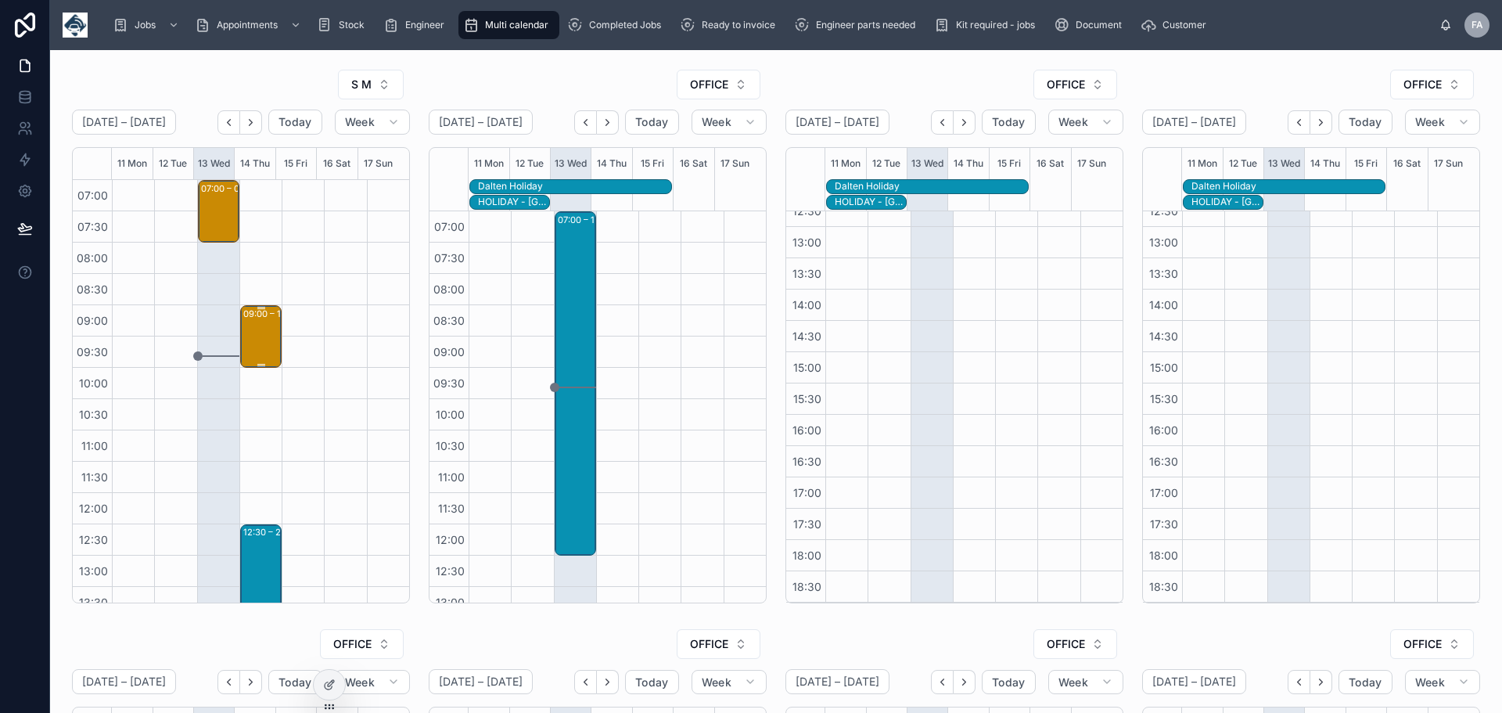
click at [243, 343] on div "09:00 – 10:00 FLEET COMMS - WO 998 - DE/RE - WF2 6BG" at bounding box center [261, 336] width 37 height 59
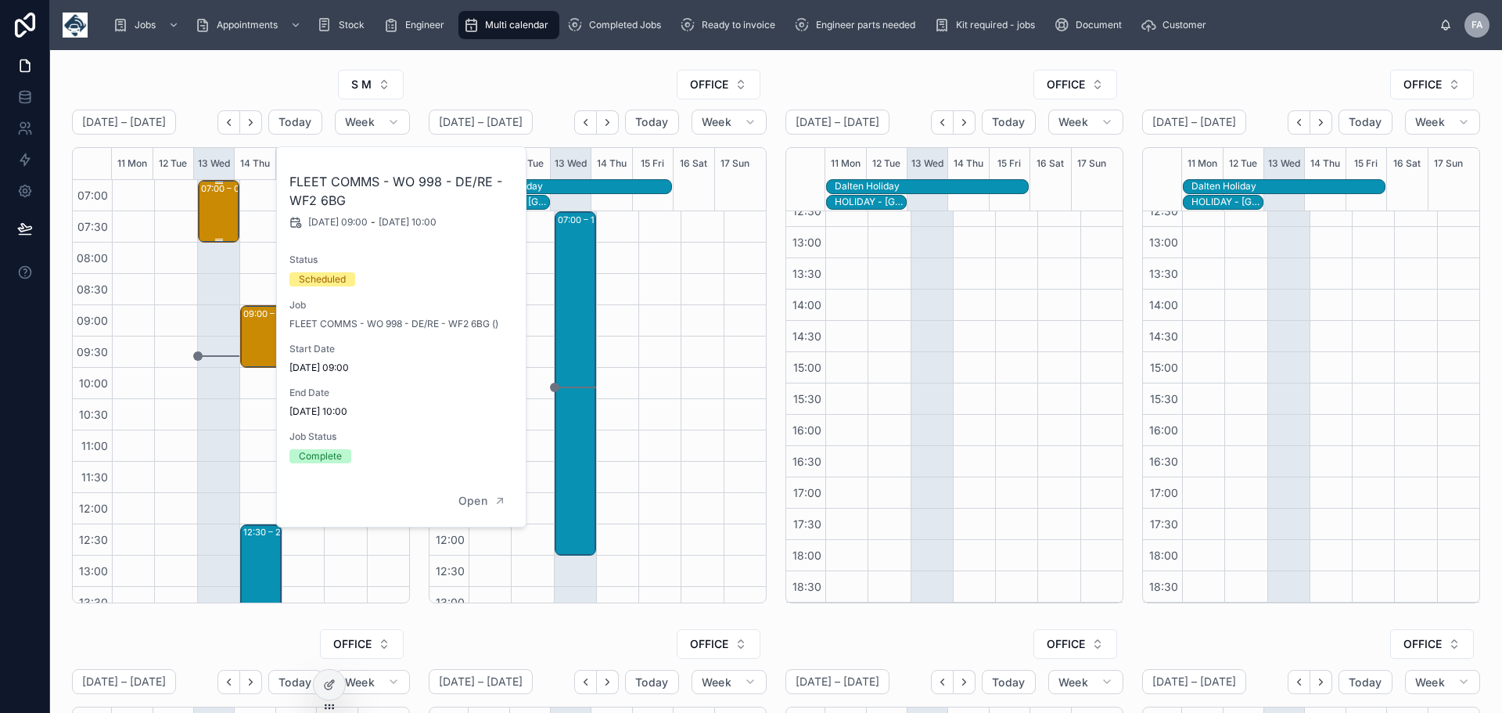
click at [214, 211] on div "07:00 – 08:00 TEST - FLEET COMMS - WO 999 - DE/RE - WF2 6BG" at bounding box center [219, 211] width 37 height 59
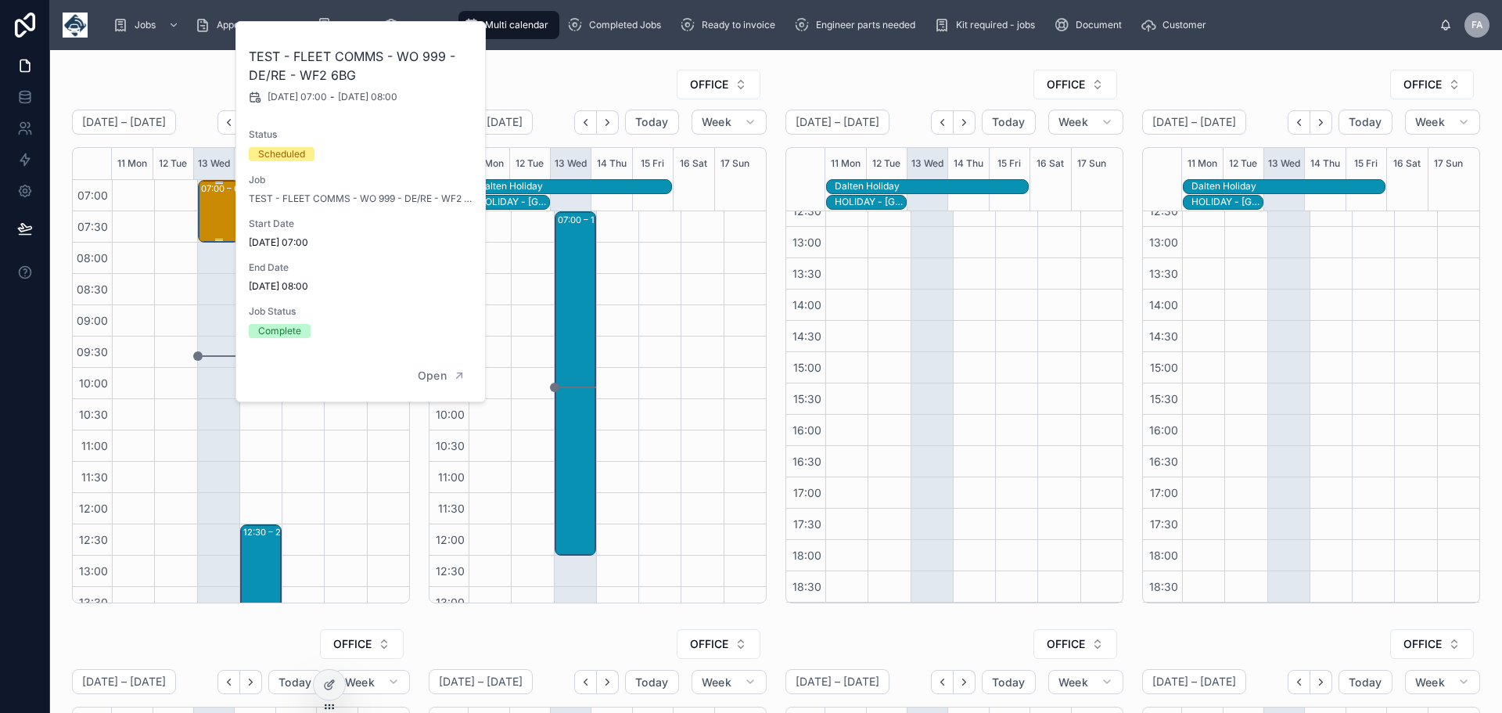
click at [212, 211] on div "07:00 – 08:00 TEST - FLEET COMMS - WO 999 - DE/RE - WF2 6BG" at bounding box center [219, 211] width 37 height 59
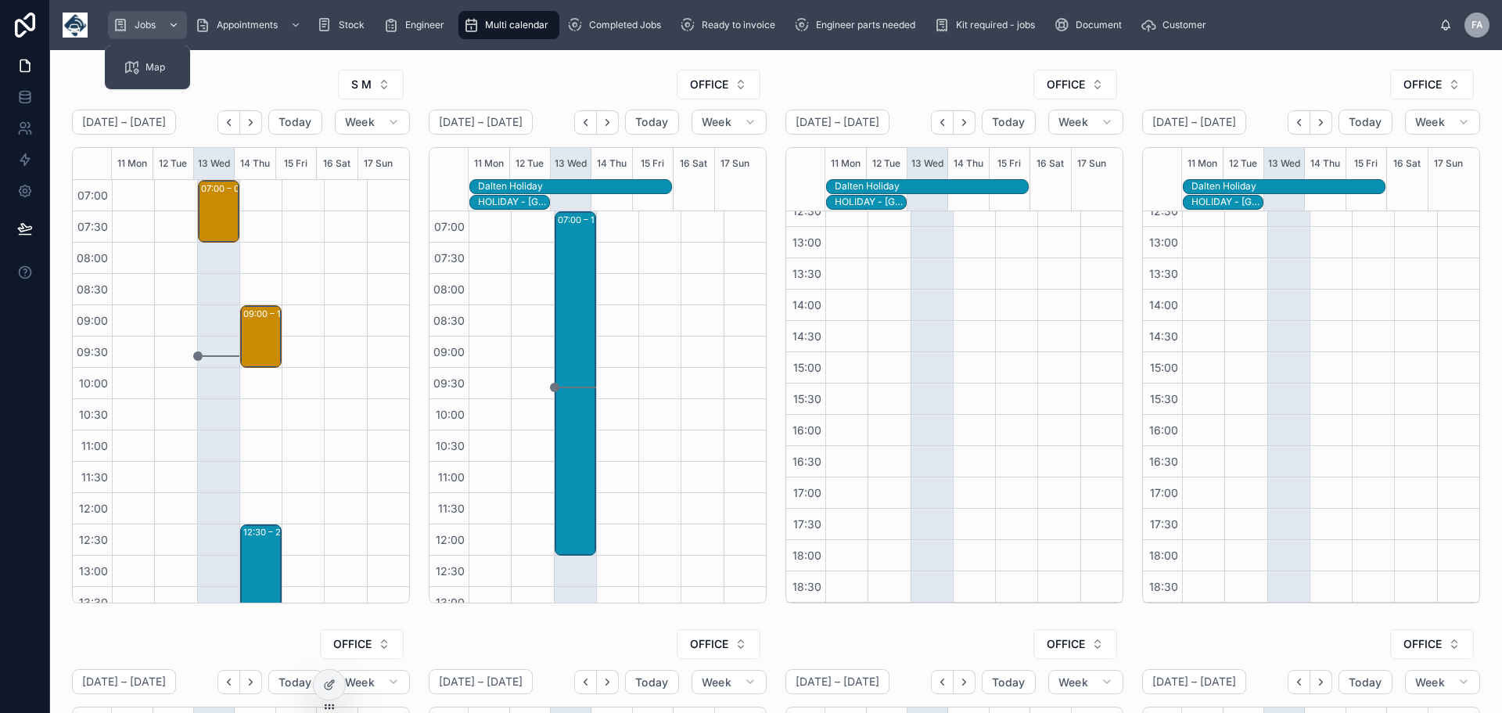
click at [139, 20] on span "Jobs" at bounding box center [145, 25] width 21 height 13
click at [153, 23] on span "Jobs" at bounding box center [145, 25] width 21 height 13
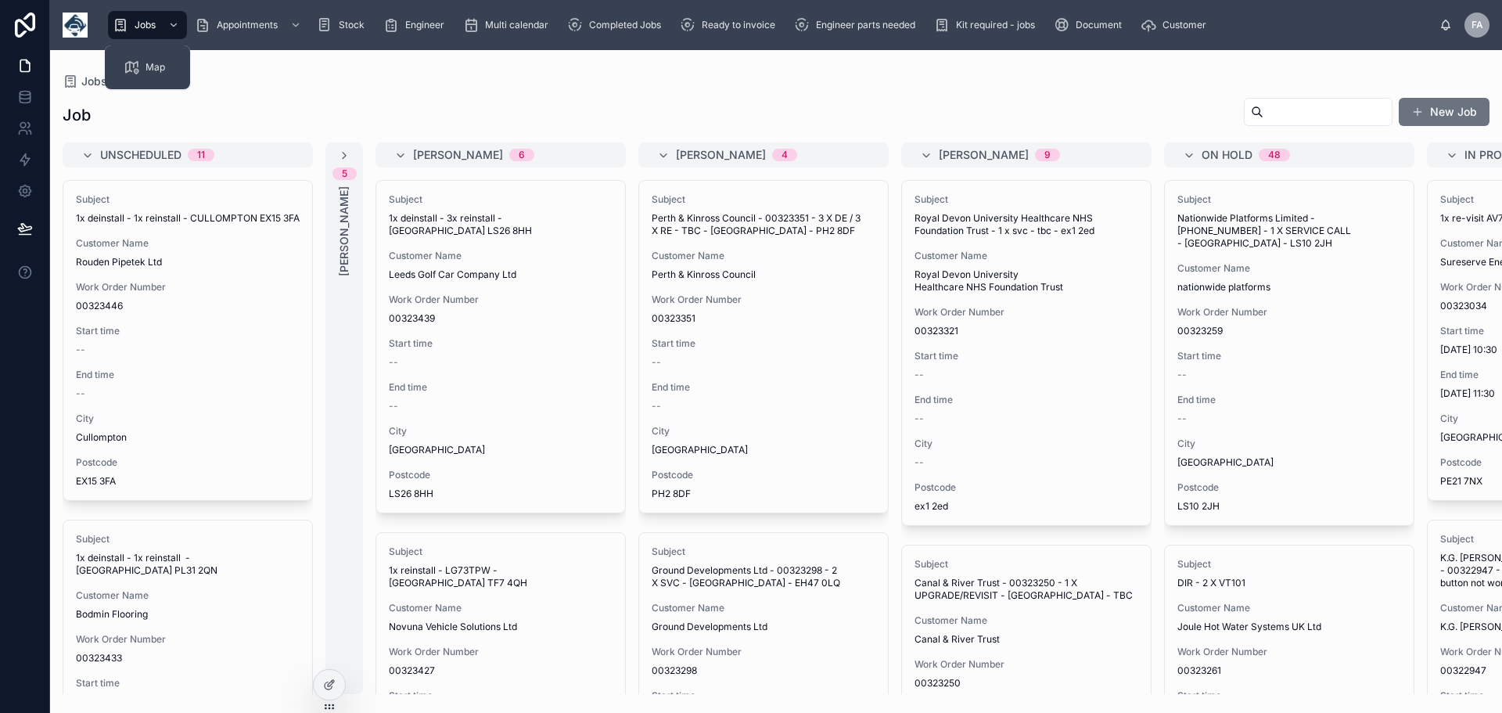
click at [1465, 105] on button "New Job" at bounding box center [1444, 112] width 91 height 28
